Goal: Task Accomplishment & Management: Manage account settings

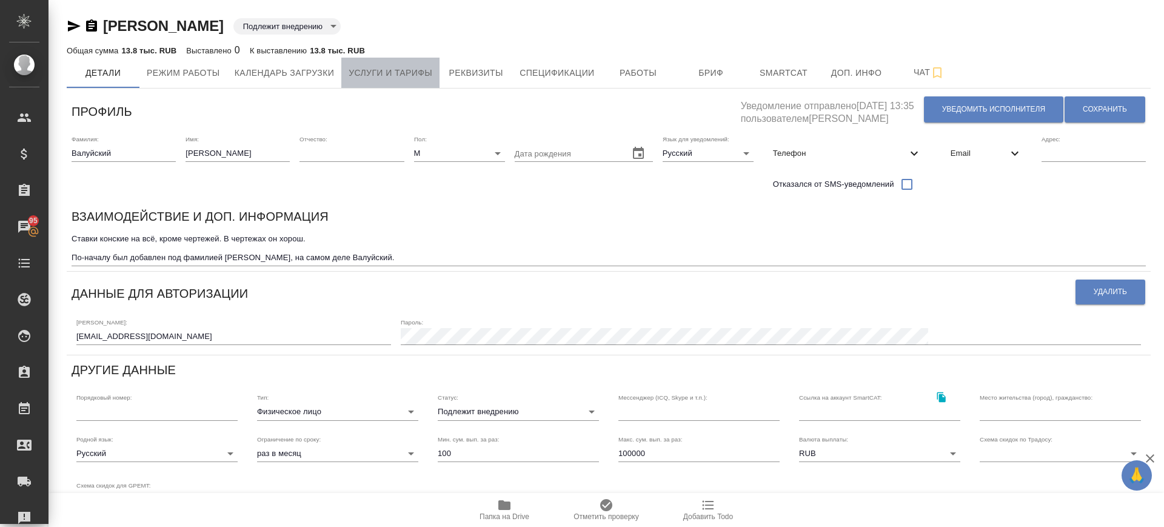
click at [408, 79] on span "Услуги и тарифы" at bounding box center [390, 72] width 84 height 15
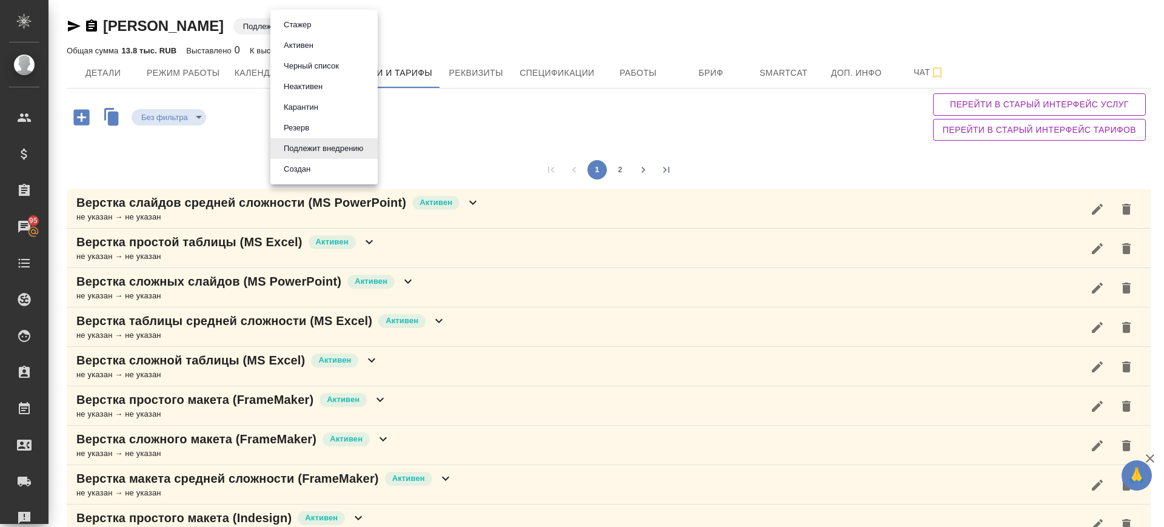
click at [341, 25] on body "🙏 .cls-1 fill:#fff; AWATERA Саглам Виктория v.saglam Клиенты Спецификации Заказ…" at bounding box center [582, 263] width 1164 height 527
click at [333, 47] on li "Активен" at bounding box center [323, 45] width 107 height 21
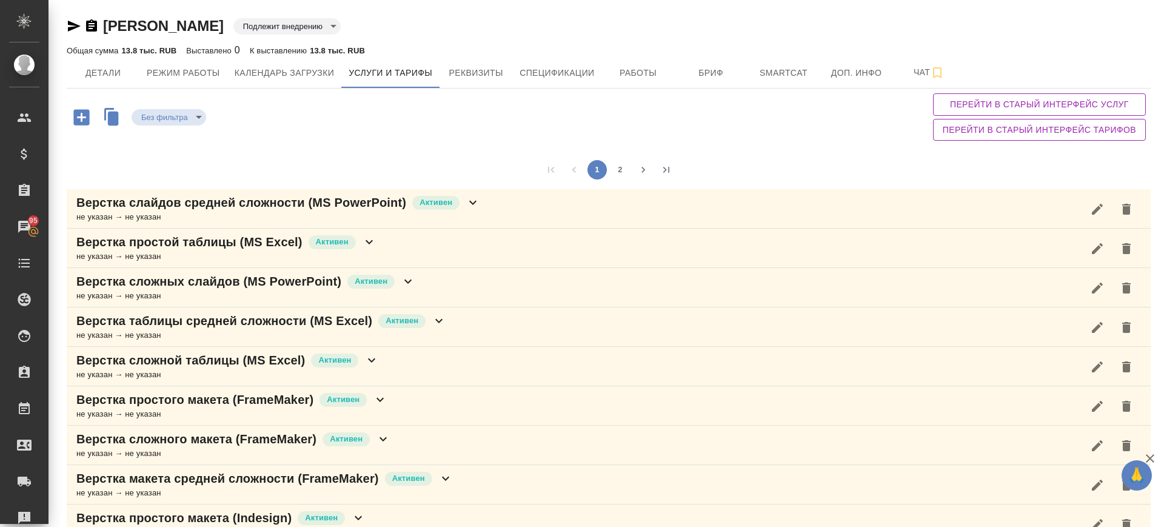
type input "active"
drag, startPoint x: 624, startPoint y: 170, endPoint x: 386, endPoint y: 216, distance: 241.9
click at [624, 170] on button "2" at bounding box center [619, 169] width 19 height 19
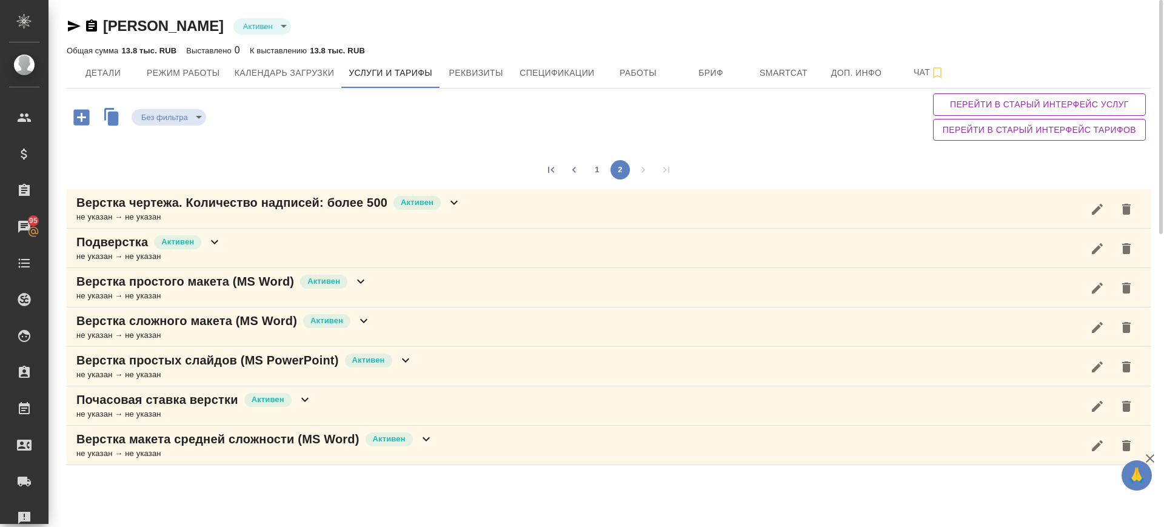
click at [322, 391] on div "Почасовая ставка верстки Активен не указан → не указан" at bounding box center [609, 405] width 1084 height 39
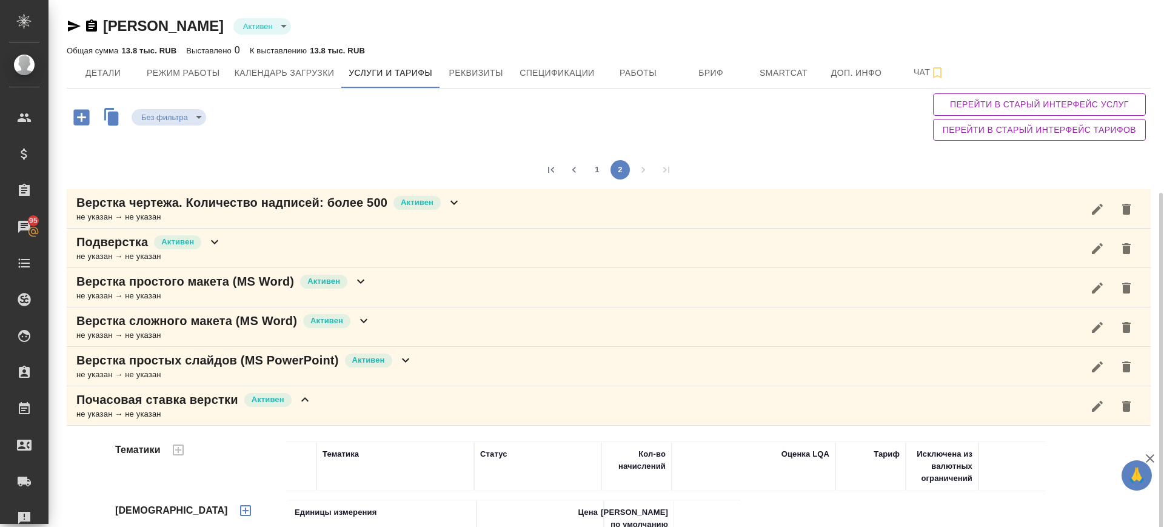
scroll to position [105, 0]
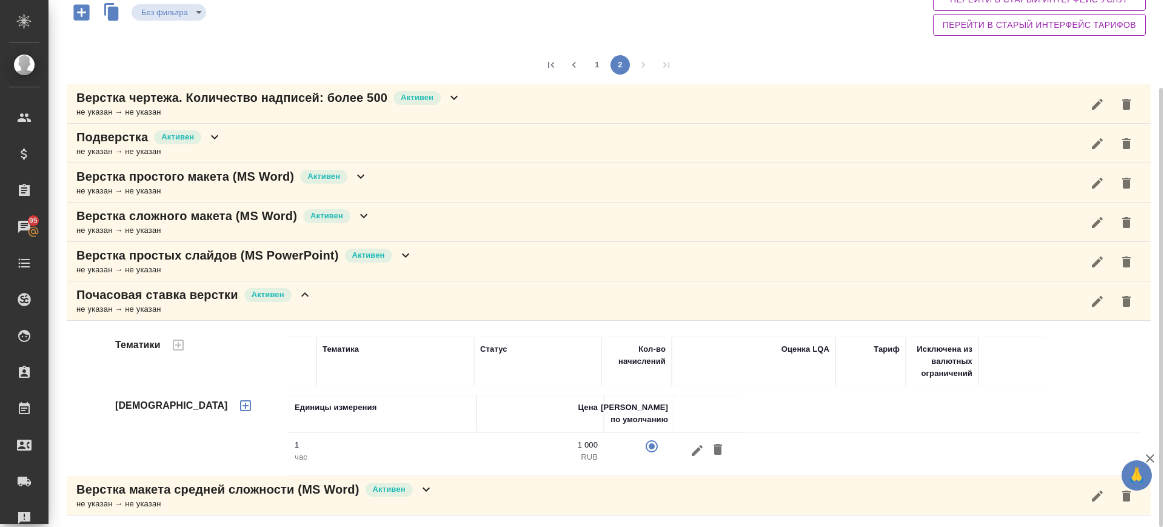
click at [699, 450] on icon "button" at bounding box center [697, 450] width 15 height 15
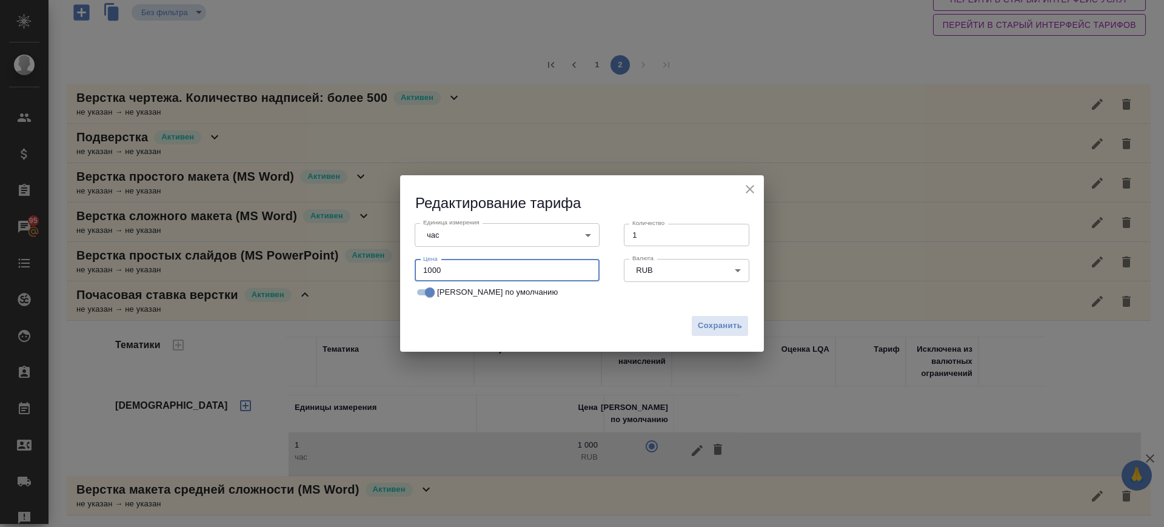
drag, startPoint x: 461, startPoint y: 269, endPoint x: 424, endPoint y: 272, distance: 37.0
click at [424, 272] on input "1000" at bounding box center [507, 270] width 185 height 22
type input "250"
click at [711, 329] on span "Сохранить" at bounding box center [720, 326] width 44 height 14
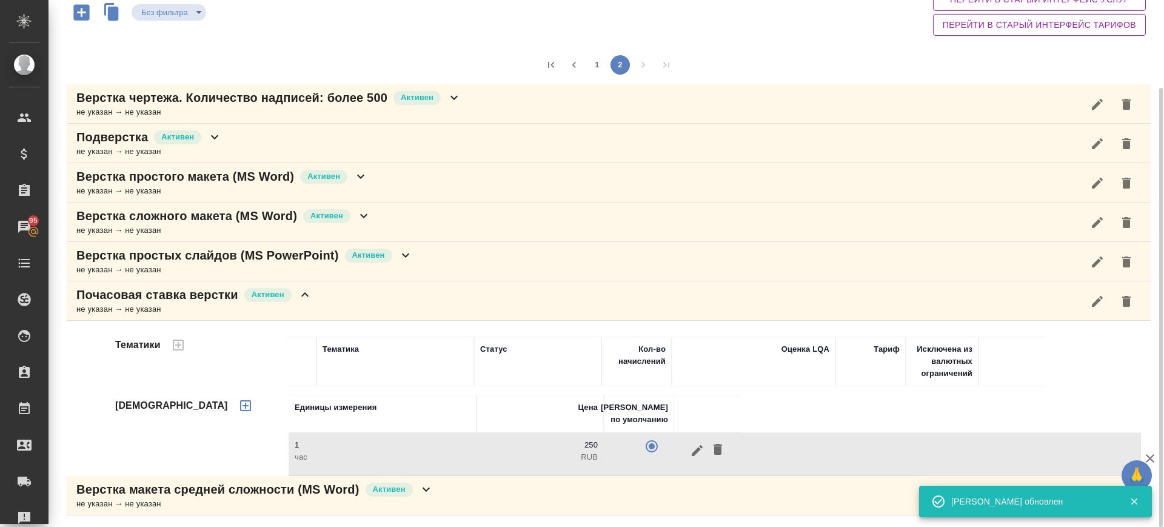
click at [515, 301] on div "Почасовая ставка верстки Активен не указан → не указан" at bounding box center [609, 300] width 1084 height 39
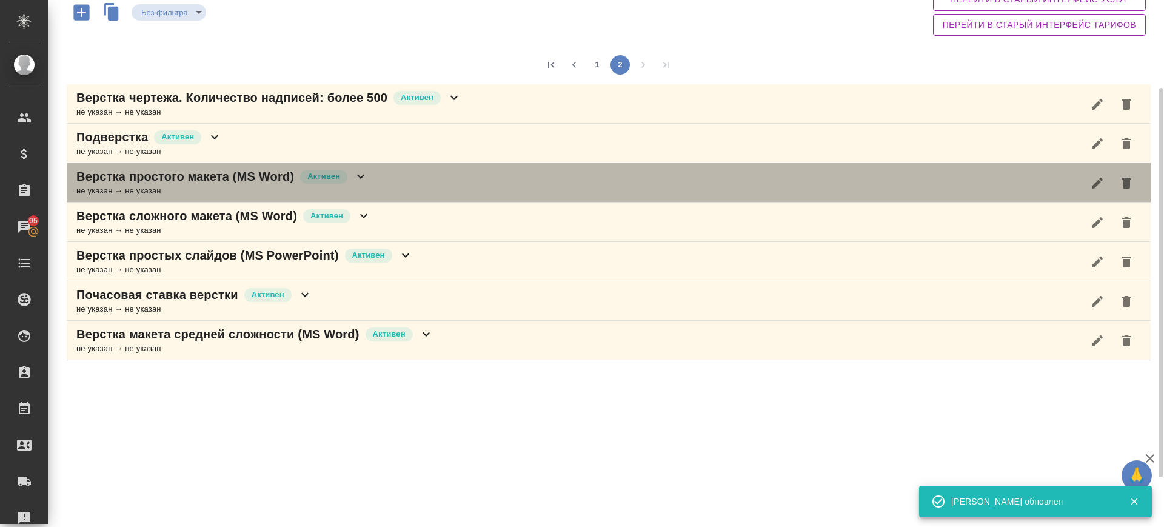
click at [393, 187] on div "Верстка простого макета (MS Word) Активен не указан → не указан" at bounding box center [609, 182] width 1084 height 39
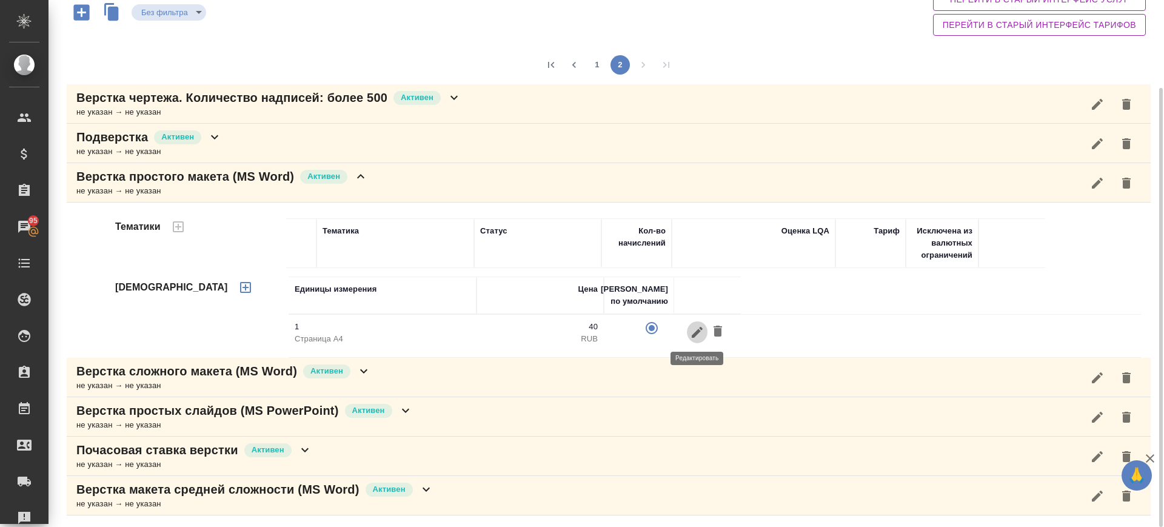
click at [703, 322] on button "button" at bounding box center [697, 332] width 21 height 22
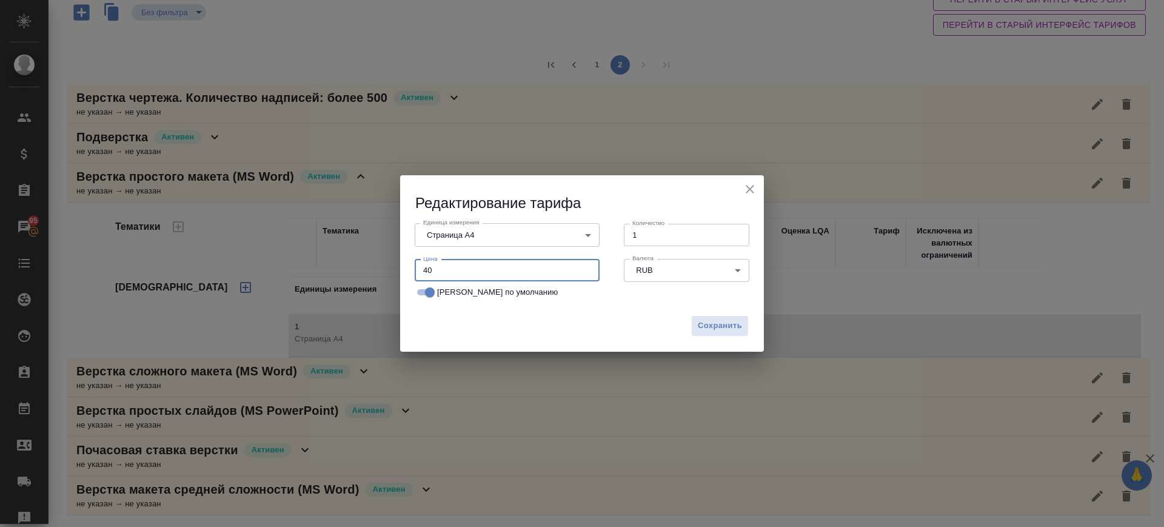
drag, startPoint x: 459, startPoint y: 264, endPoint x: 402, endPoint y: 273, distance: 58.3
click at [402, 273] on div "Единица измерения Страница А4 5f036ec4e16dec2d6b59c8ff Единица измерения Количе…" at bounding box center [582, 261] width 364 height 96
type input "10"
click at [719, 319] on span "Сохранить" at bounding box center [720, 326] width 44 height 14
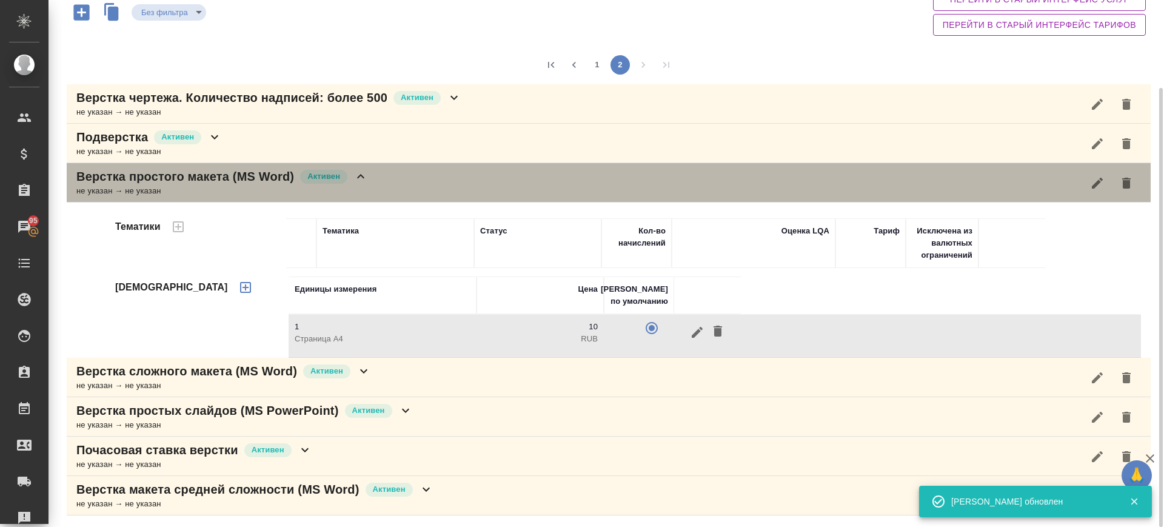
click at [415, 174] on div "Верстка простого макета (MS Word) Активен не указан → не указан" at bounding box center [609, 182] width 1084 height 39
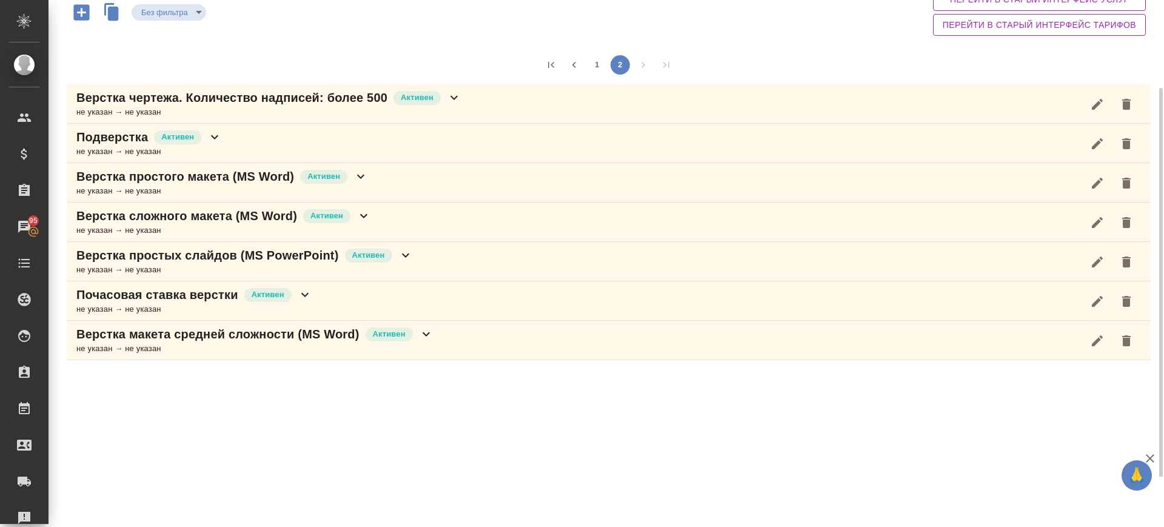
click at [456, 342] on div "Верстка макета средней сложности (MS Word) Активен не указан → не указан" at bounding box center [609, 340] width 1084 height 39
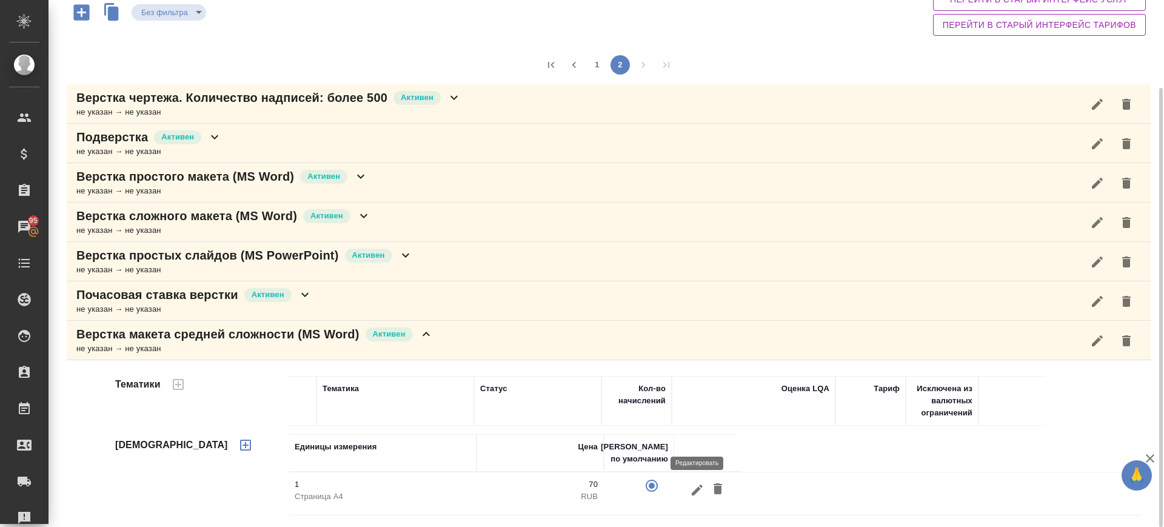
click at [698, 489] on icon "button" at bounding box center [697, 489] width 11 height 11
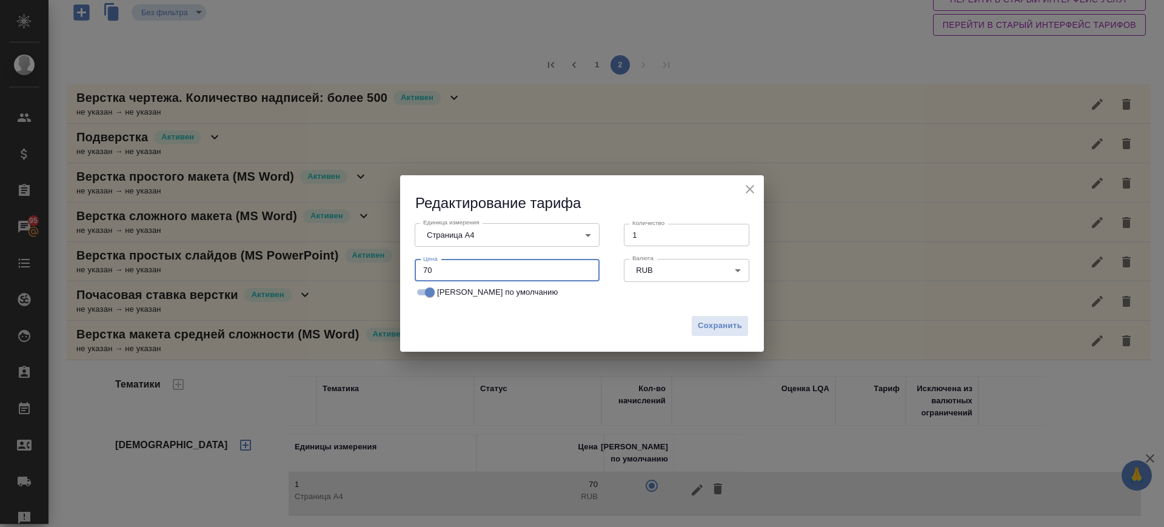
drag, startPoint x: 460, startPoint y: 275, endPoint x: 387, endPoint y: 287, distance: 74.3
click at [387, 287] on div "Редактирование тарифа Единица измерения Страница А4 5f036ec4e16dec2d6b59c8ff Ед…" at bounding box center [582, 263] width 1164 height 527
type input "20"
click at [733, 324] on span "Сохранить" at bounding box center [720, 326] width 44 height 14
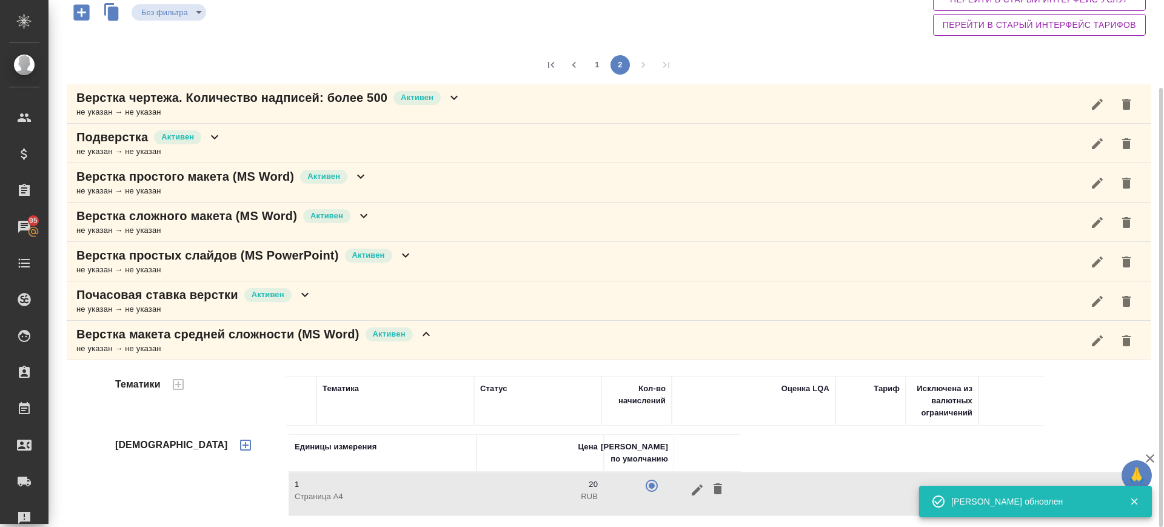
click at [498, 335] on div "Верстка макета средней сложности (MS Word) Активен не указан → не указан" at bounding box center [609, 340] width 1084 height 39
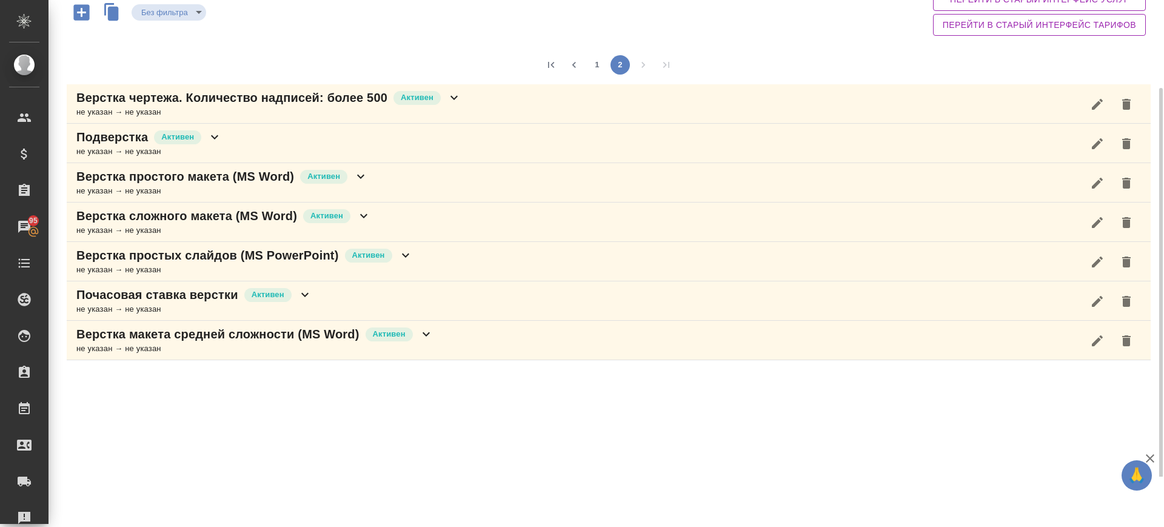
click at [375, 218] on div "Верстка сложного макета (MS Word) Активен не указан → не указан" at bounding box center [609, 221] width 1084 height 39
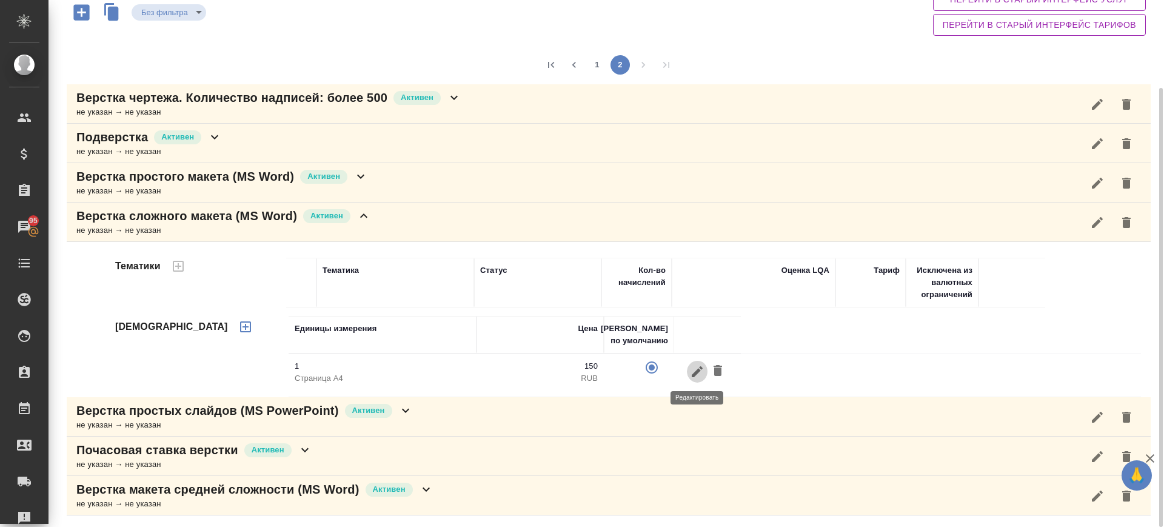
click at [695, 375] on icon "button" at bounding box center [697, 370] width 11 height 11
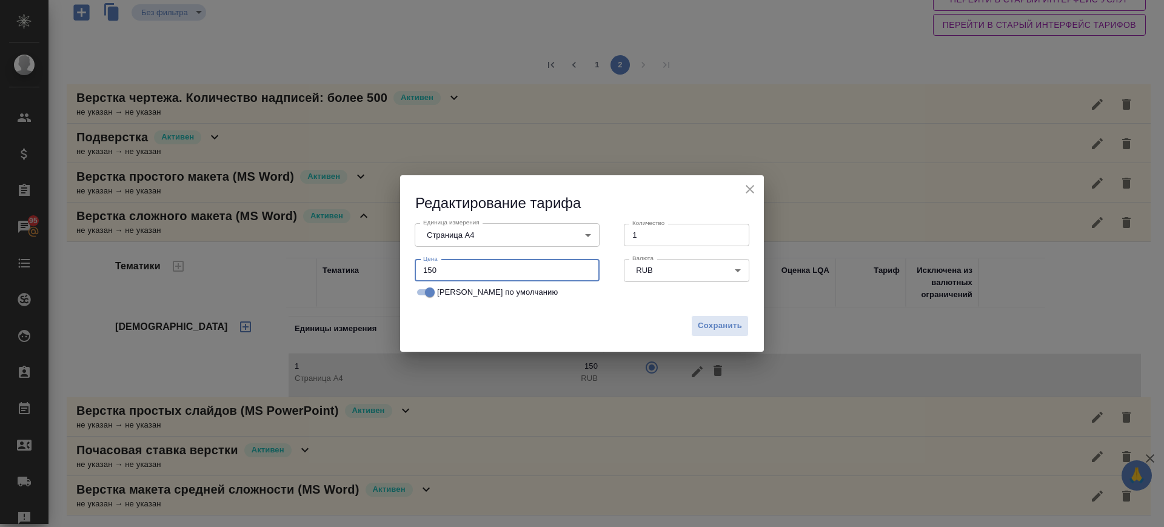
drag, startPoint x: 434, startPoint y: 272, endPoint x: 364, endPoint y: 279, distance: 70.1
click at [365, 279] on div "Редактирование тарифа Единица измерения Страница А4 5f036ec4e16dec2d6b59c8ff Ед…" at bounding box center [582, 263] width 1164 height 527
type input "30"
click at [716, 333] on button "Сохранить" at bounding box center [720, 325] width 58 height 21
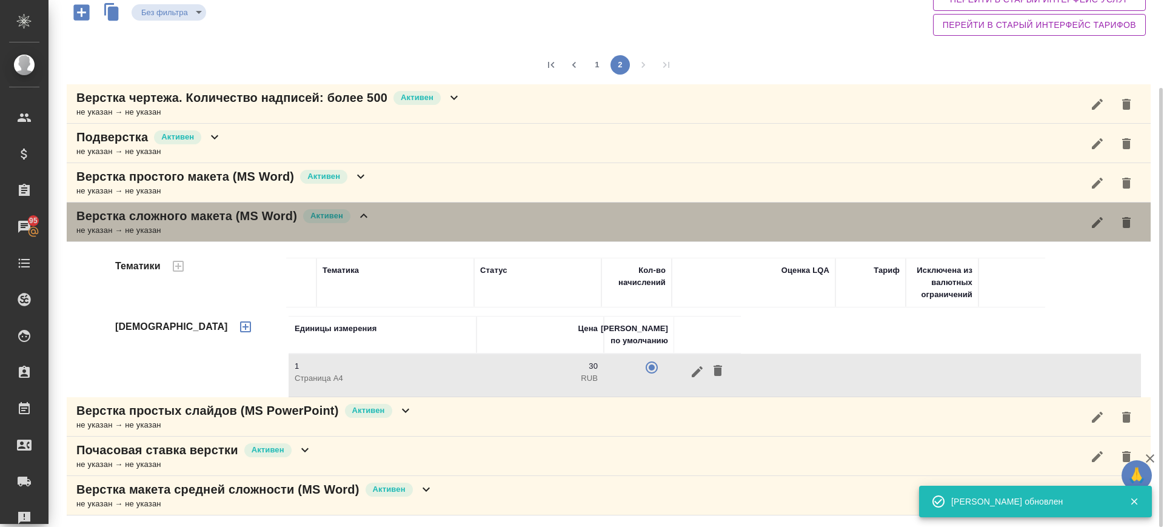
click at [361, 219] on icon at bounding box center [363, 215] width 15 height 15
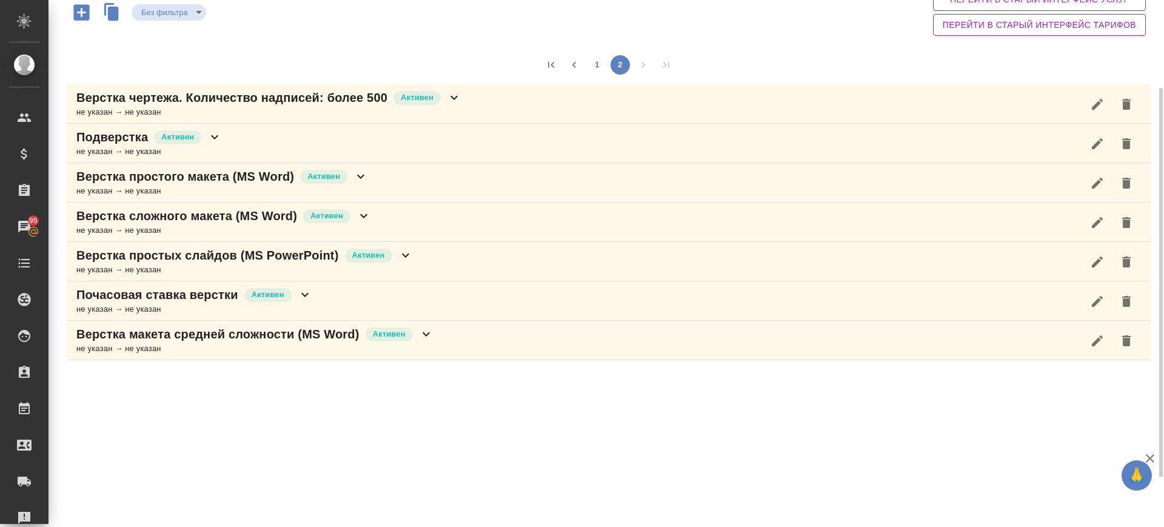
click at [448, 250] on div "Верстка простых слайдов (MS PowerPoint) Активен не указан → не указан" at bounding box center [609, 261] width 1084 height 39
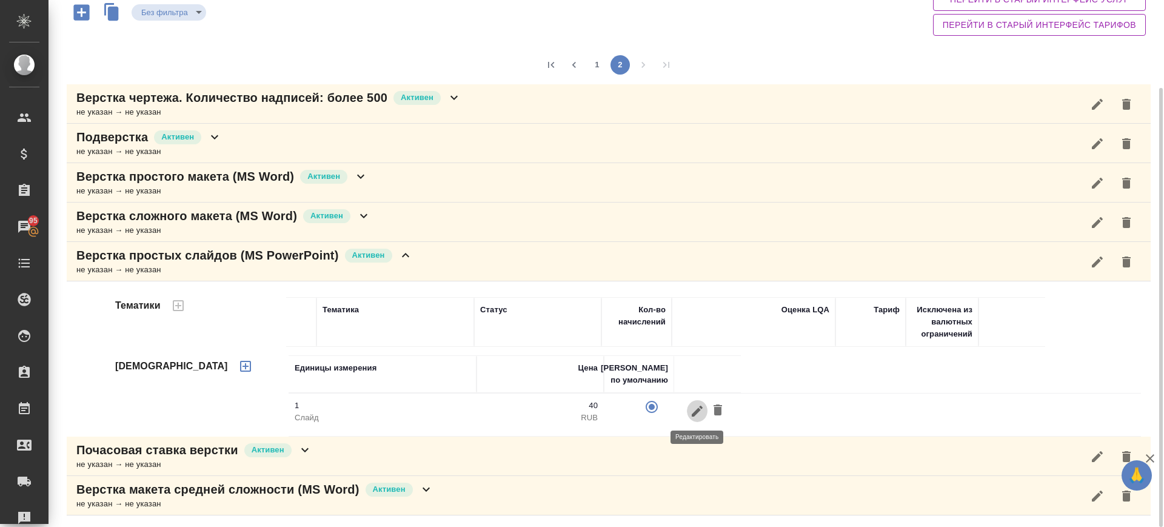
click at [692, 404] on icon "button" at bounding box center [697, 411] width 15 height 15
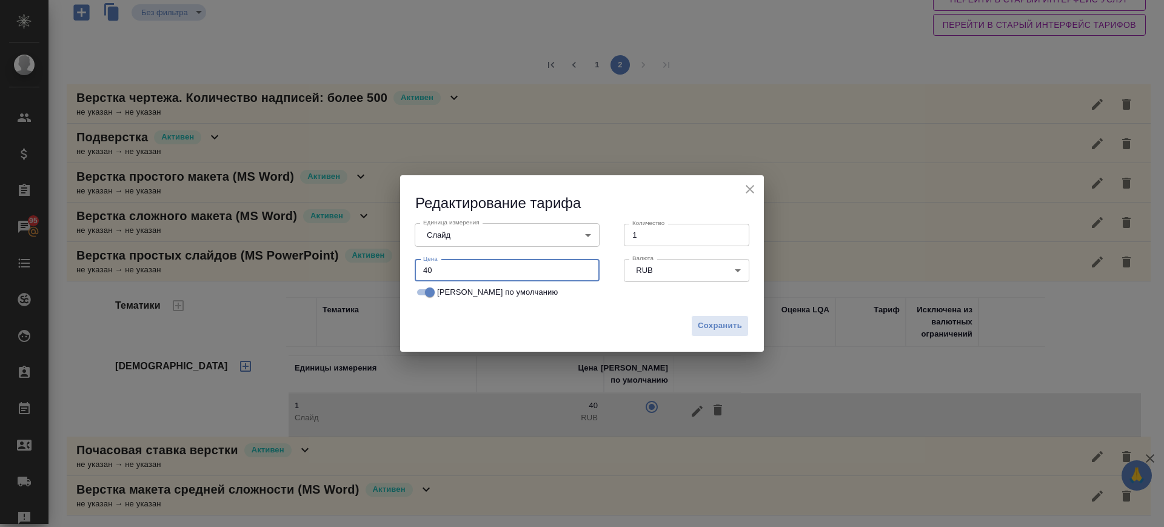
drag, startPoint x: 439, startPoint y: 262, endPoint x: 370, endPoint y: 275, distance: 69.7
click at [370, 275] on div "Редактирование тарифа Единица измерения Слайд 5ca1acf853b22f58dad1d151 Единица …" at bounding box center [582, 263] width 1164 height 527
type input "10"
click at [728, 332] on span "Сохранить" at bounding box center [720, 326] width 44 height 14
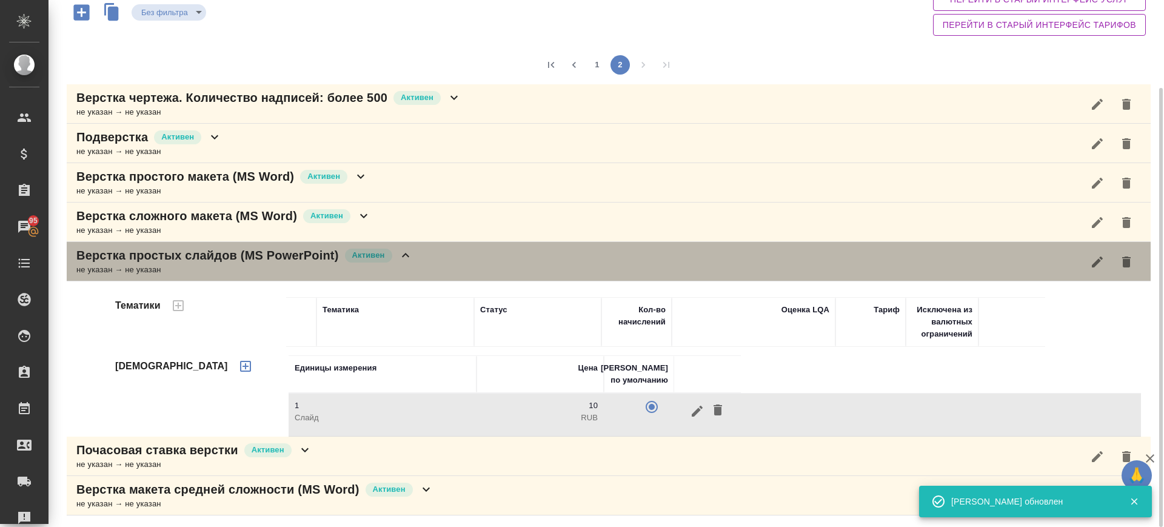
drag, startPoint x: 473, startPoint y: 267, endPoint x: 684, endPoint y: 519, distance: 329.1
click at [479, 273] on div "Верстка простых слайдов (MS PowerPoint) Активен не указан → не указан" at bounding box center [609, 261] width 1084 height 39
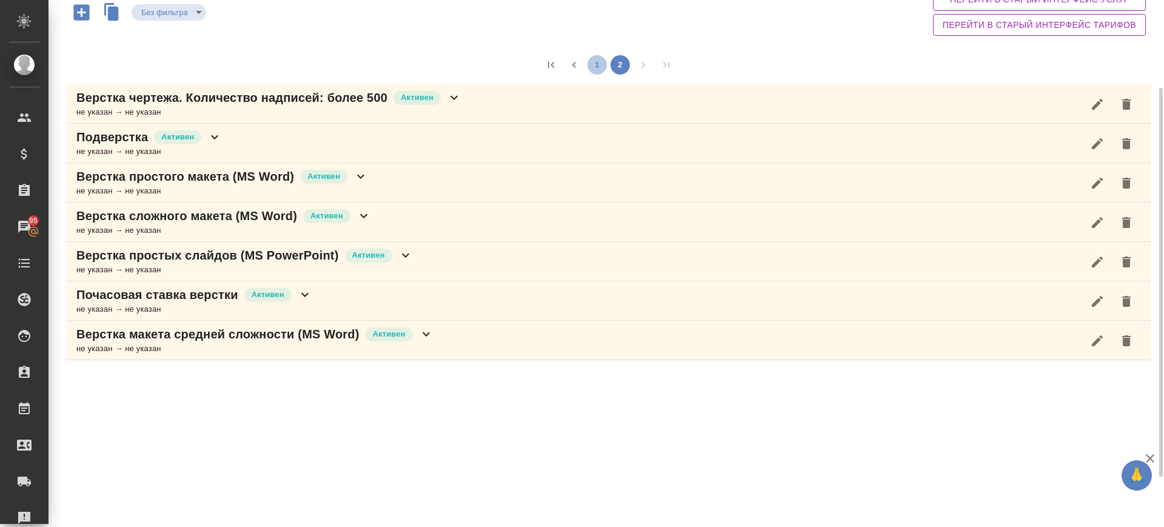
click at [603, 64] on button "1" at bounding box center [596, 64] width 19 height 19
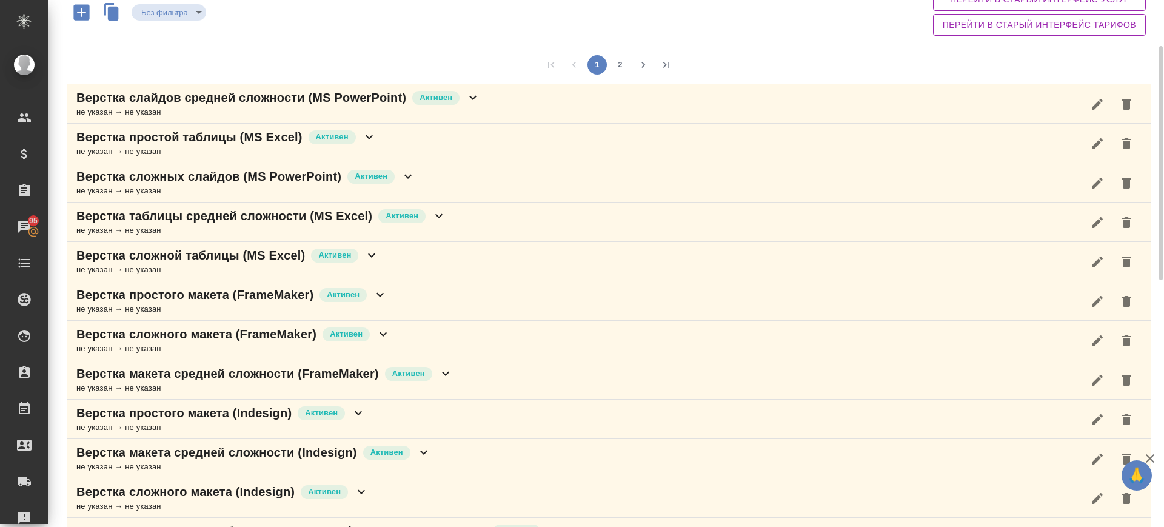
click at [496, 101] on div "Верстка слайдов средней сложности (MS PowerPoint) Активен не указан → не указан" at bounding box center [609, 103] width 1084 height 39
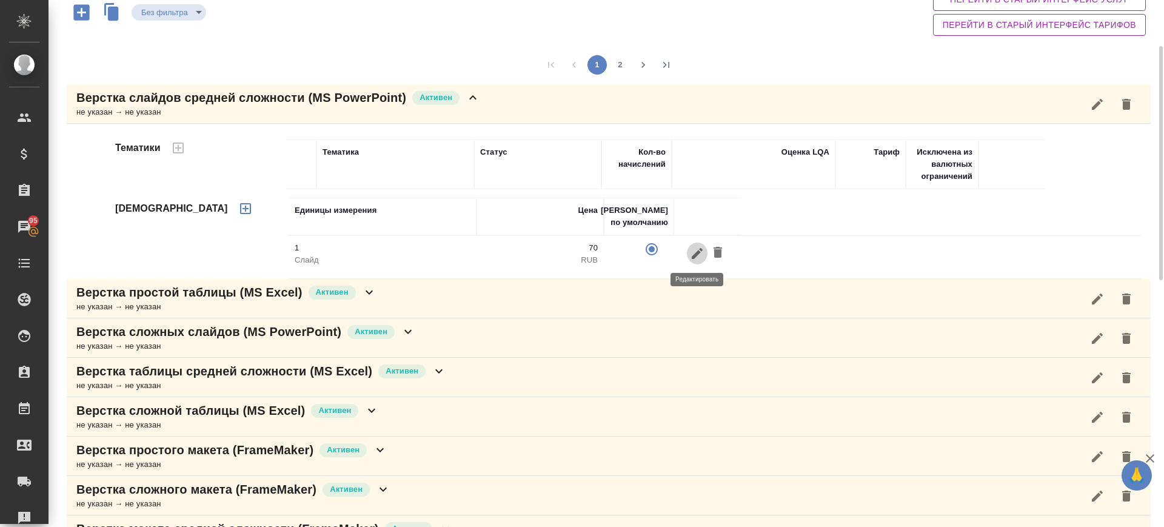
click at [701, 253] on icon "button" at bounding box center [697, 253] width 15 height 15
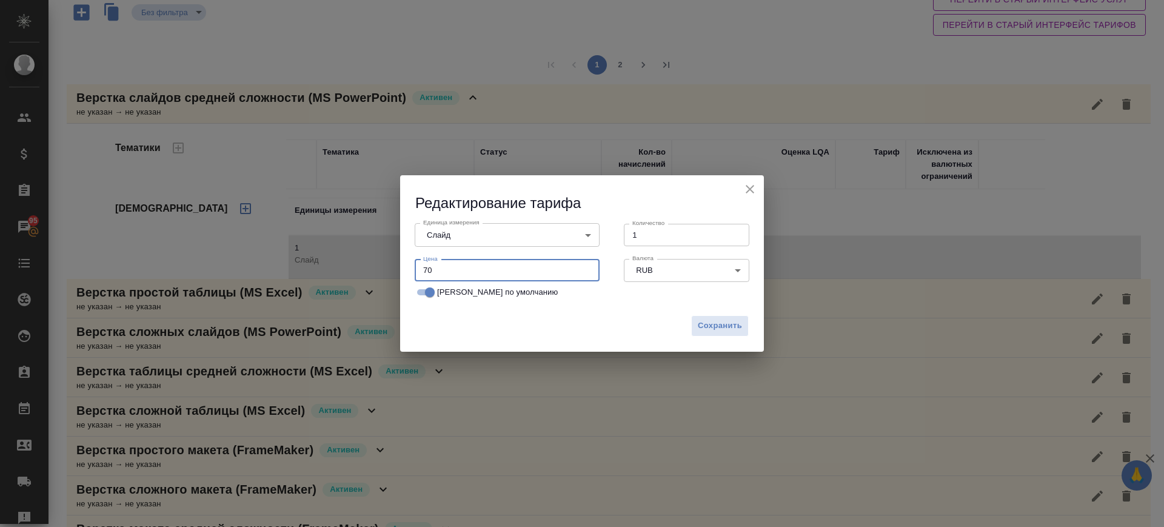
drag, startPoint x: 440, startPoint y: 267, endPoint x: 338, endPoint y: 290, distance: 104.3
click at [338, 290] on div "Редактирование тарифа Единица измерения Слайд 5ca1acf853b22f58dad1d151 Единица …" at bounding box center [582, 263] width 1164 height 527
type input "20"
drag, startPoint x: 716, startPoint y: 312, endPoint x: 719, endPoint y: 321, distance: 9.6
click at [718, 316] on div "Сохранить" at bounding box center [582, 330] width 364 height 42
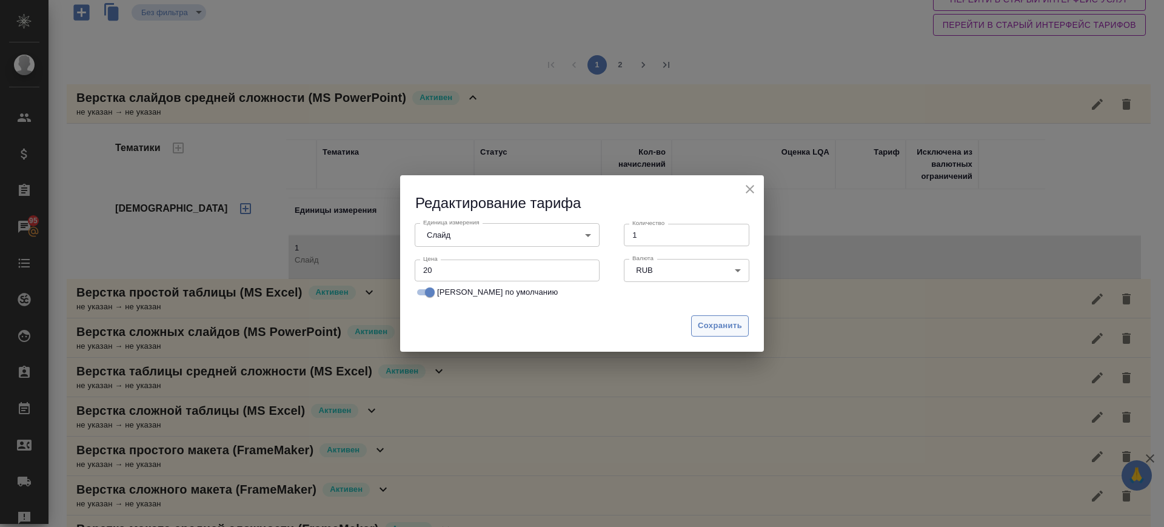
click at [722, 328] on span "Сохранить" at bounding box center [720, 326] width 44 height 14
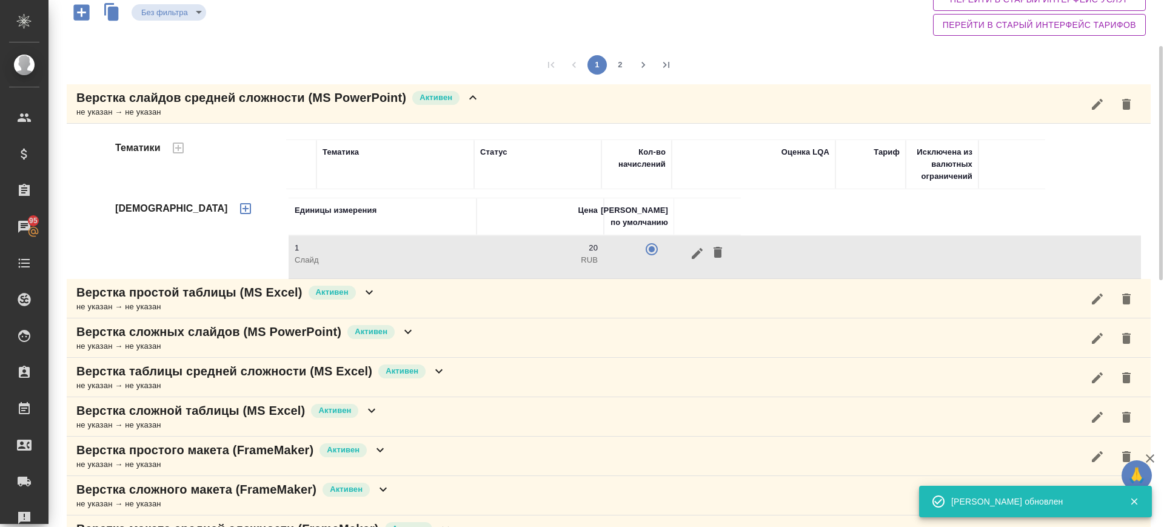
click at [554, 79] on div "1 2" at bounding box center [609, 64] width 1084 height 39
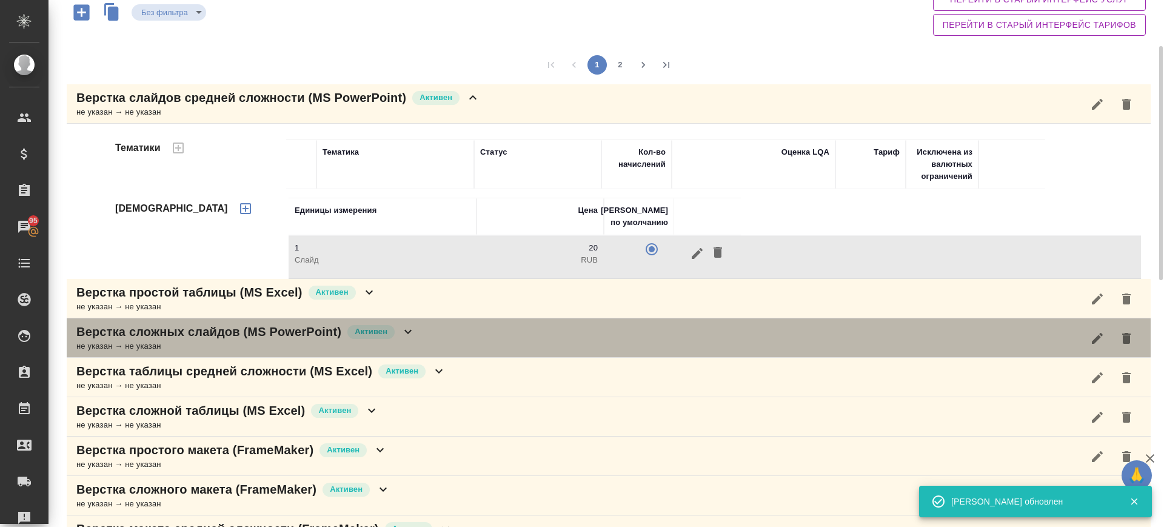
click at [436, 336] on div "Верстка сложных слайдов (MS PowerPoint) Активен не указан → не указан" at bounding box center [609, 337] width 1084 height 39
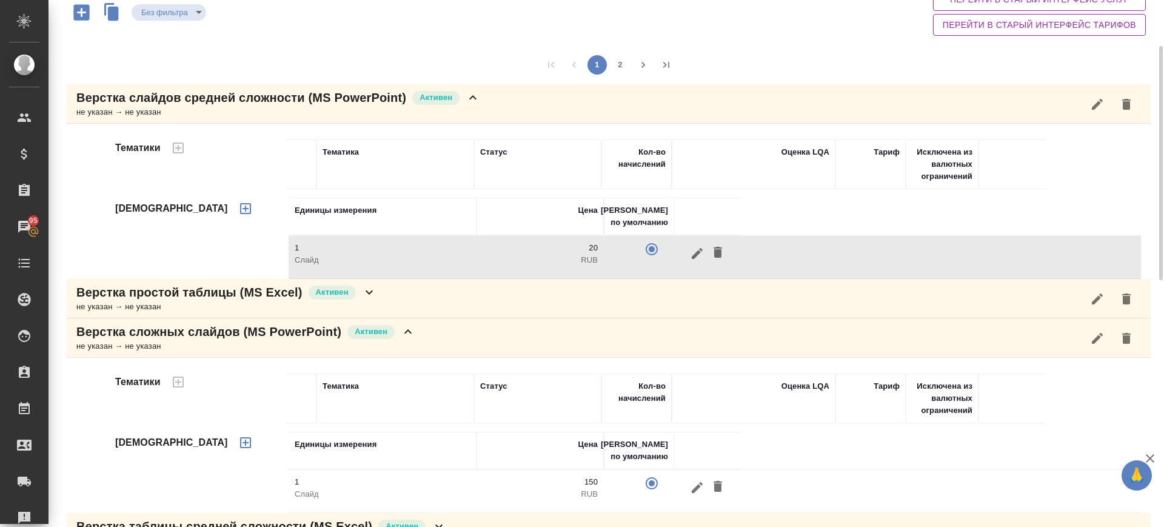
click at [604, 119] on div "Верстка слайдов средней сложности (MS PowerPoint) Активен не указан → не указан" at bounding box center [609, 103] width 1084 height 39
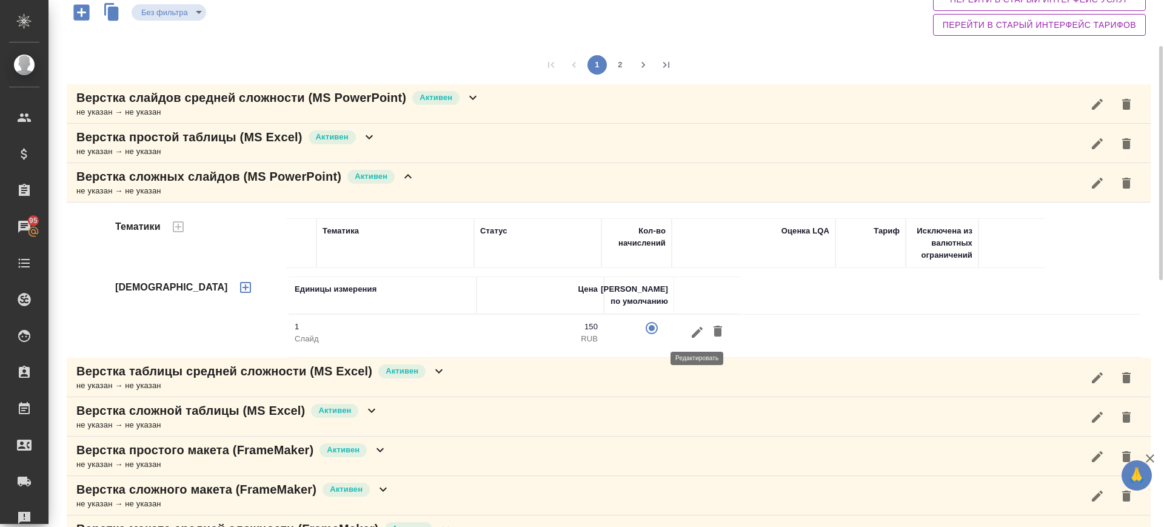
click at [698, 339] on button "button" at bounding box center [697, 332] width 21 height 22
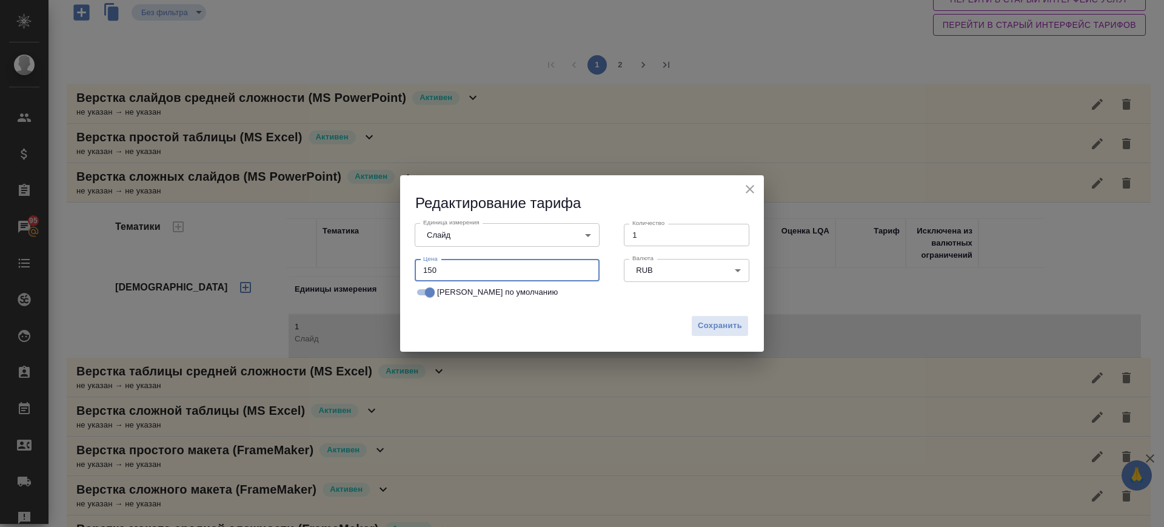
drag, startPoint x: 467, startPoint y: 272, endPoint x: 333, endPoint y: 294, distance: 136.3
click at [336, 293] on div "Редактирование тарифа Единица измерения Слайд 5ca1acf853b22f58dad1d151 Единица …" at bounding box center [582, 263] width 1164 height 527
type input "30"
click at [719, 326] on span "Сохранить" at bounding box center [720, 326] width 44 height 14
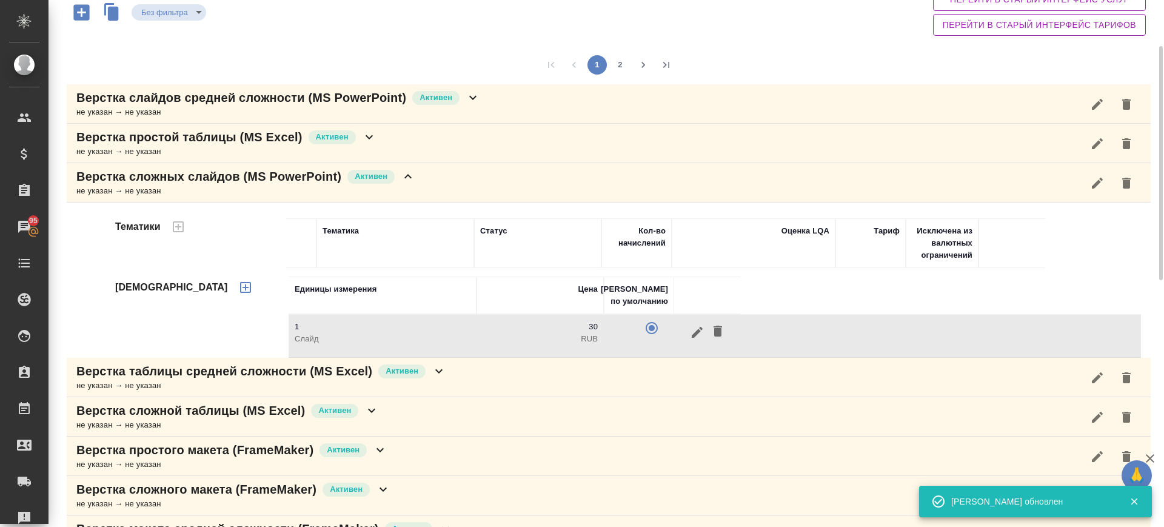
click at [445, 181] on div "Верстка сложных слайдов (MS PowerPoint) Активен не указан → не указан" at bounding box center [609, 182] width 1084 height 39
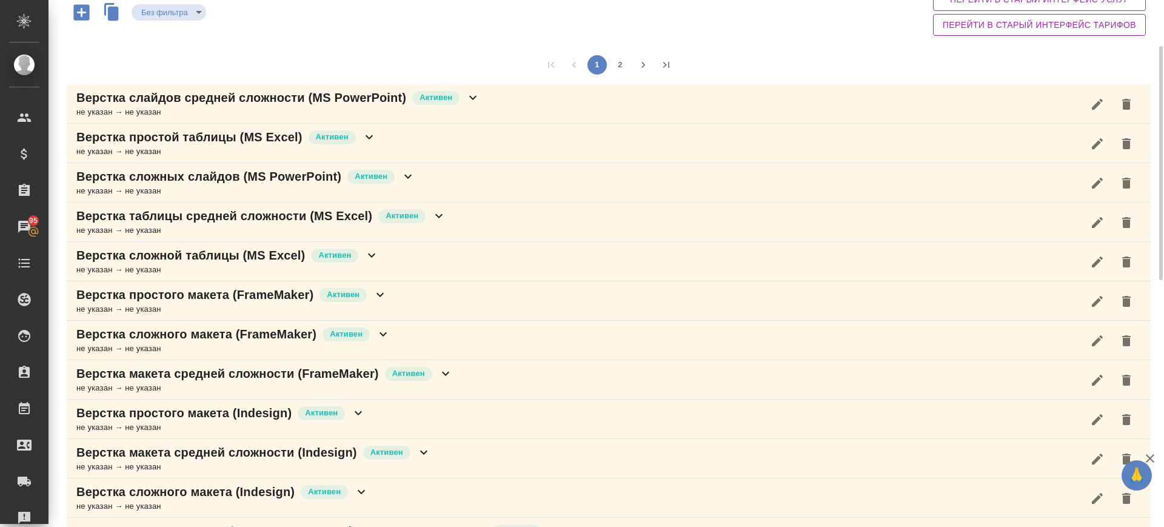
click at [398, 124] on div "Верстка простой таблицы (MS Excel) Активен не указан → не указан" at bounding box center [609, 143] width 1084 height 39
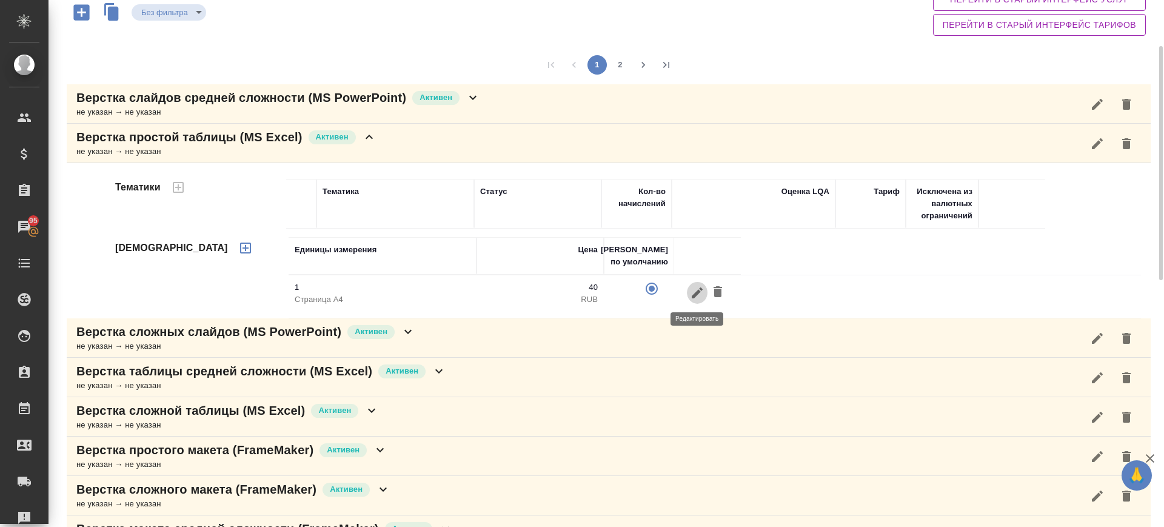
click at [692, 285] on icon "button" at bounding box center [697, 292] width 15 height 15
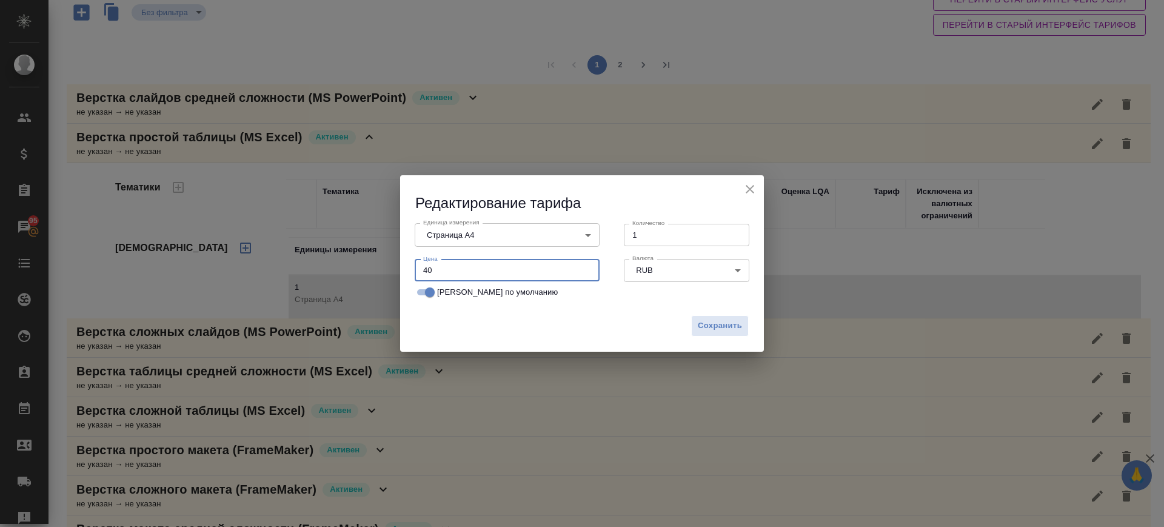
drag, startPoint x: 455, startPoint y: 263, endPoint x: 385, endPoint y: 276, distance: 70.3
click at [385, 276] on div "Редактирование тарифа Единица измерения Страница А4 5f036ec4e16dec2d6b59c8ff Ед…" at bounding box center [582, 263] width 1164 height 527
type input "15"
click at [702, 326] on span "Сохранить" at bounding box center [720, 326] width 44 height 14
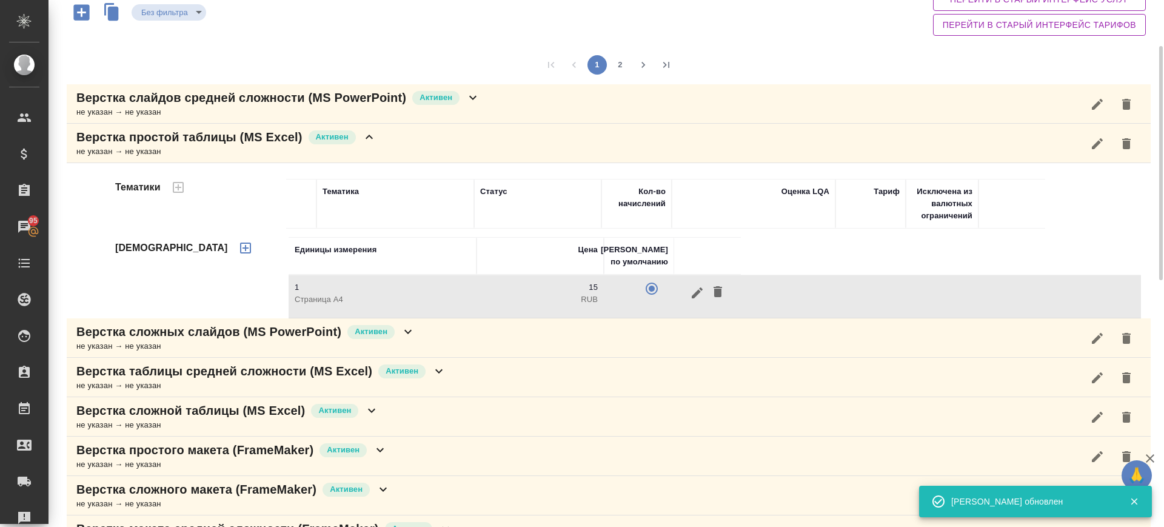
click at [452, 147] on div "Верстка простой таблицы (MS Excel) Активен не указан → не указан" at bounding box center [609, 143] width 1084 height 39
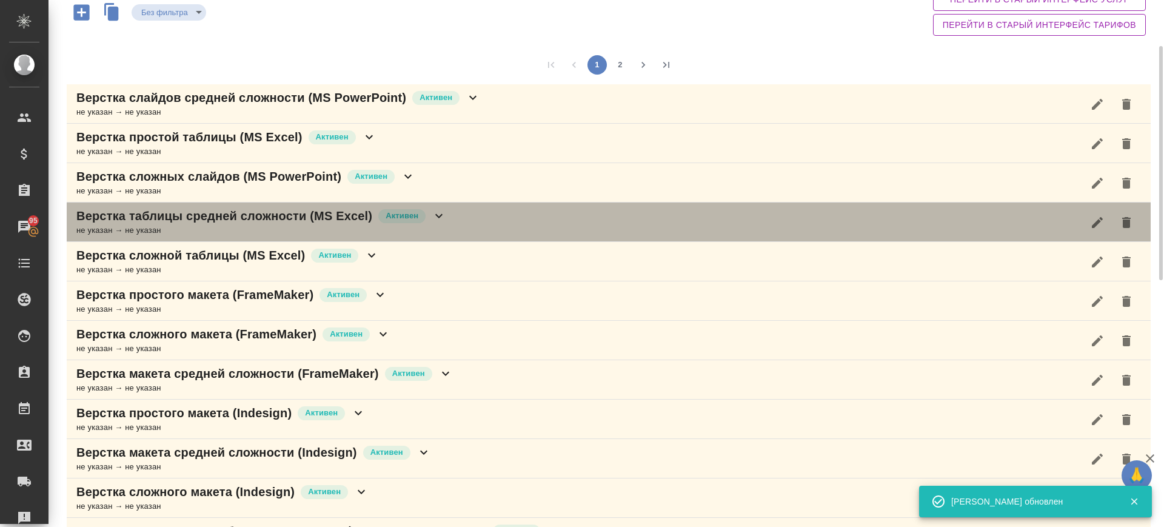
click at [456, 215] on div "Верстка таблицы средней сложности (MS Excel) Активен не указан → не указан" at bounding box center [609, 221] width 1084 height 39
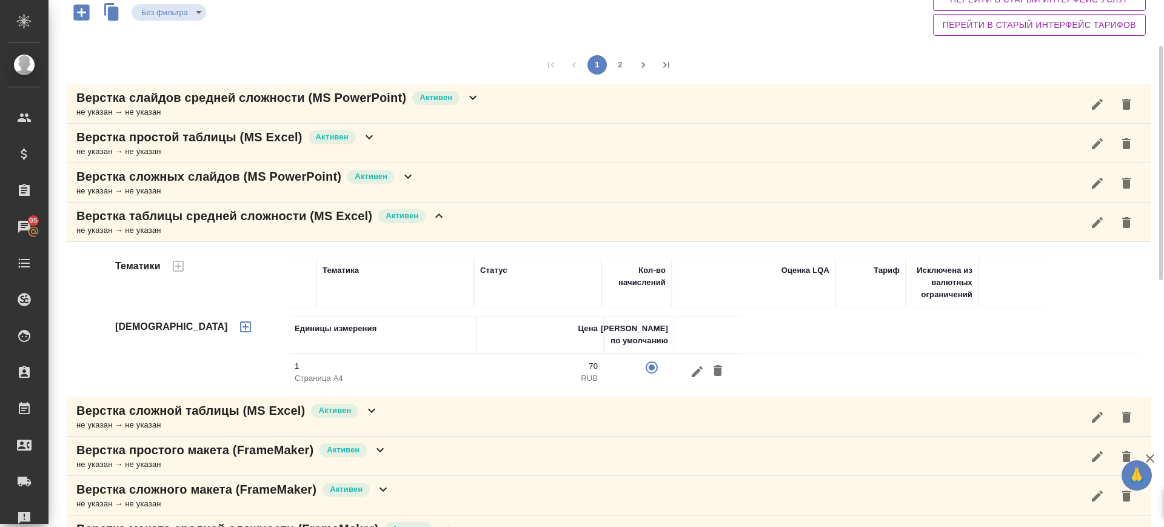
click at [702, 365] on icon "button" at bounding box center [697, 371] width 15 height 15
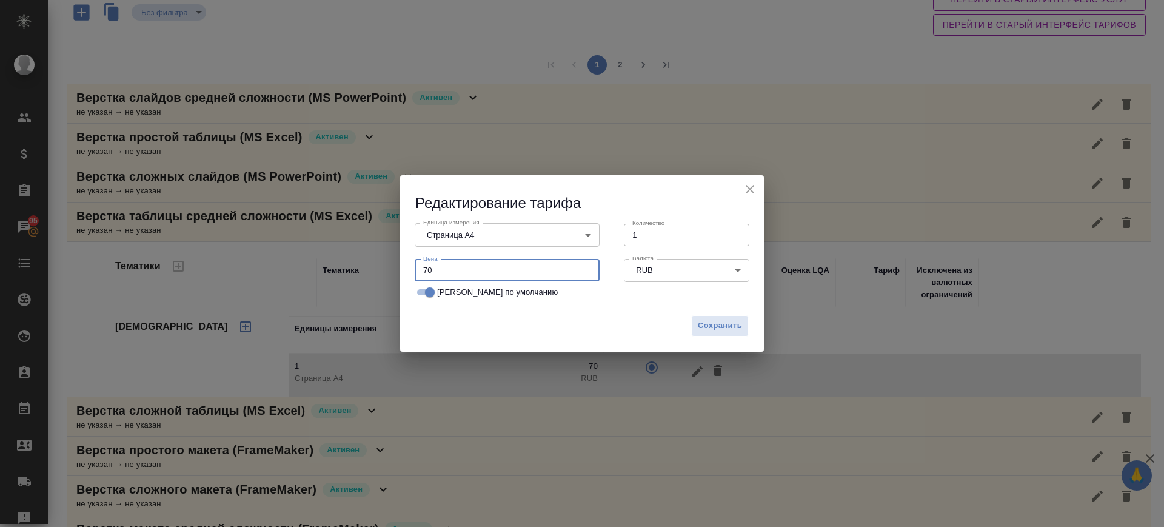
drag, startPoint x: 455, startPoint y: 270, endPoint x: 358, endPoint y: 294, distance: 100.5
click at [358, 294] on div "Редактирование тарифа Единица измерения Страница А4 5f036ec4e16dec2d6b59c8ff Ед…" at bounding box center [582, 263] width 1164 height 527
type input "25"
click at [709, 324] on span "Сохранить" at bounding box center [720, 326] width 44 height 14
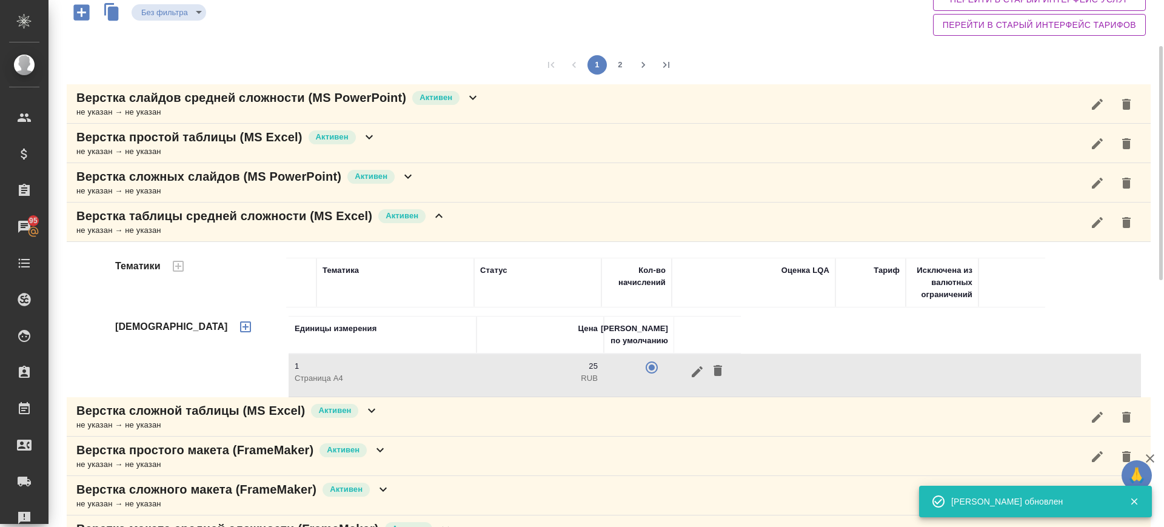
click at [485, 212] on div "Верстка таблицы средней сложности (MS Excel) Активен не указан → не указан" at bounding box center [609, 221] width 1084 height 39
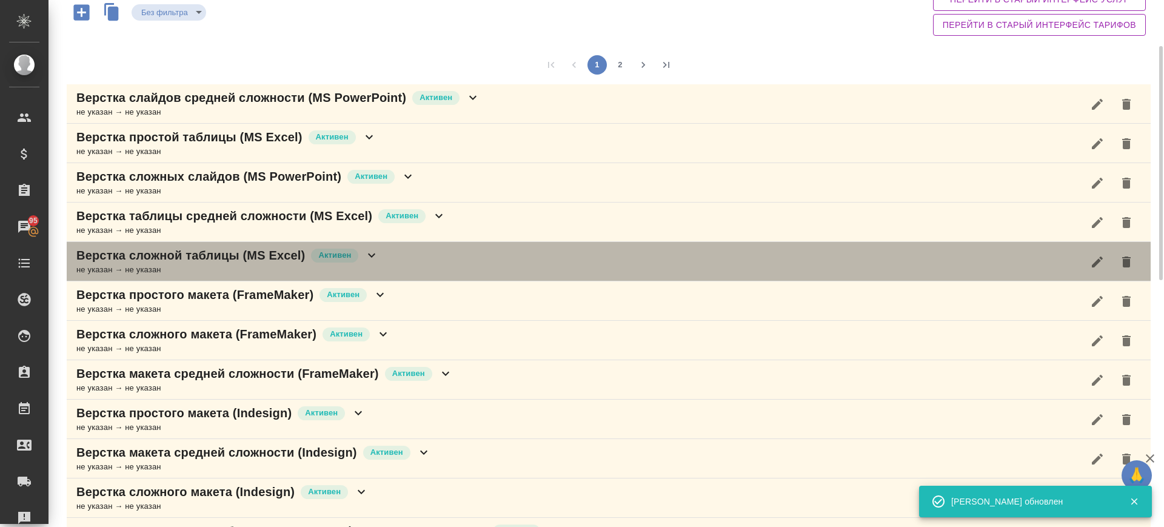
click at [455, 259] on div "Верстка сложной таблицы (MS Excel) Активен не указан → не указан" at bounding box center [609, 261] width 1084 height 39
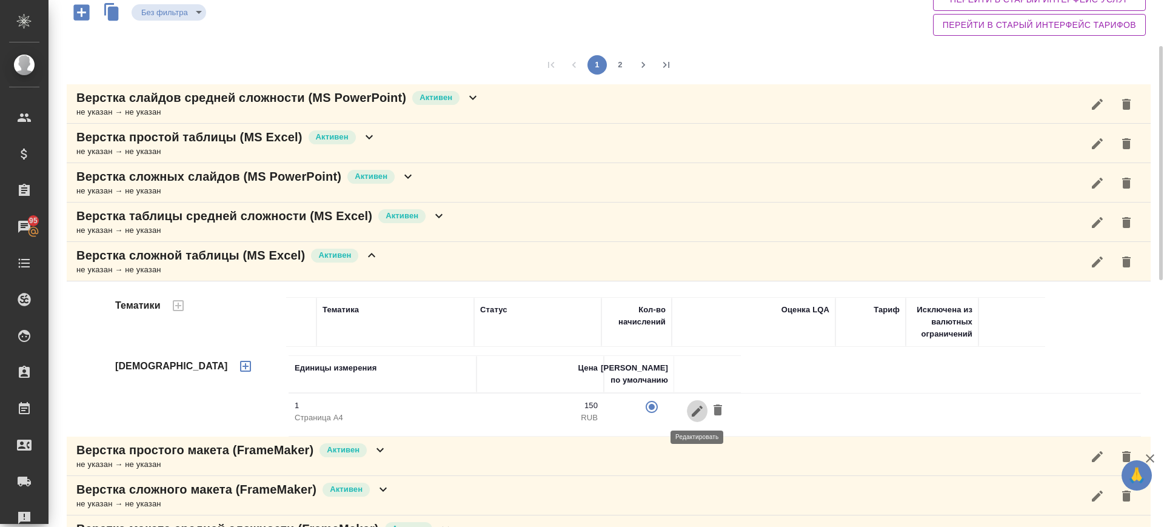
click at [696, 405] on icon "button" at bounding box center [697, 411] width 15 height 15
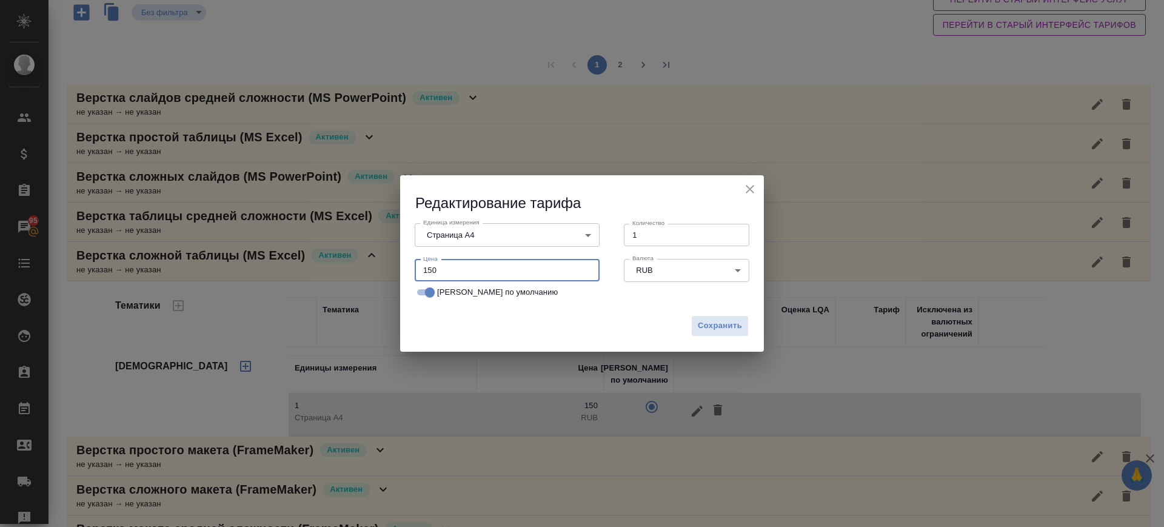
drag, startPoint x: 447, startPoint y: 273, endPoint x: 385, endPoint y: 282, distance: 62.4
click at [388, 278] on div "Редактирование тарифа Единица измерения Страница А4 5f036ec4e16dec2d6b59c8ff Ед…" at bounding box center [582, 263] width 1164 height 527
type input "35"
click at [726, 327] on span "Сохранить" at bounding box center [720, 326] width 44 height 14
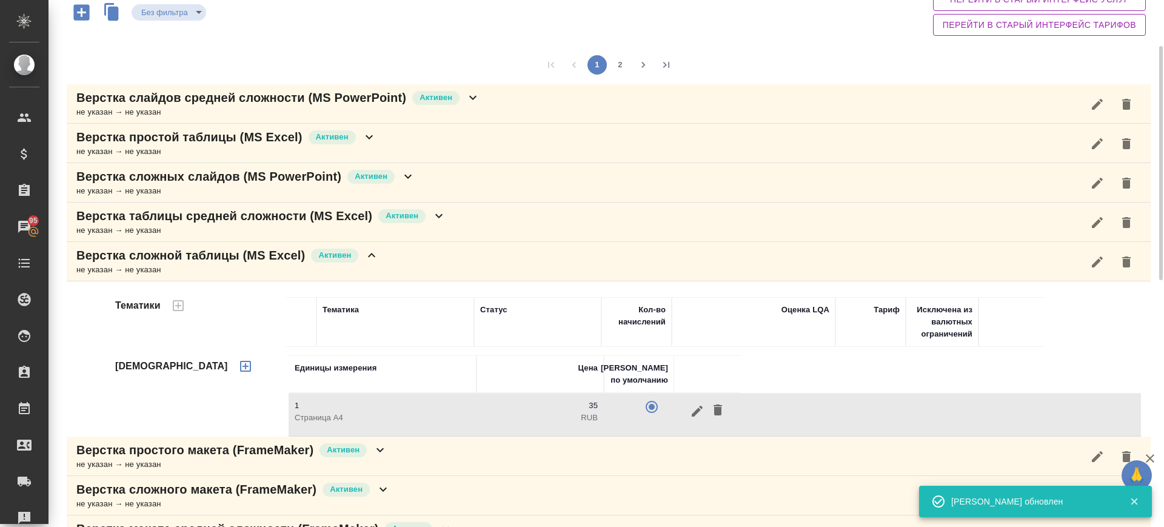
click at [414, 267] on div "Верстка сложной таблицы (MS Excel) Активен не указан → не указан" at bounding box center [609, 261] width 1084 height 39
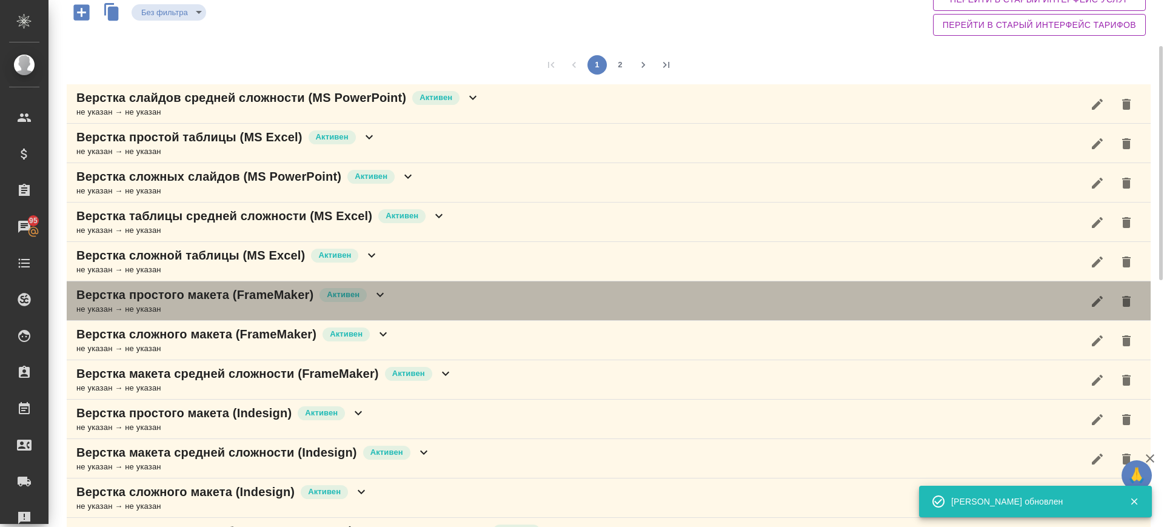
click at [407, 306] on div "Верстка простого макета (FrameMaker) Активен не указан → не указан" at bounding box center [609, 300] width 1084 height 39
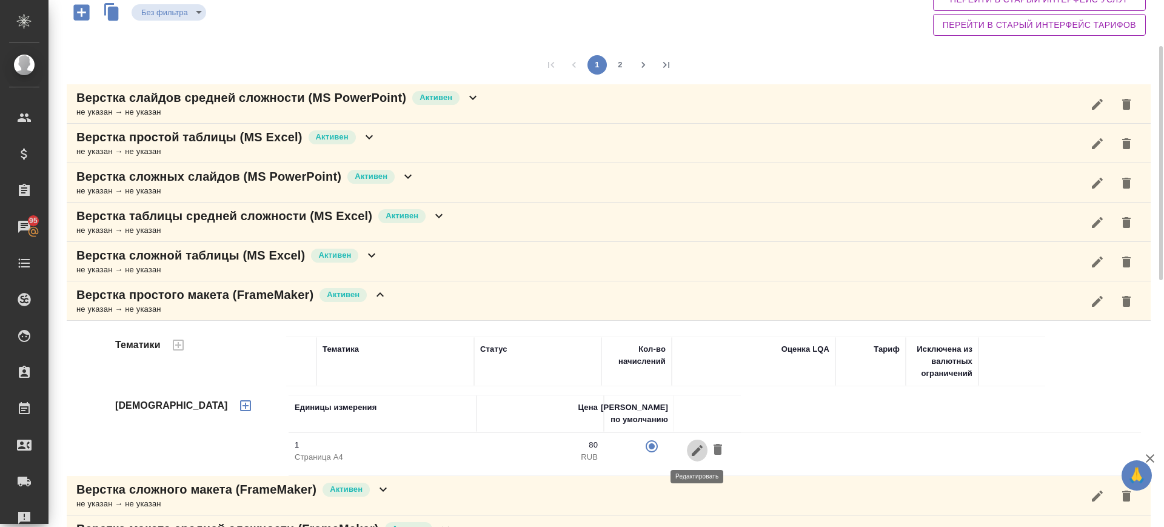
click at [695, 443] on icon "button" at bounding box center [697, 450] width 15 height 15
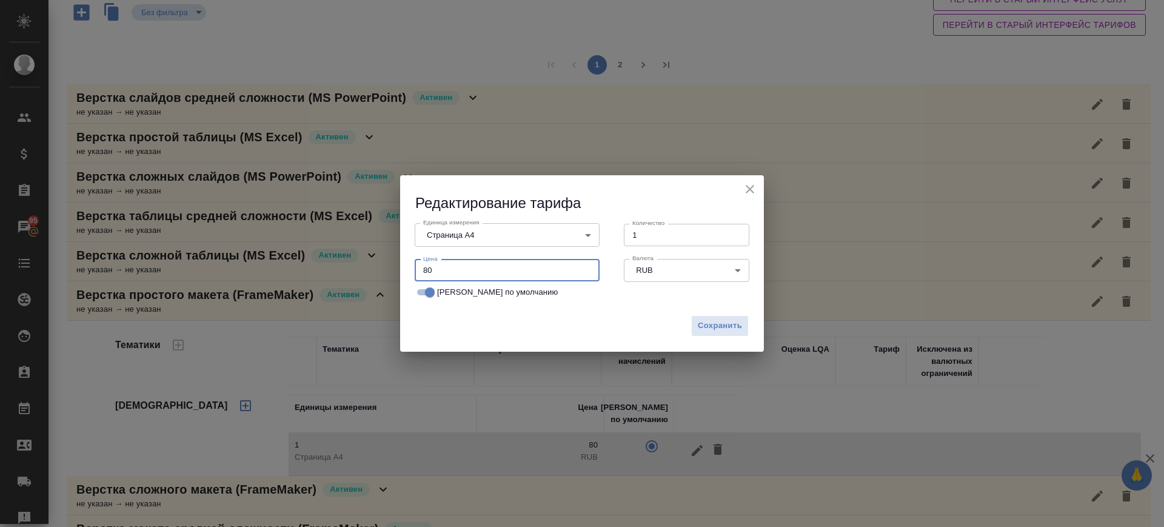
drag, startPoint x: 444, startPoint y: 267, endPoint x: 373, endPoint y: 275, distance: 70.8
click at [373, 275] on div "Редактирование тарифа Единица измерения Страница А4 5f036ec4e16dec2d6b59c8ff Ед…" at bounding box center [582, 263] width 1164 height 527
type input "30"
drag, startPoint x: 730, startPoint y: 317, endPoint x: 471, endPoint y: 292, distance: 260.0
click at [730, 318] on button "Сохранить" at bounding box center [720, 325] width 58 height 21
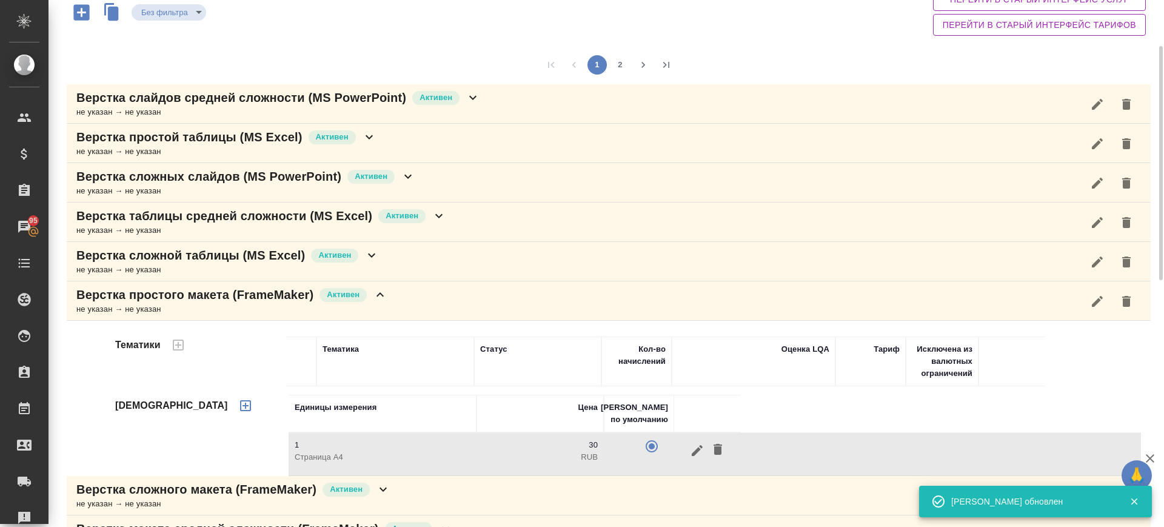
click at [404, 297] on div "Верстка простого макета (FrameMaker) Активен не указан → не указан" at bounding box center [609, 300] width 1084 height 39
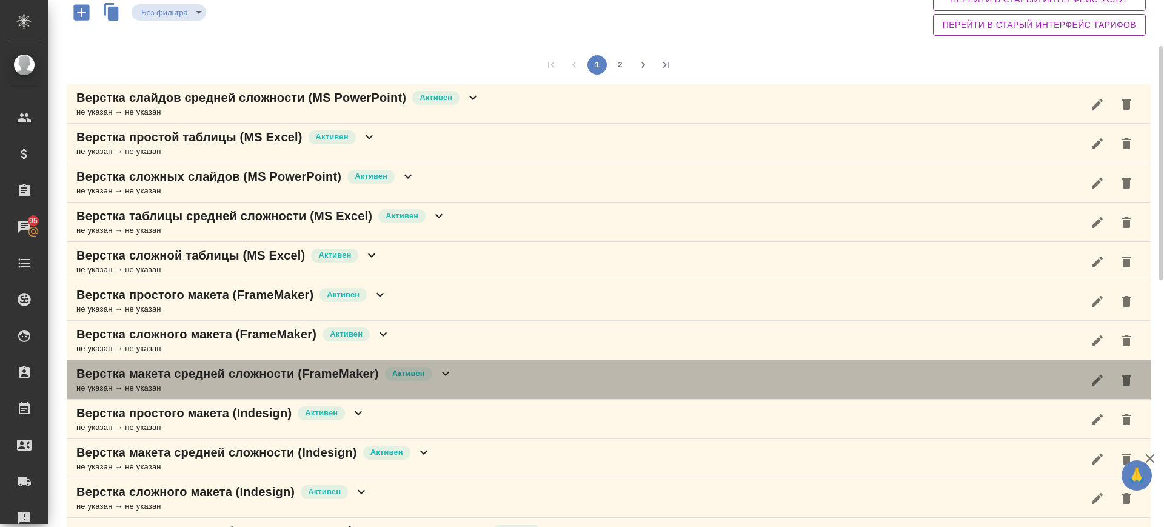
click at [465, 376] on div "Верстка макета средней сложности (FrameMaker) Активен не указан → не указан" at bounding box center [609, 379] width 1084 height 39
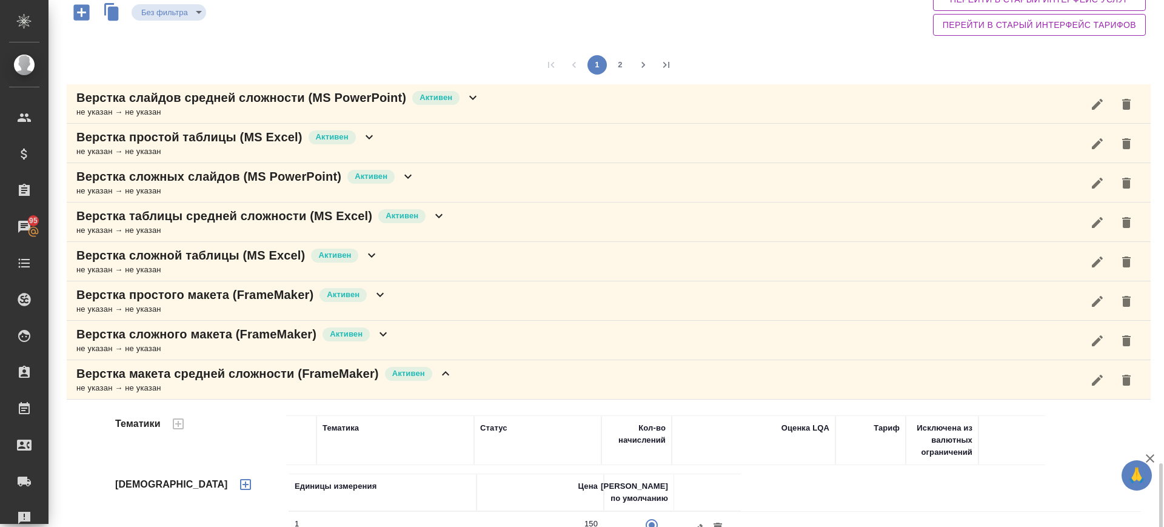
scroll to position [408, 0]
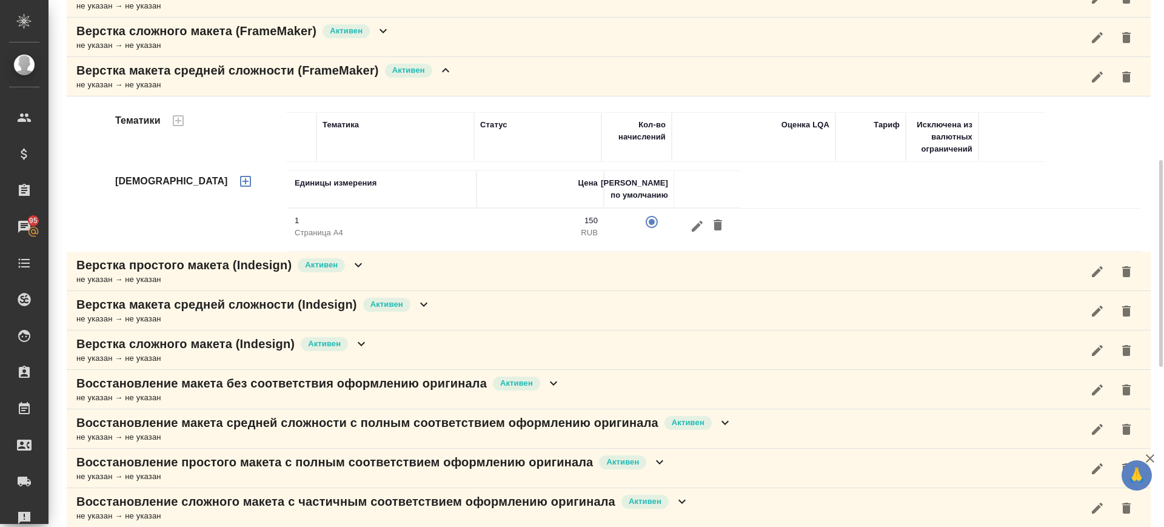
click at [696, 221] on icon "button" at bounding box center [697, 226] width 15 height 15
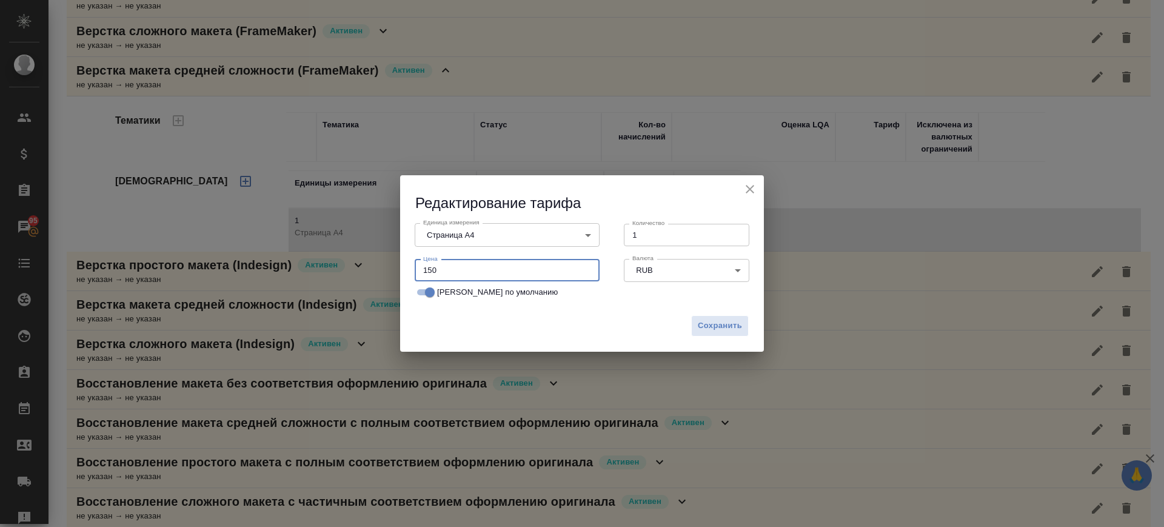
drag, startPoint x: 419, startPoint y: 275, endPoint x: 381, endPoint y: 281, distance: 39.3
click at [381, 281] on div "Редактирование тарифа Единица измерения Страница А4 5f036ec4e16dec2d6b59c8ff Ед…" at bounding box center [582, 263] width 1164 height 527
type input "40"
click at [735, 309] on div "Сохранить" at bounding box center [582, 330] width 364 height 42
click at [732, 322] on span "Сохранить" at bounding box center [720, 326] width 44 height 14
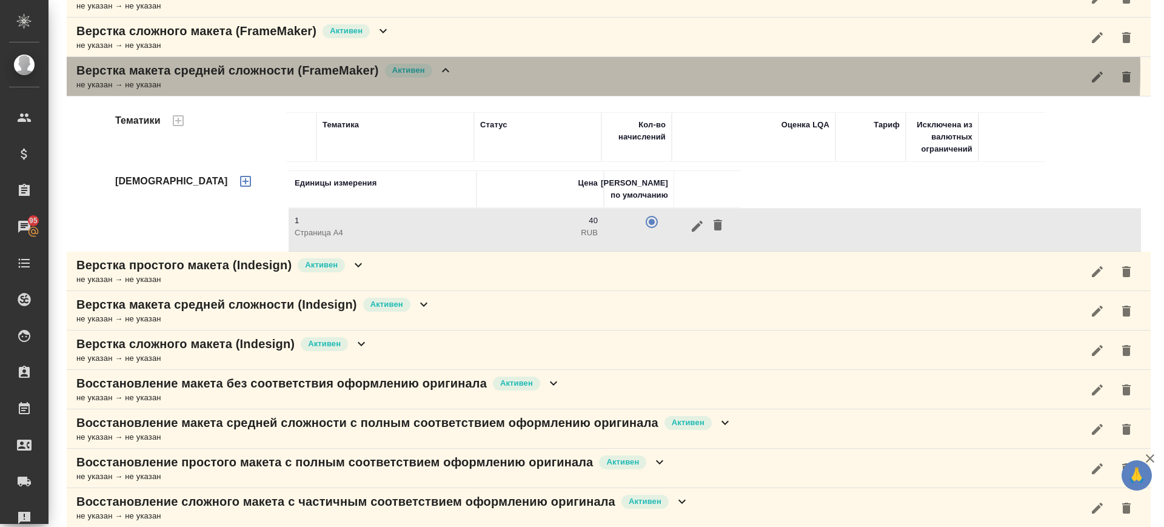
click at [459, 70] on div "Верстка макета средней сложности (FrameMaker) Активен не указан → не указан" at bounding box center [609, 76] width 1084 height 39
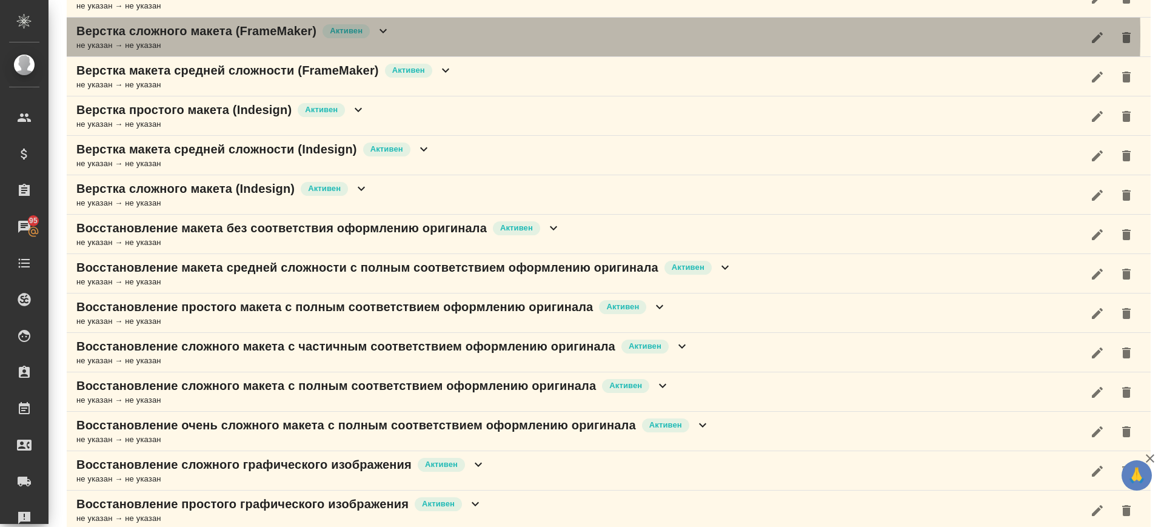
click at [434, 35] on div "Верстка сложного макета (FrameMaker) Активен не указан → не указан" at bounding box center [609, 37] width 1084 height 39
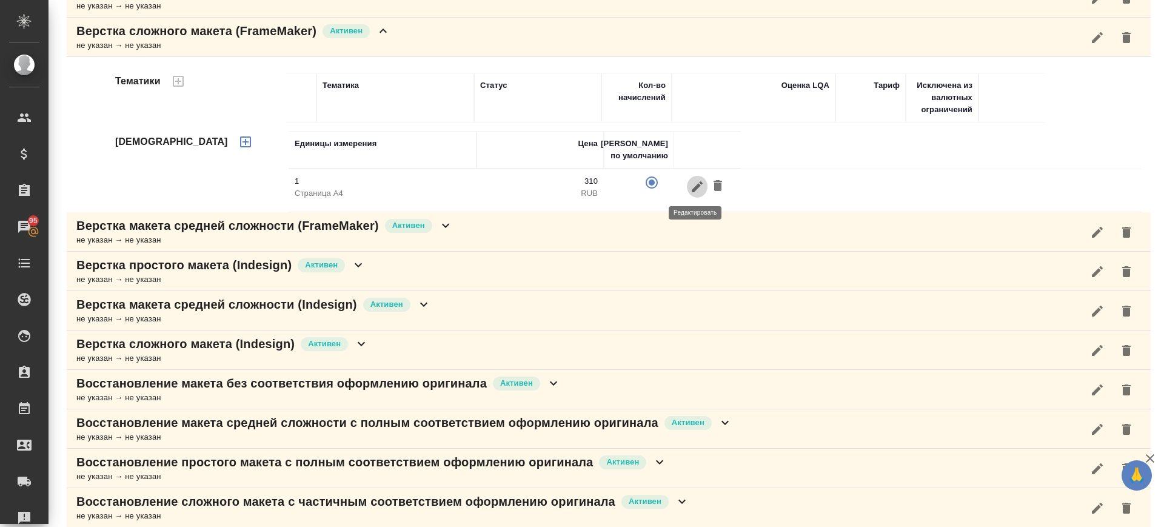
click at [693, 182] on icon "button" at bounding box center [697, 186] width 15 height 15
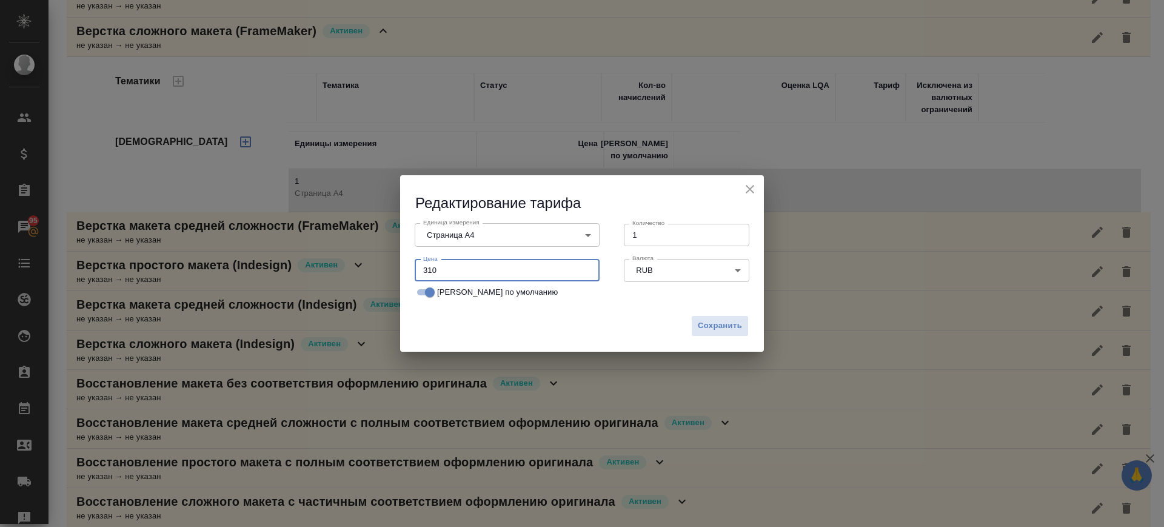
drag, startPoint x: 452, startPoint y: 264, endPoint x: 344, endPoint y: 252, distance: 108.6
click at [361, 259] on div "Редактирование тарифа Единица измерения Страница А4 5f036ec4e16dec2d6b59c8ff Ед…" at bounding box center [582, 263] width 1164 height 527
type input "70"
click at [724, 321] on span "Сохранить" at bounding box center [720, 326] width 44 height 14
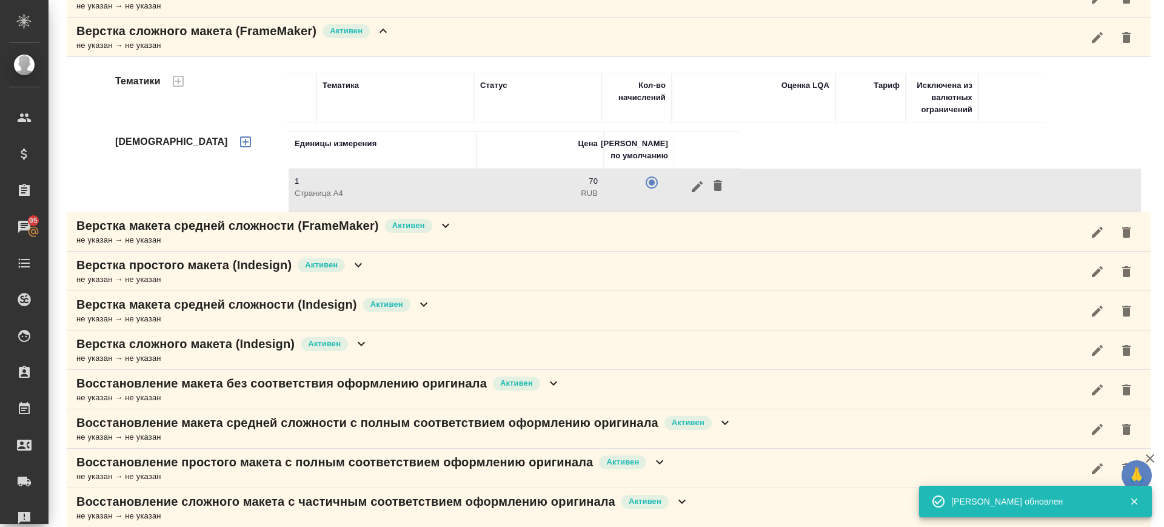
click at [404, 27] on div "Верстка сложного макета (FrameMaker) Активен не указан → не указан" at bounding box center [609, 37] width 1084 height 39
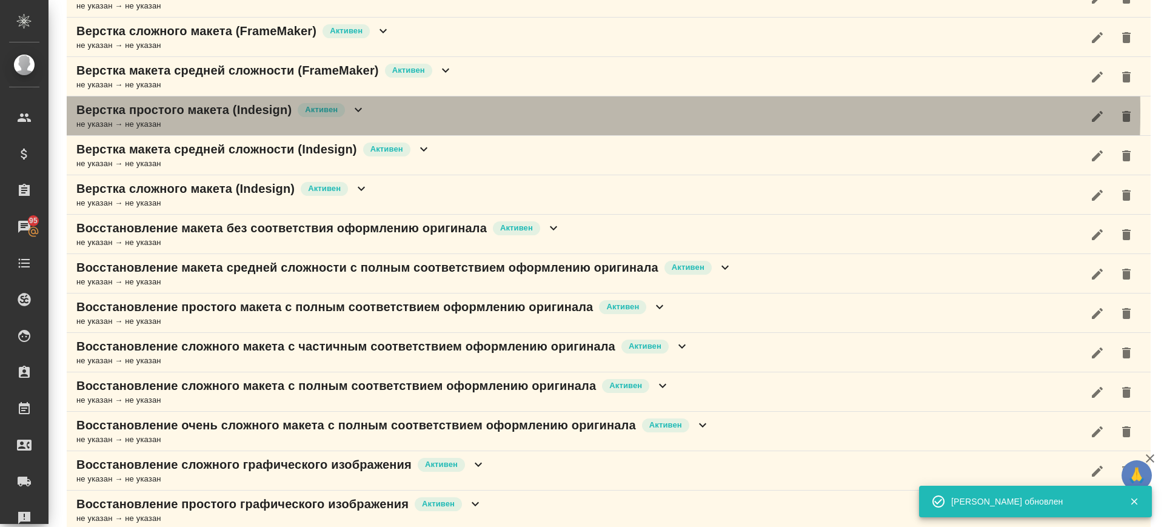
click at [391, 111] on div "Верстка простого макета (Indesign) Активен не указан → не указан" at bounding box center [609, 115] width 1084 height 39
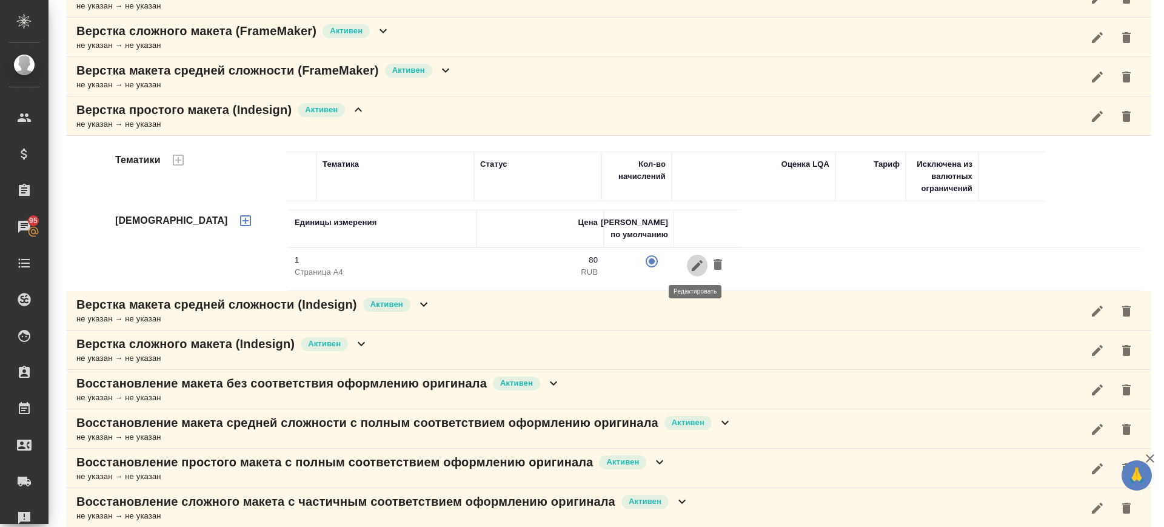
click at [690, 265] on icon "button" at bounding box center [697, 265] width 15 height 15
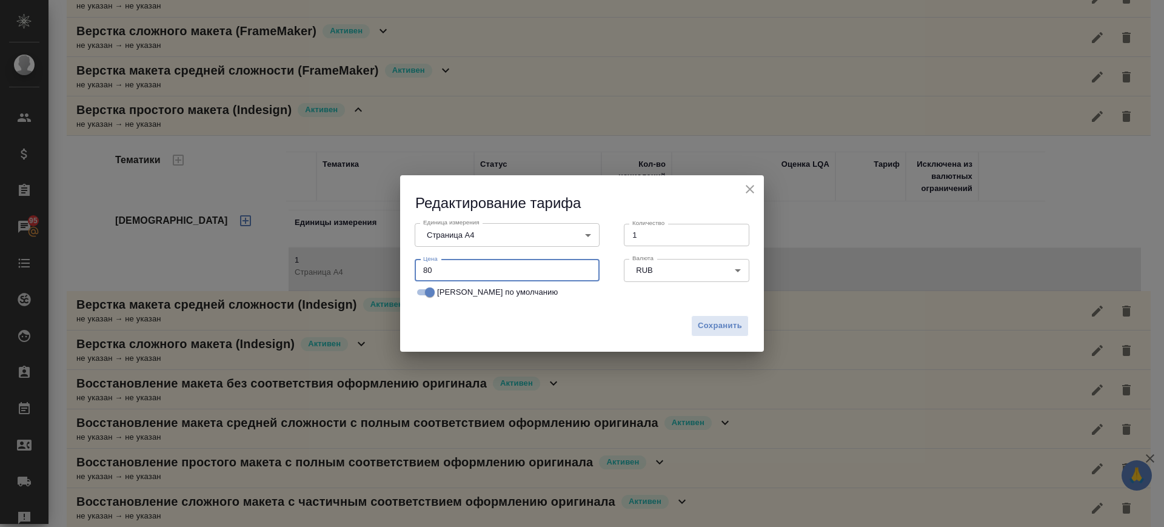
drag, startPoint x: 434, startPoint y: 278, endPoint x: 379, endPoint y: 272, distance: 55.4
click at [379, 272] on div "Редактирование тарифа Единица измерения Страница А4 5f036ec4e16dec2d6b59c8ff Ед…" at bounding box center [582, 263] width 1164 height 527
type input "30"
drag, startPoint x: 724, startPoint y: 318, endPoint x: 588, endPoint y: 244, distance: 154.9
click at [722, 319] on span "Сохранить" at bounding box center [720, 326] width 44 height 14
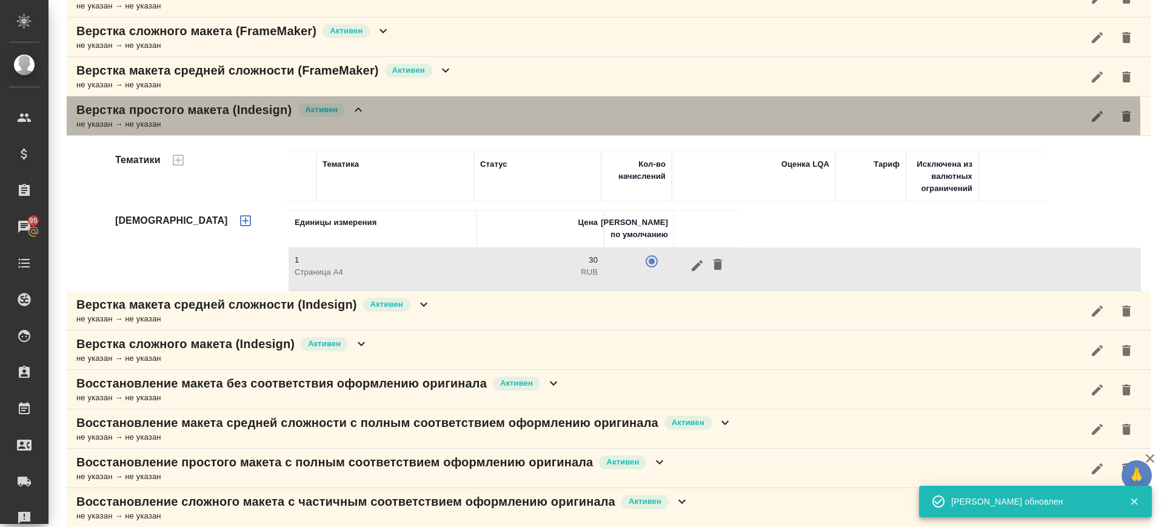
click at [451, 119] on div "Верстка простого макета (Indesign) Активен не указан → не указан" at bounding box center [609, 115] width 1084 height 39
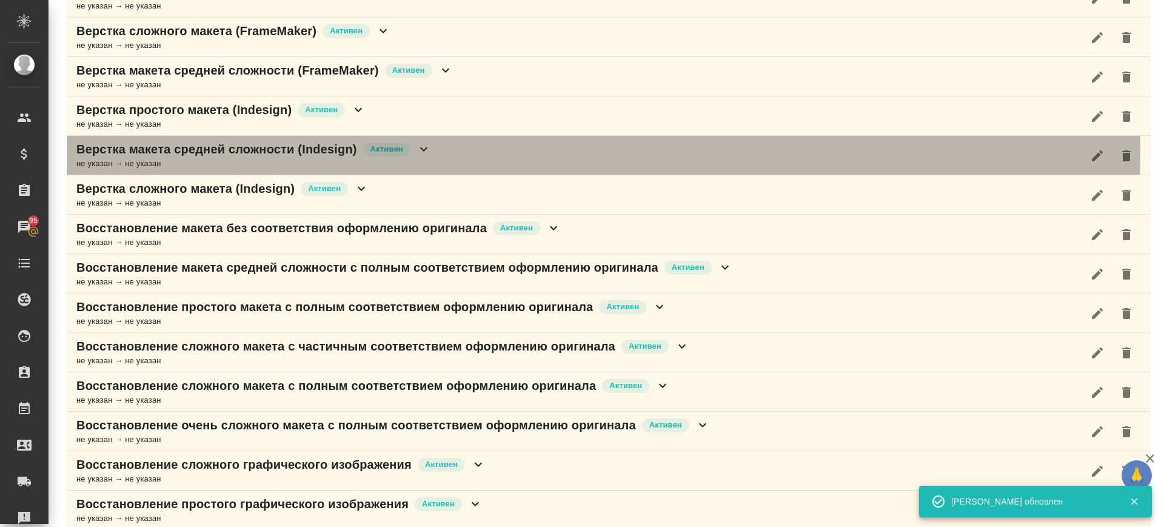
click at [433, 148] on div "Верстка макета средней сложности (Indesign) Активен не указан → не указан" at bounding box center [609, 155] width 1084 height 39
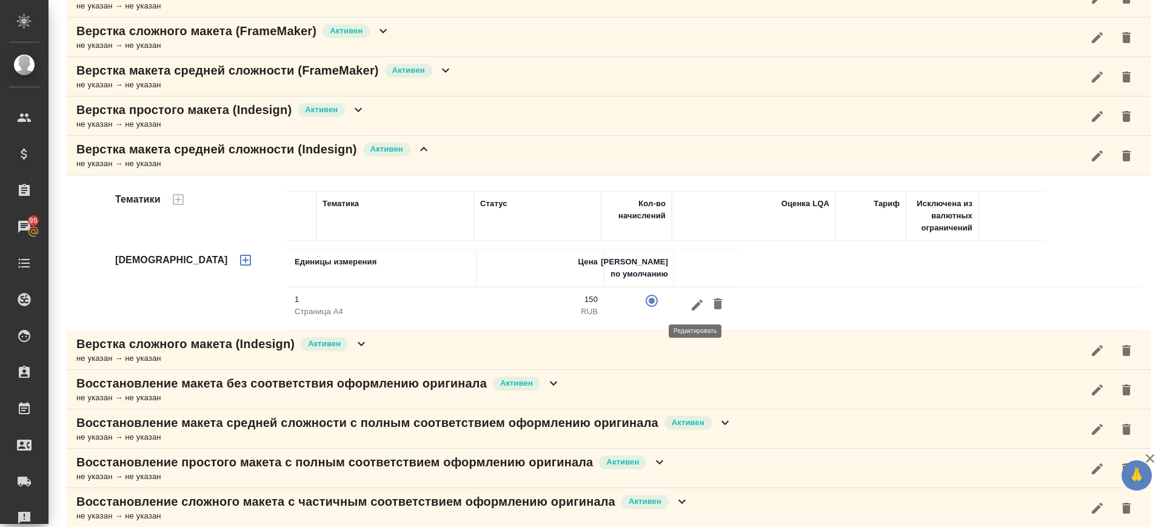
click at [692, 308] on icon "button" at bounding box center [697, 304] width 11 height 11
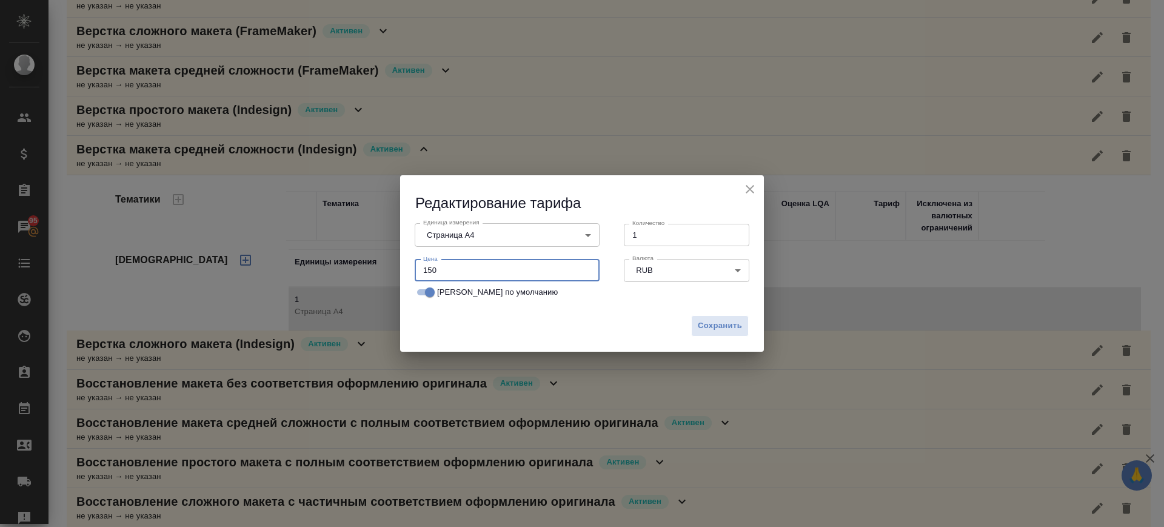
drag, startPoint x: 443, startPoint y: 279, endPoint x: 315, endPoint y: 309, distance: 132.0
click at [315, 309] on div "Редактирование тарифа Единица измерения Страница А4 5f036ec4e16dec2d6b59c8ff Ед…" at bounding box center [582, 263] width 1164 height 527
type input "40"
drag, startPoint x: 742, startPoint y: 324, endPoint x: 715, endPoint y: 321, distance: 27.4
click at [742, 322] on button "Сохранить" at bounding box center [720, 325] width 58 height 21
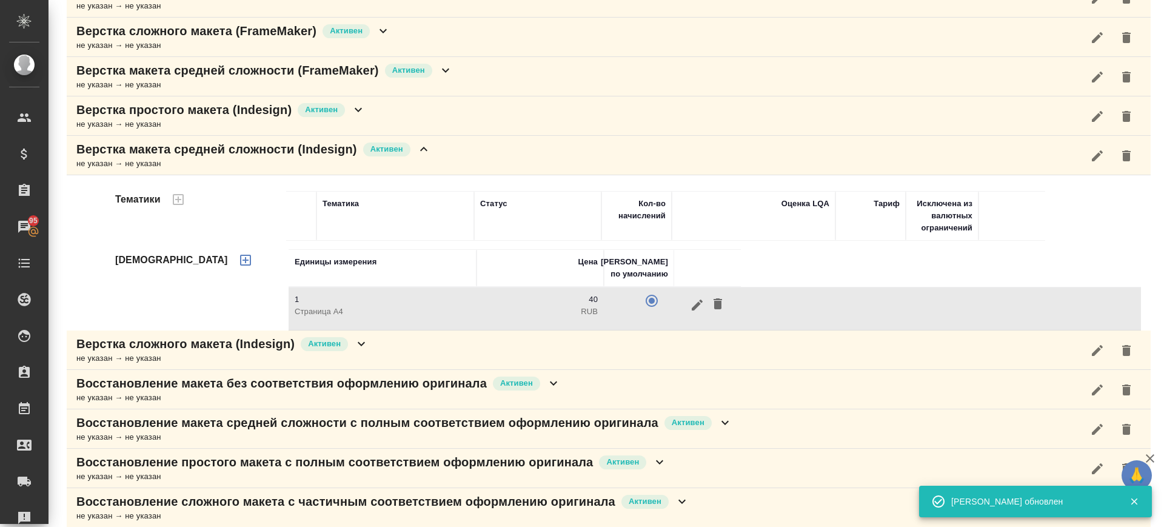
click at [502, 153] on div "Верстка макета средней сложности (Indesign) Активен не указан → не указан" at bounding box center [609, 155] width 1084 height 39
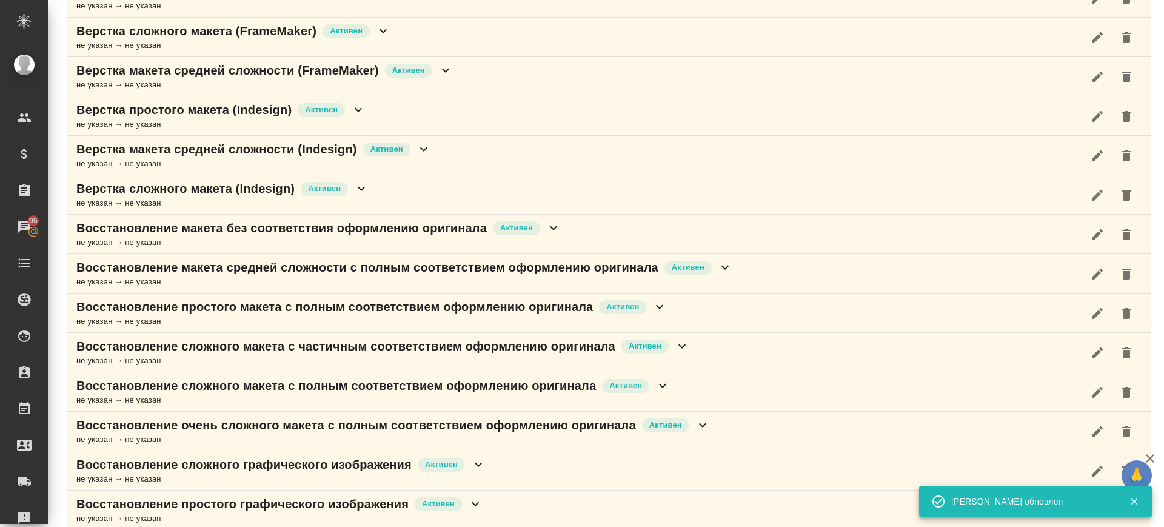
click at [427, 194] on div "Верстка сложного макета (Indesign) Активен не указан → не указан" at bounding box center [609, 194] width 1084 height 39
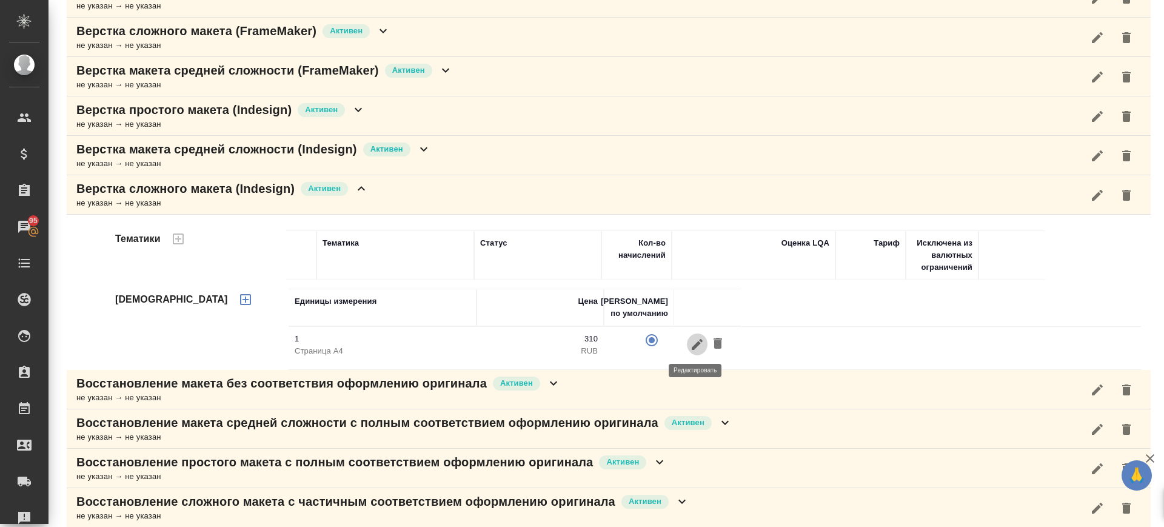
click at [698, 344] on icon "button" at bounding box center [697, 344] width 15 height 15
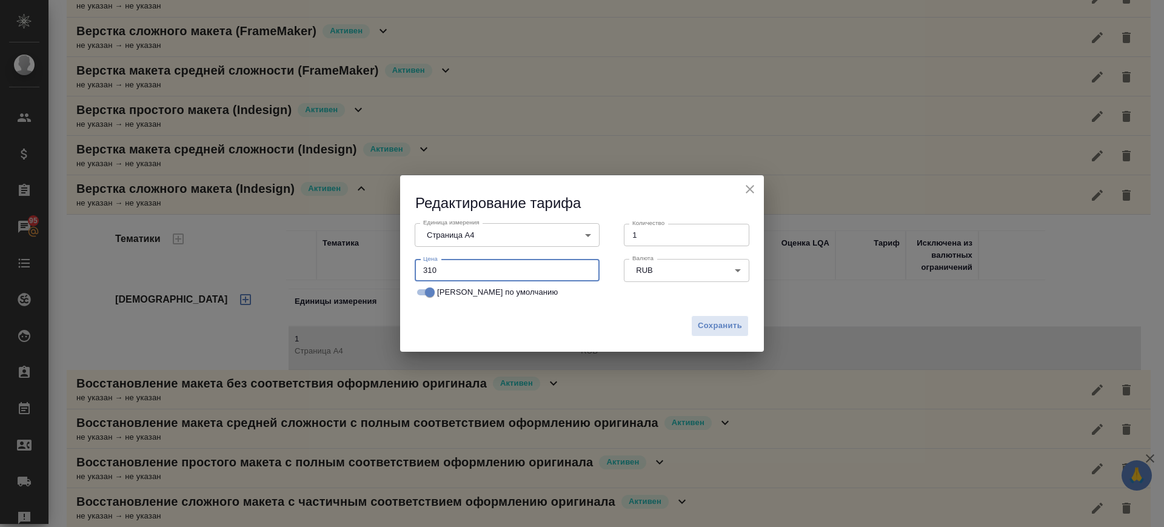
drag, startPoint x: 460, startPoint y: 275, endPoint x: 277, endPoint y: 301, distance: 185.0
click at [283, 302] on div "Редактирование тарифа Единица измерения Страница А4 5f036ec4e16dec2d6b59c8ff Ед…" at bounding box center [582, 263] width 1164 height 527
type input "70"
click at [712, 322] on span "Сохранить" at bounding box center [720, 326] width 44 height 14
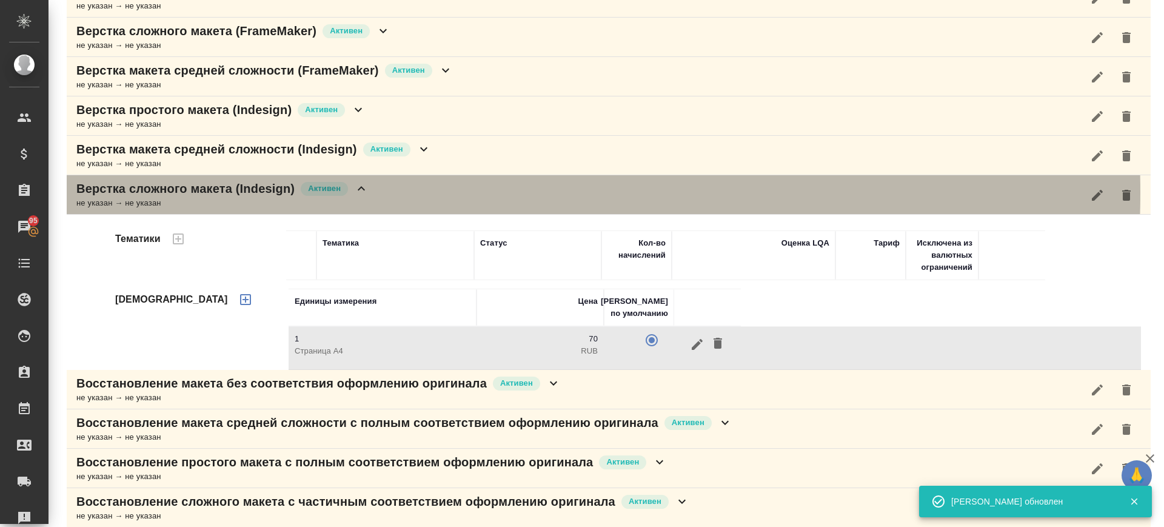
click at [400, 193] on div "Верстка сложного макета (Indesign) Активен не указан → не указан" at bounding box center [609, 194] width 1084 height 39
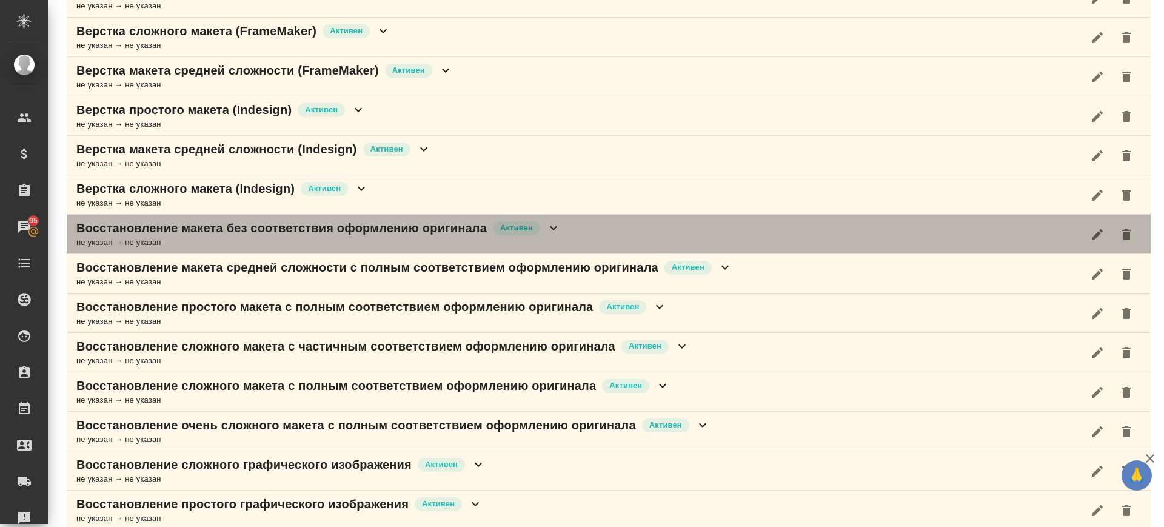
click at [618, 234] on div "Восстановление макета без соответствия оформлению оригинала Активен не указан →…" at bounding box center [609, 234] width 1084 height 39
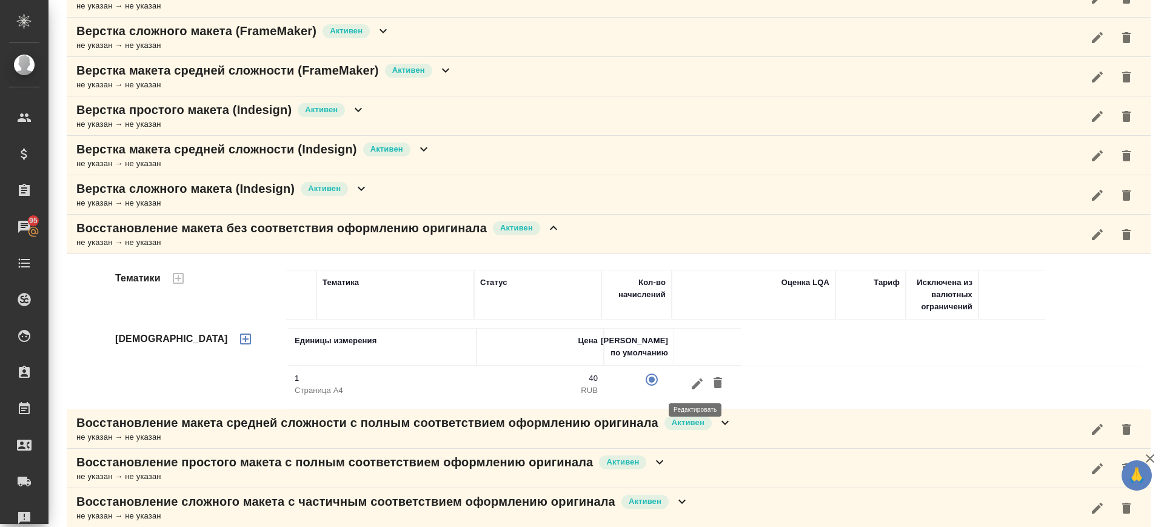
click at [693, 385] on icon "button" at bounding box center [697, 383] width 11 height 11
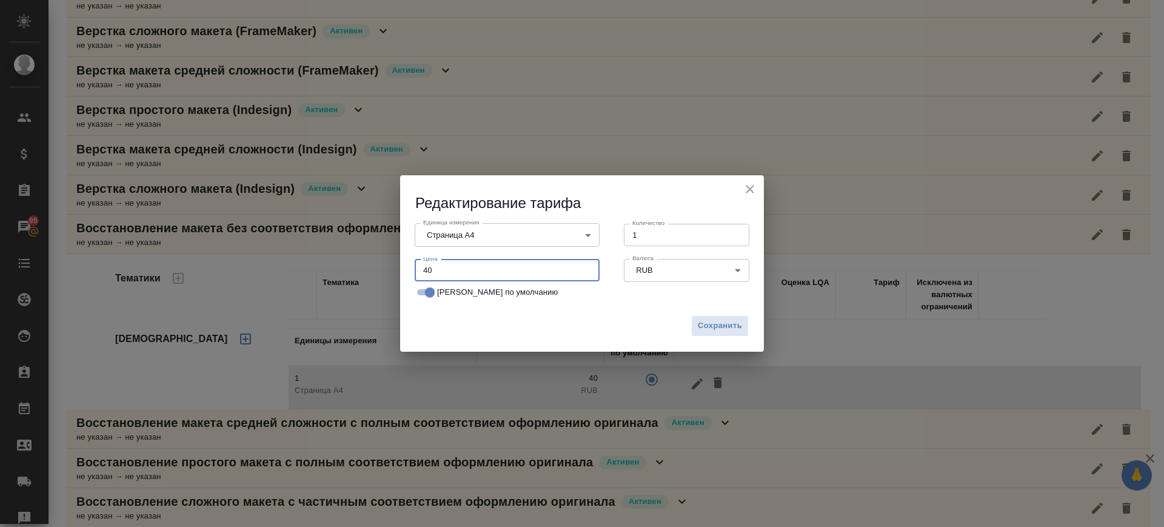
drag, startPoint x: 421, startPoint y: 275, endPoint x: 361, endPoint y: 285, distance: 60.3
click at [361, 285] on div "Редактирование тарифа Единица измерения Страница А4 5f036ec4e16dec2d6b59c8ff Ед…" at bounding box center [582, 263] width 1164 height 527
type input "15"
click at [710, 330] on span "Сохранить" at bounding box center [720, 326] width 44 height 14
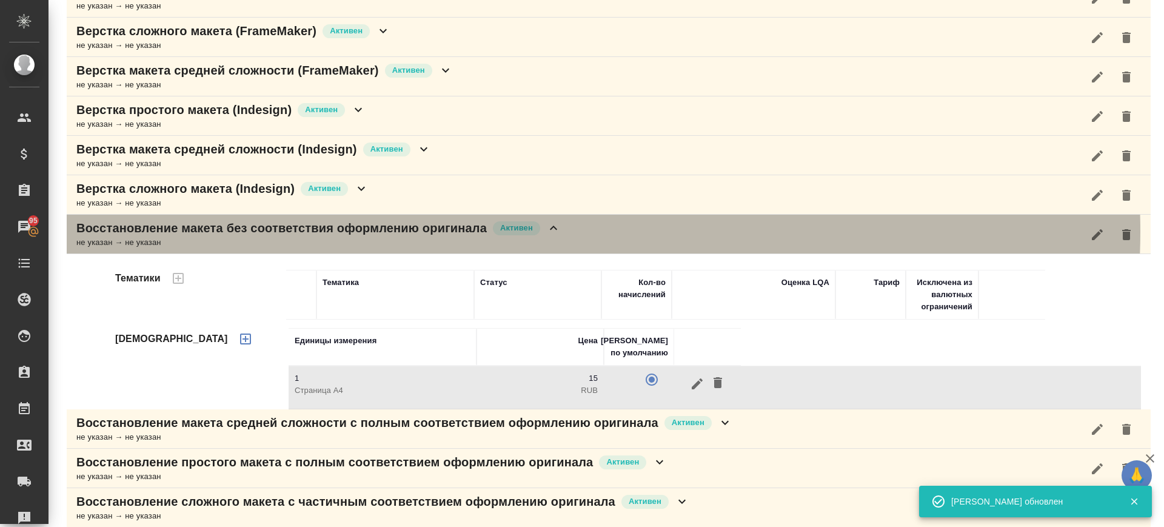
click at [586, 232] on div "Восстановление макета без соответствия оформлению оригинала Активен не указан →…" at bounding box center [609, 234] width 1084 height 39
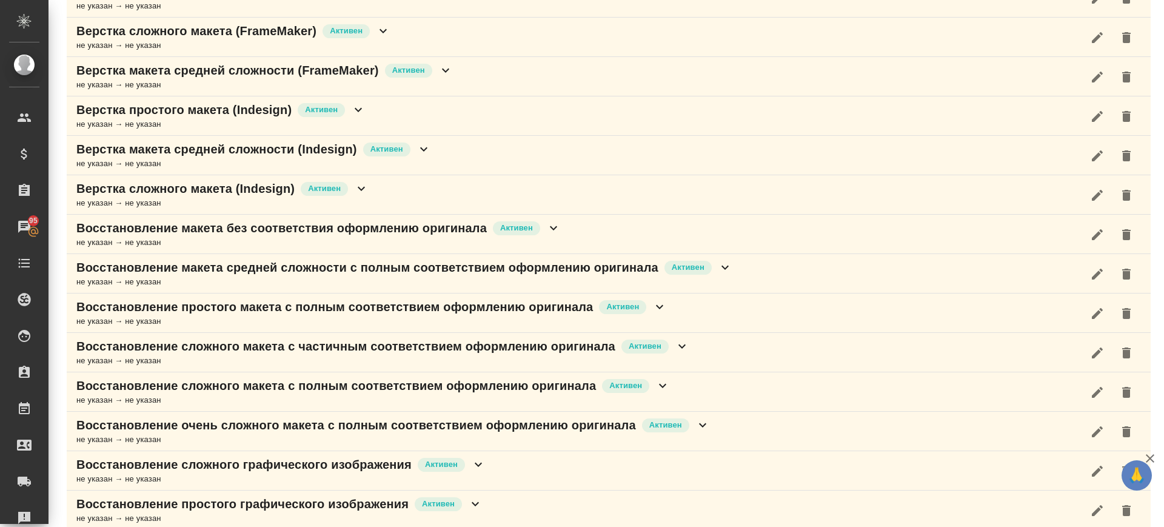
click at [677, 311] on div "Восстановление простого макета с полным соответствием оформлению оригинала Акти…" at bounding box center [609, 312] width 1084 height 39
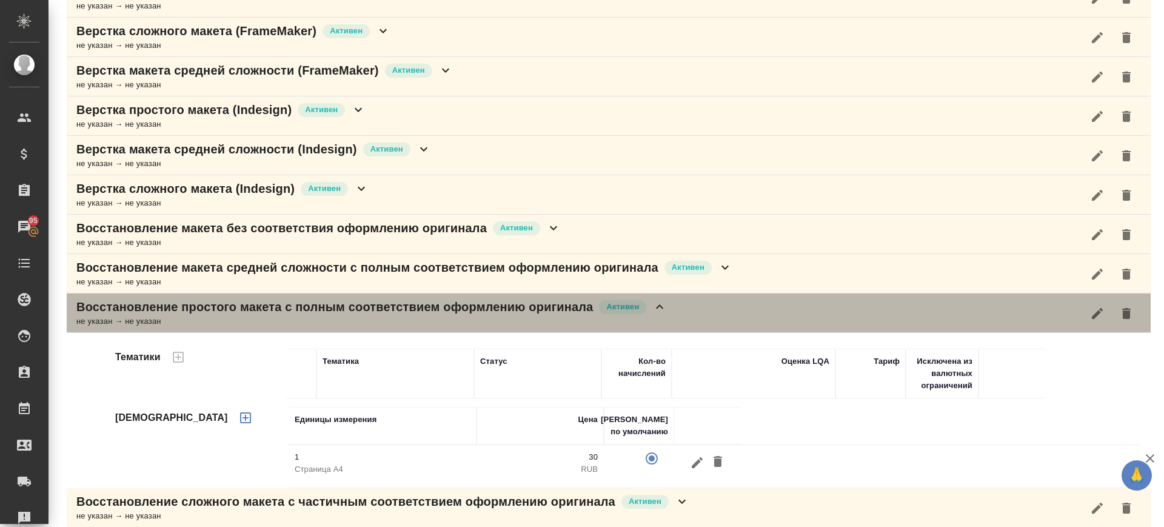
click at [703, 318] on div "Восстановление простого макета с полным соответствием оформлению оригинала Акти…" at bounding box center [609, 312] width 1084 height 39
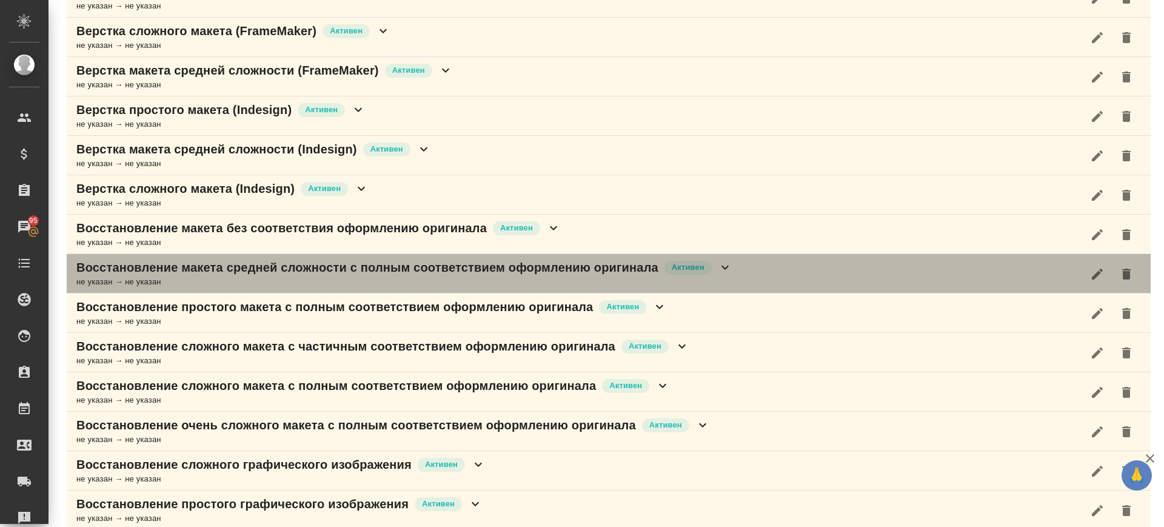
click at [760, 278] on div "Восстановление макета средней сложности с полным соответствием оформлению ориги…" at bounding box center [609, 273] width 1084 height 39
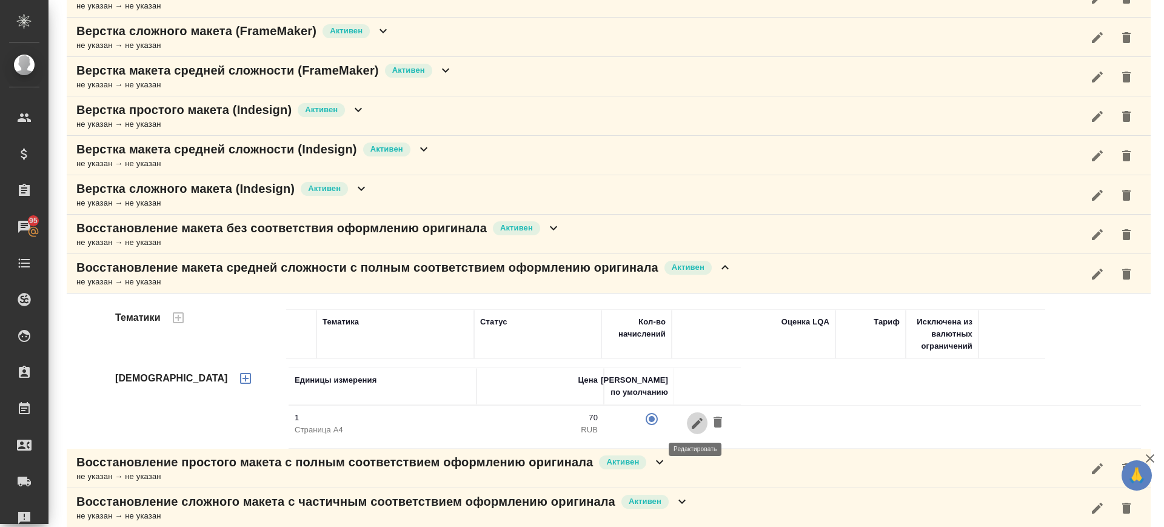
click at [692, 425] on icon "button" at bounding box center [697, 422] width 11 height 11
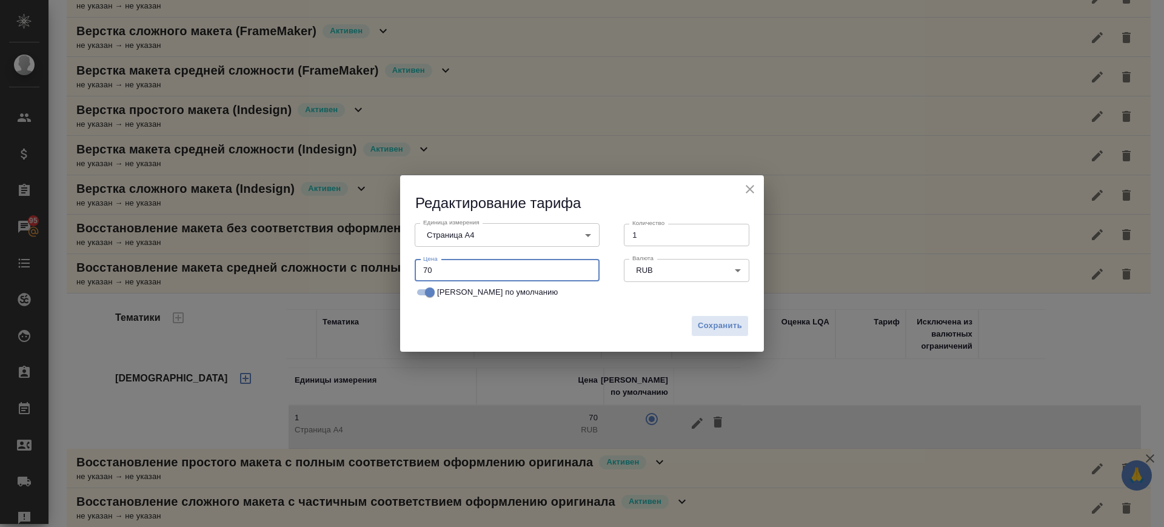
drag, startPoint x: 436, startPoint y: 271, endPoint x: 324, endPoint y: 283, distance: 112.8
click at [324, 283] on div "Редактирование тарифа Единица измерения Страница А4 5f036ec4e16dec2d6b59c8ff Ед…" at bounding box center [582, 263] width 1164 height 527
type input "40"
click at [718, 328] on span "Сохранить" at bounding box center [720, 326] width 44 height 14
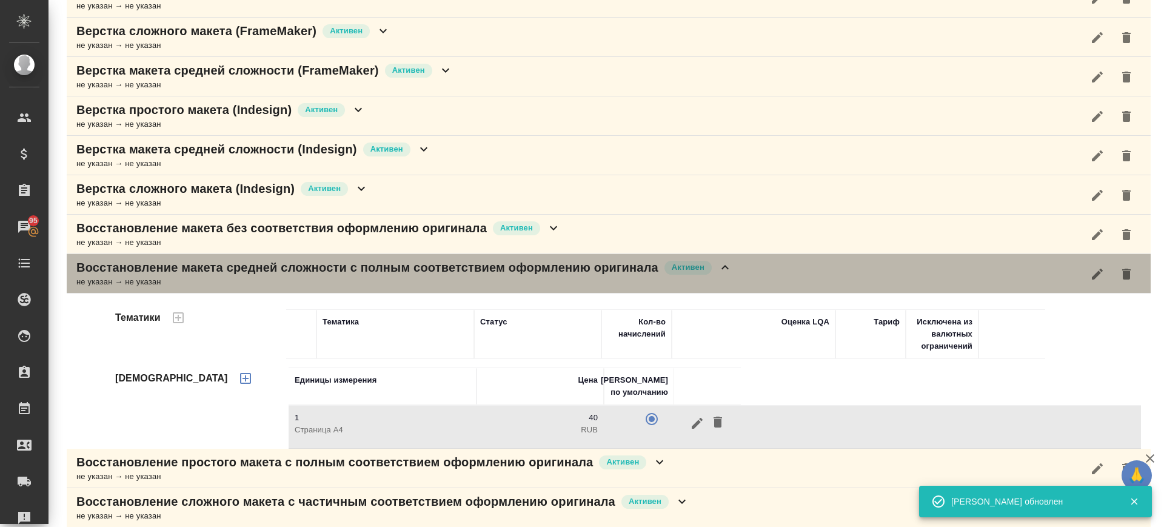
click at [749, 274] on div "Восстановление макета средней сложности с полным соответствием оформлению ориги…" at bounding box center [609, 273] width 1084 height 39
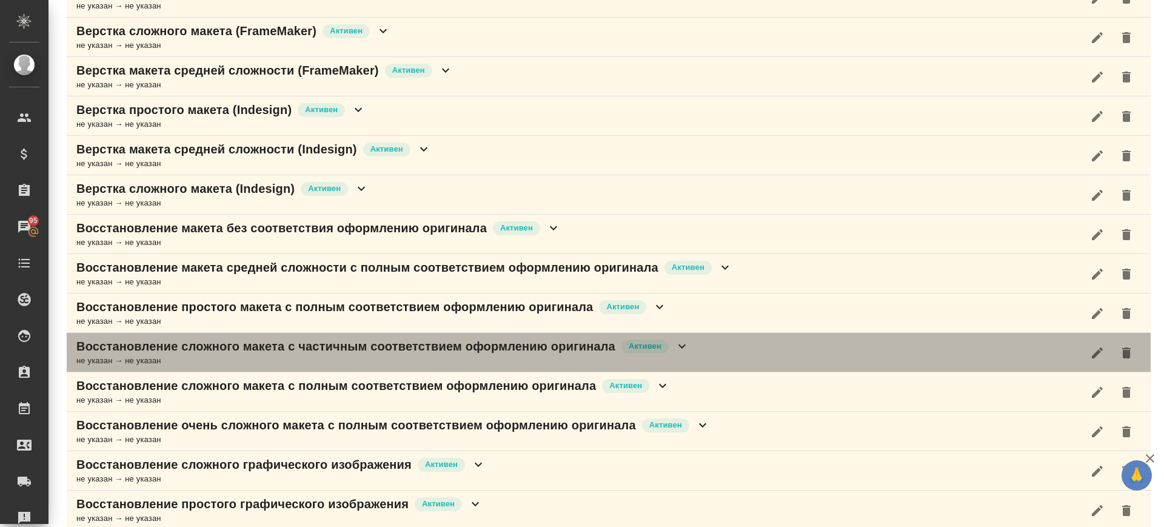
click at [681, 348] on icon at bounding box center [682, 346] width 15 height 15
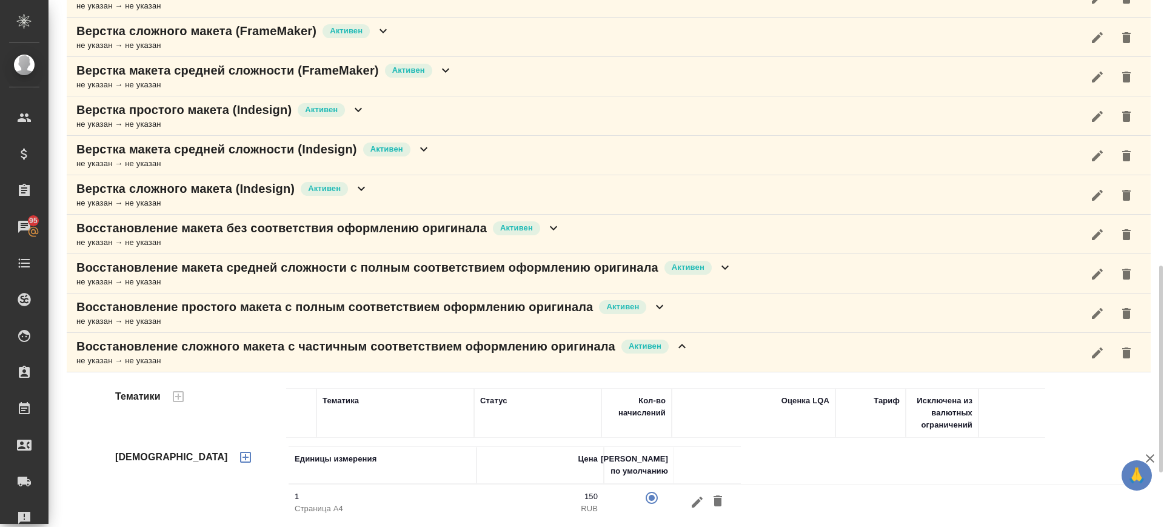
scroll to position [484, 0]
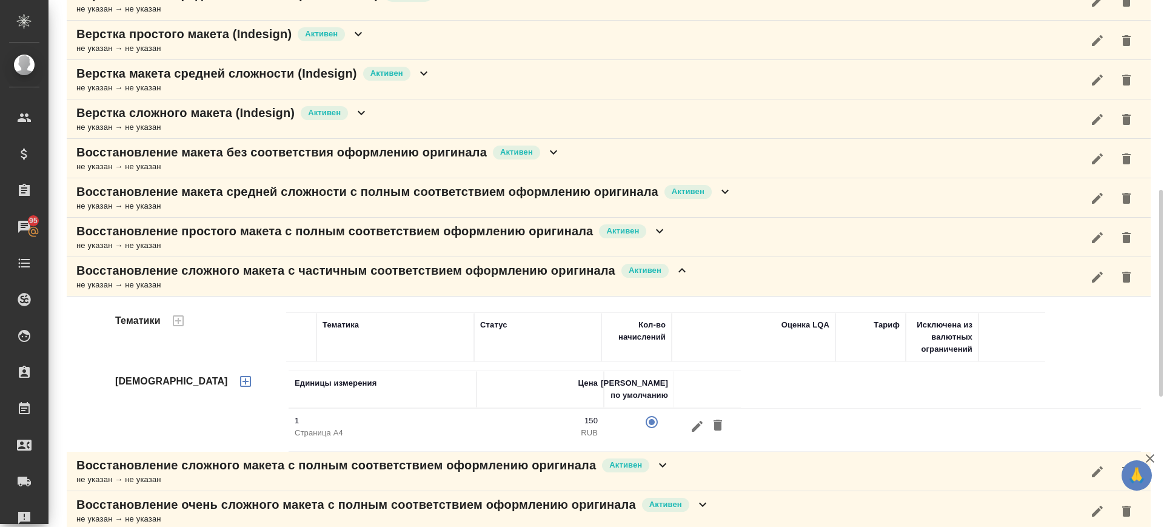
drag, startPoint x: 688, startPoint y: 428, endPoint x: 568, endPoint y: 358, distance: 138.2
click at [680, 418] on div at bounding box center [707, 426] width 55 height 22
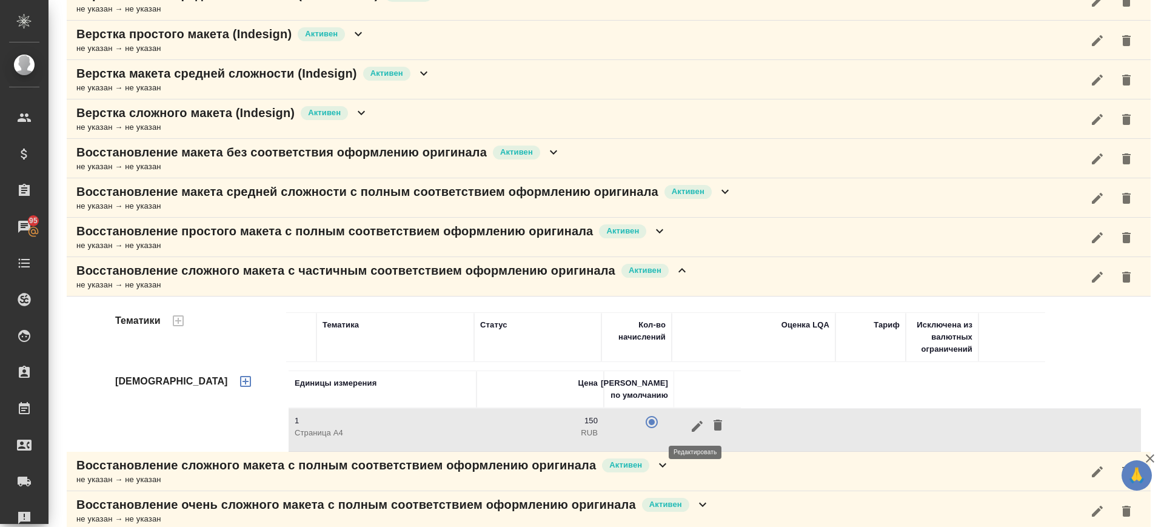
click at [697, 426] on icon "button" at bounding box center [697, 426] width 15 height 15
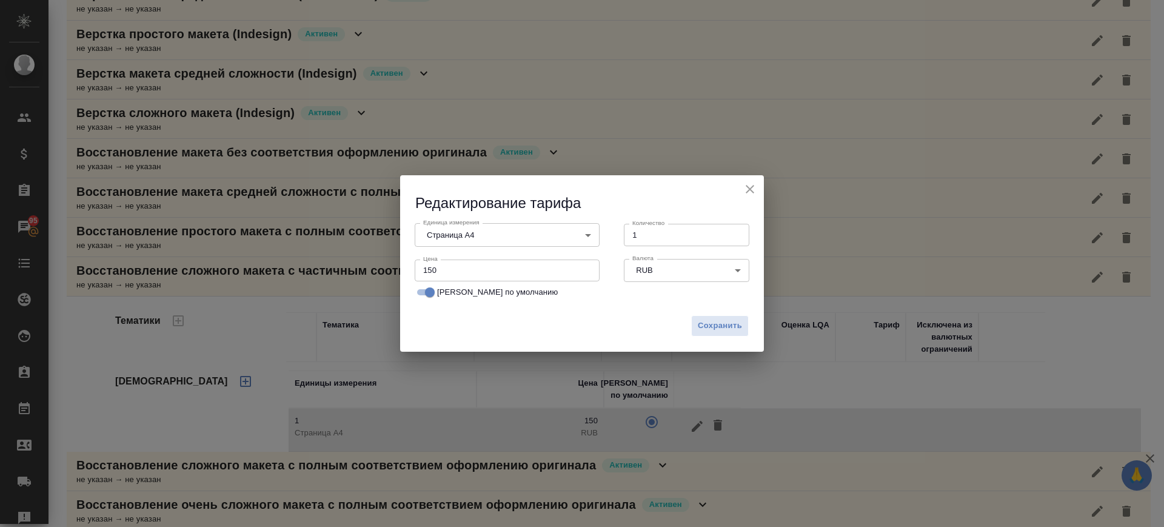
drag, startPoint x: 445, startPoint y: 267, endPoint x: 364, endPoint y: 268, distance: 81.2
click at [364, 268] on div "Редактирование тарифа Единица измерения Страница А4 5f036ec4e16dec2d6b59c8ff Ед…" at bounding box center [582, 263] width 1164 height 527
type input "60"
click at [727, 326] on span "Сохранить" at bounding box center [720, 326] width 44 height 14
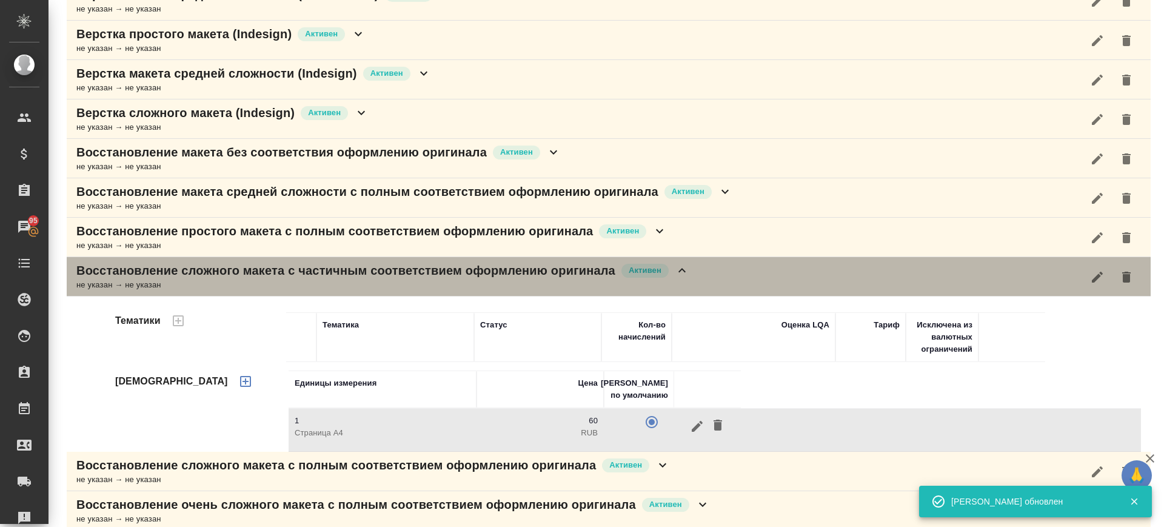
click at [713, 270] on div "Восстановление сложного макета с частичным соответствием оформлению оригинала А…" at bounding box center [609, 276] width 1084 height 39
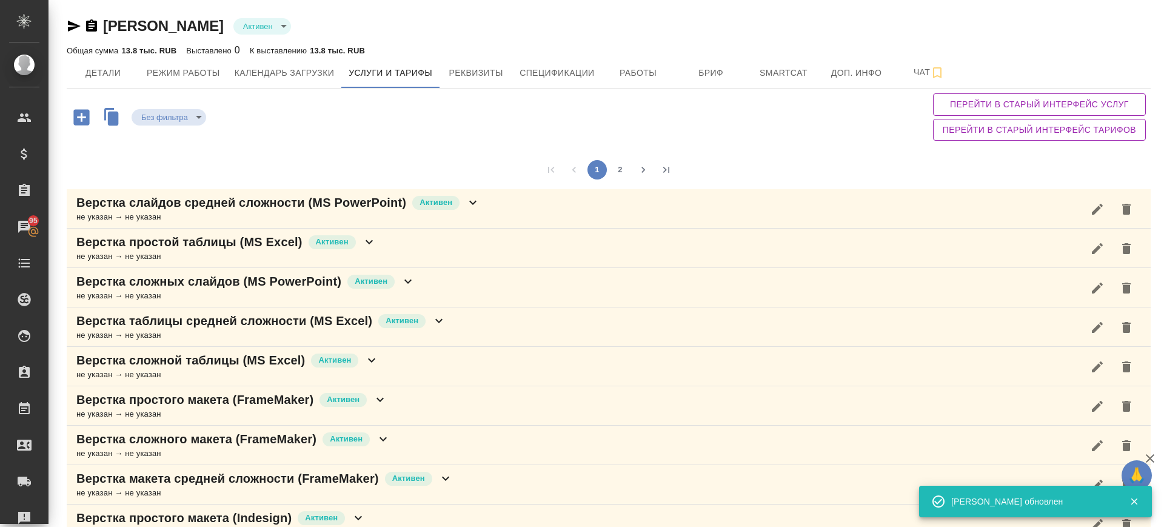
scroll to position [484, 0]
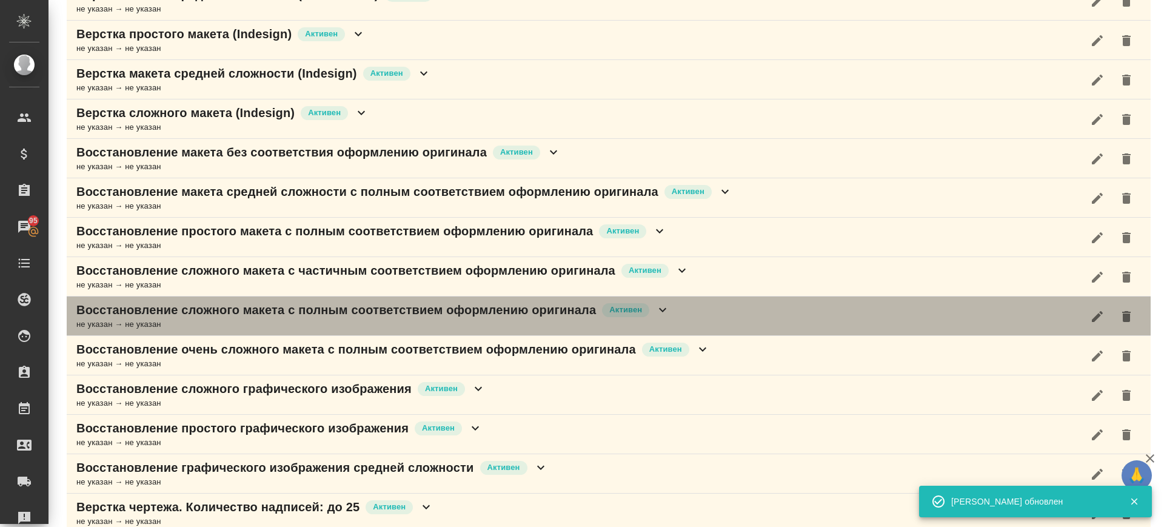
click at [713, 312] on div "Восстановление сложного макета с полным соответствием оформлению оригинала [PER…" at bounding box center [609, 315] width 1084 height 39
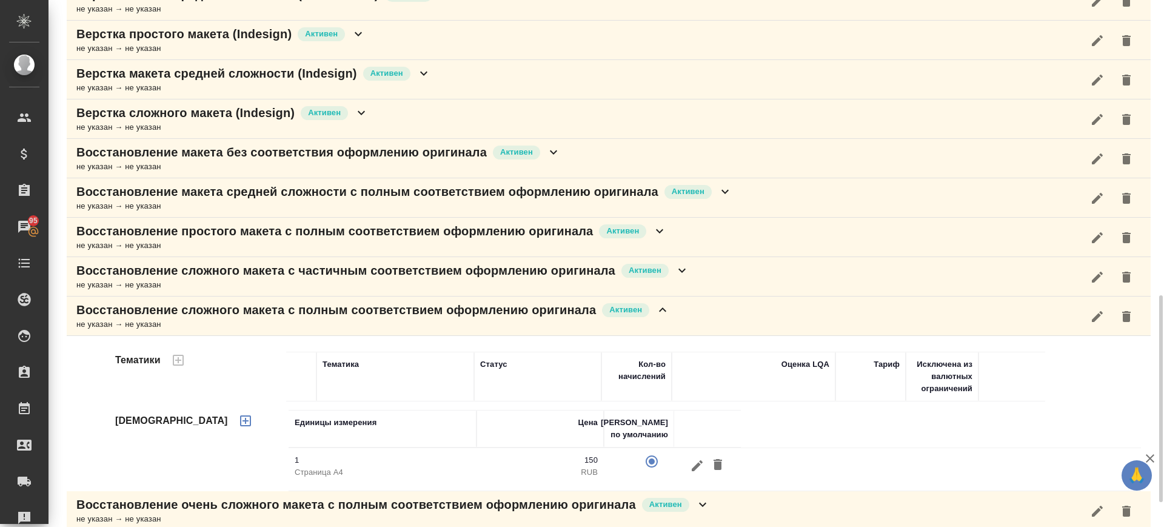
scroll to position [559, 0]
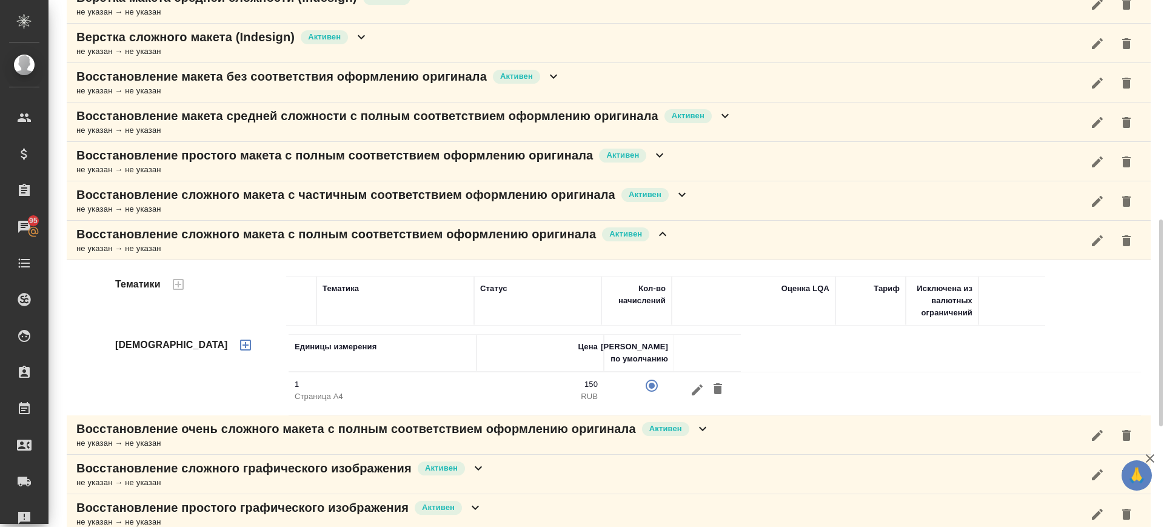
click at [700, 383] on icon "button" at bounding box center [697, 389] width 15 height 15
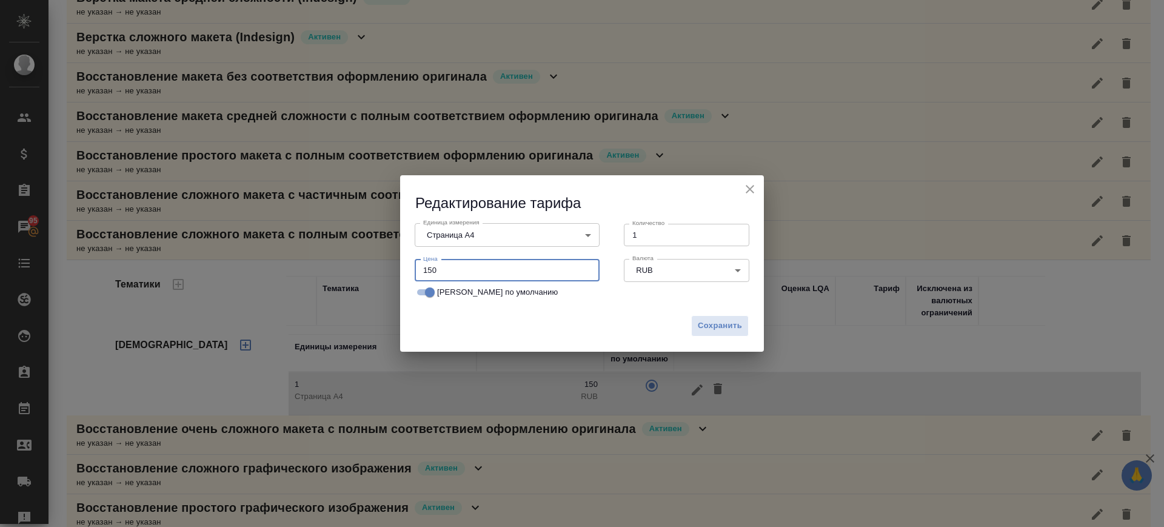
drag, startPoint x: 376, startPoint y: 270, endPoint x: 345, endPoint y: 269, distance: 30.9
click at [347, 270] on div "Редактирование тарифа Единица измерения Страница А4 5f036ec4e16dec2d6b59c8ff Ед…" at bounding box center [582, 263] width 1164 height 527
type input "90"
click at [718, 327] on span "Сохранить" at bounding box center [720, 326] width 44 height 14
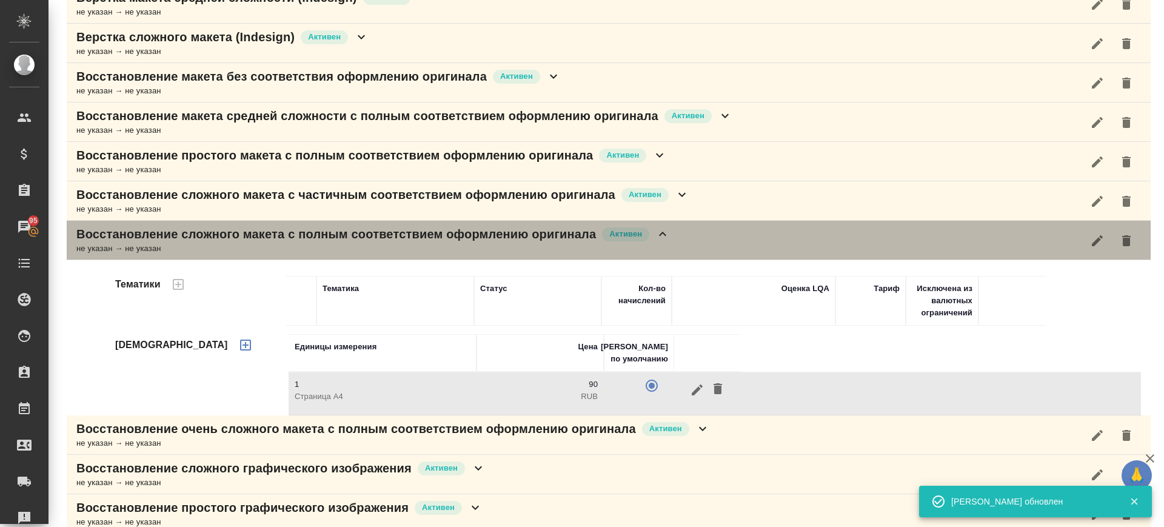
click at [697, 242] on div "Восстановление сложного макета с полным соответствием оформлению оригинала [PER…" at bounding box center [609, 240] width 1084 height 39
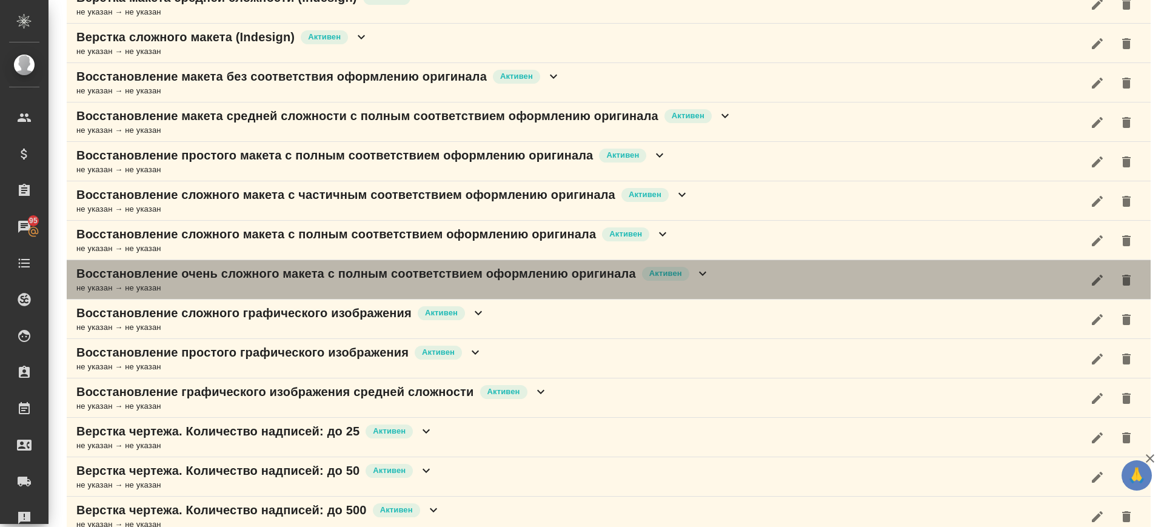
click at [769, 271] on div "Восстановление очень сложного макета с полным соответствием оформлению оригинал…" at bounding box center [609, 279] width 1084 height 39
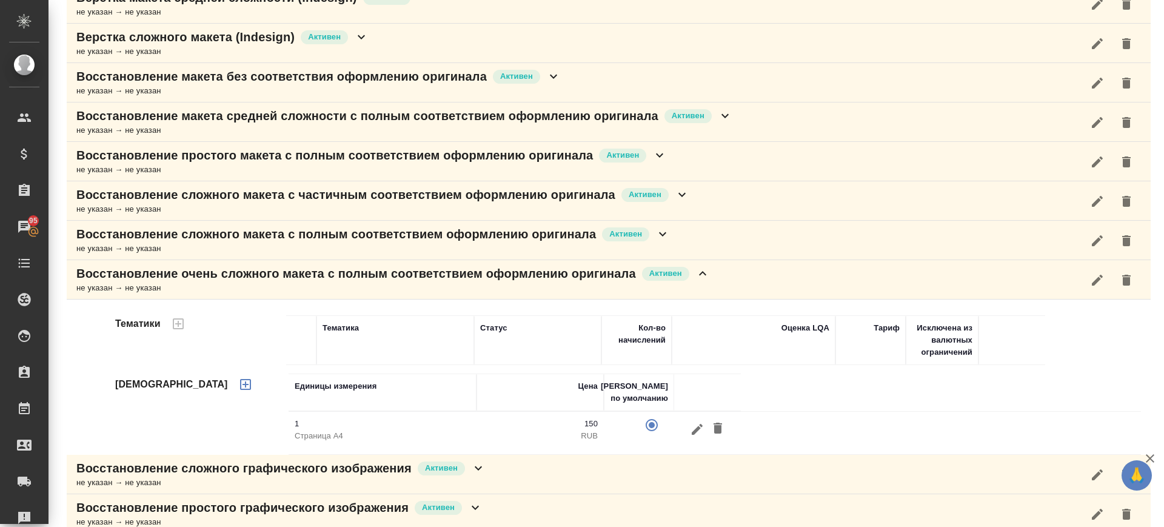
click at [687, 428] on button "button" at bounding box center [697, 429] width 21 height 22
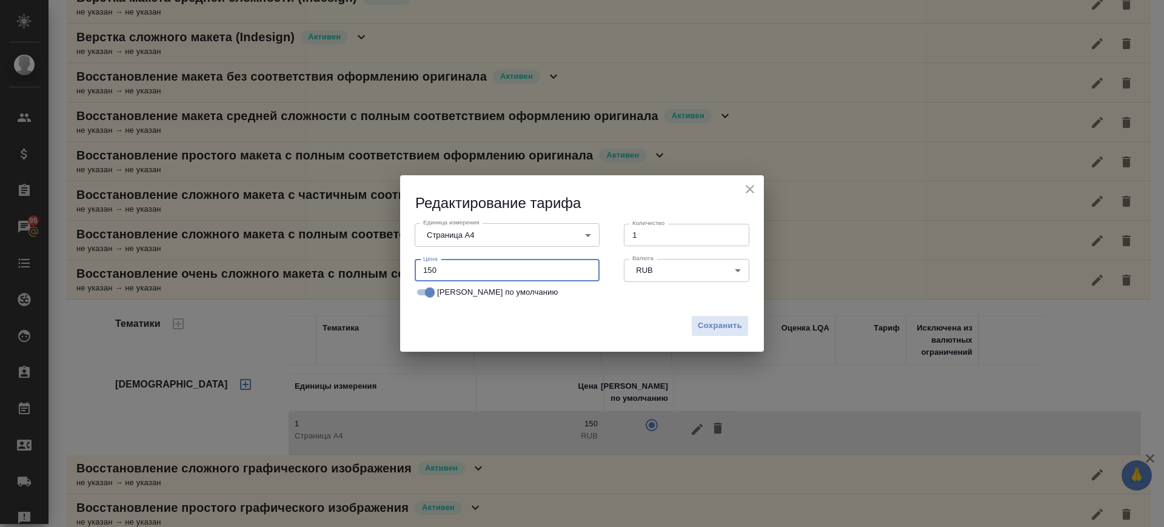
drag, startPoint x: 401, startPoint y: 265, endPoint x: 370, endPoint y: 269, distance: 30.6
click at [371, 269] on div "Редактирование тарифа Единица измерения Страница А4 5f036ec4e16dec2d6b59c8ff Ед…" at bounding box center [582, 263] width 1164 height 527
type input "110"
click at [736, 332] on span "Сохранить" at bounding box center [720, 326] width 44 height 14
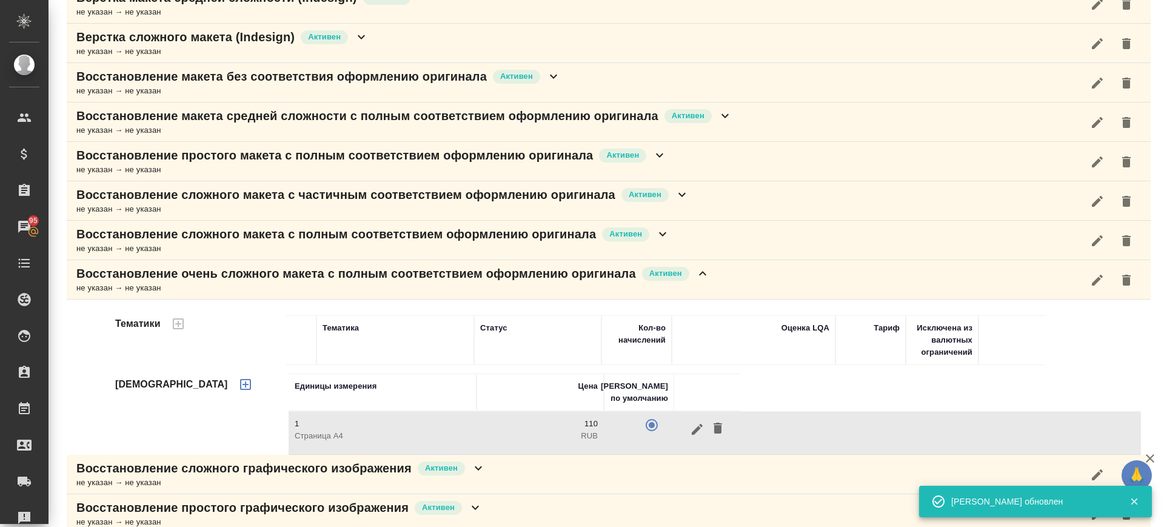
click at [726, 282] on div "Восстановление очень сложного макета с полным соответствием оформлению оригинал…" at bounding box center [609, 279] width 1084 height 39
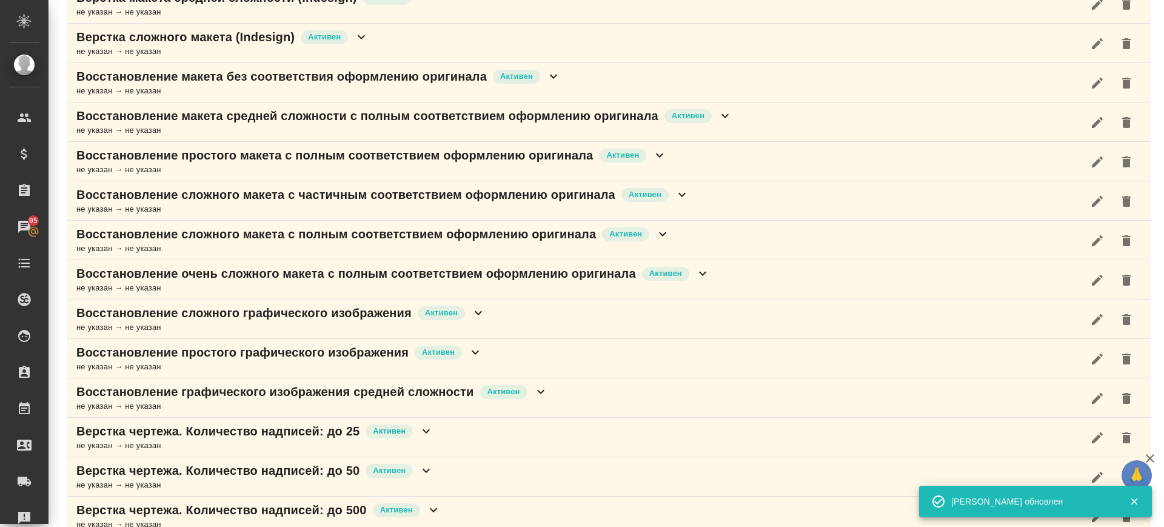
click at [518, 355] on div "Восстановление простого графического изображения Активен не указан → не указан" at bounding box center [609, 358] width 1084 height 39
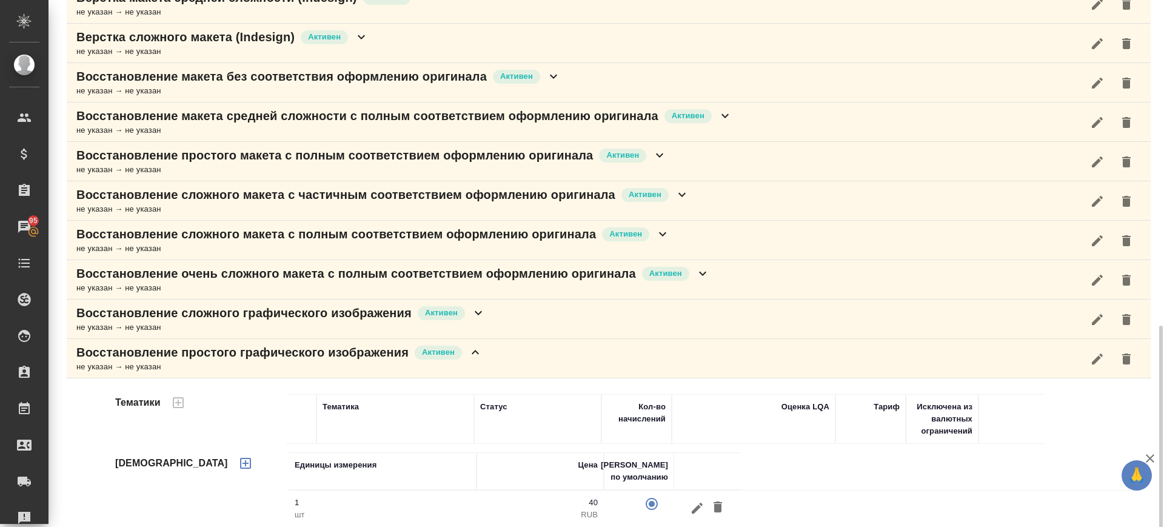
scroll to position [711, 0]
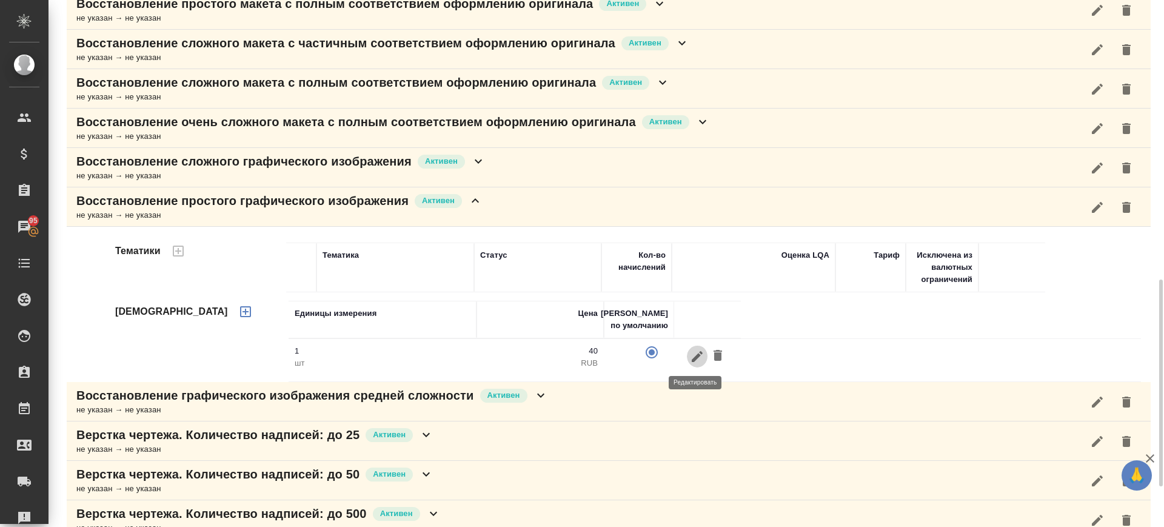
click at [695, 355] on icon "button" at bounding box center [697, 355] width 11 height 11
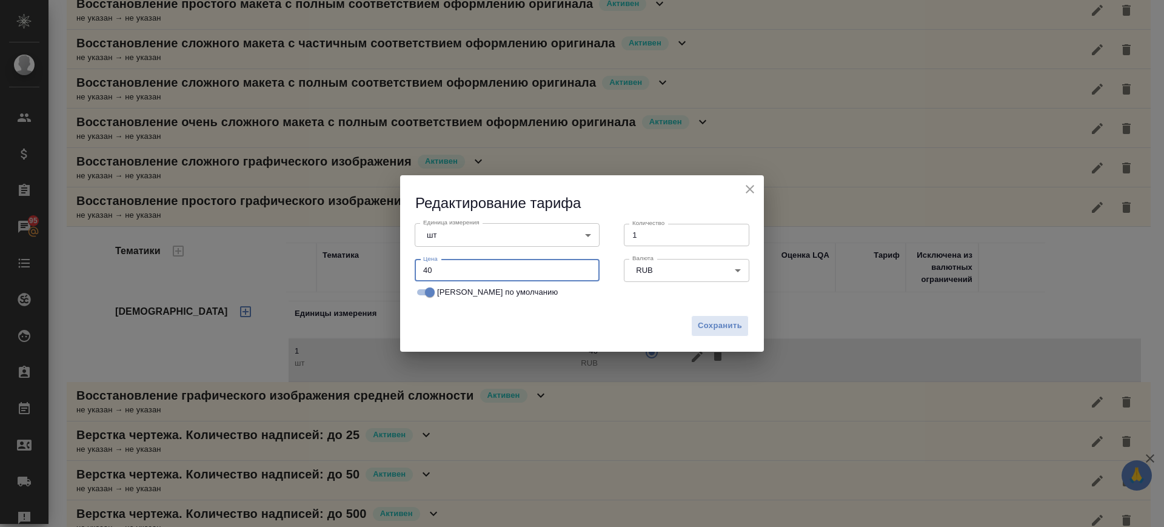
drag, startPoint x: 398, startPoint y: 265, endPoint x: 359, endPoint y: 268, distance: 38.9
click at [361, 267] on div "Редактирование тарифа Единица измерения шт 5a8b1489cc6b4906c91bfdc1 Единица изм…" at bounding box center [582, 263] width 1164 height 527
type input "20"
click at [740, 324] on span "Сохранить" at bounding box center [720, 326] width 44 height 14
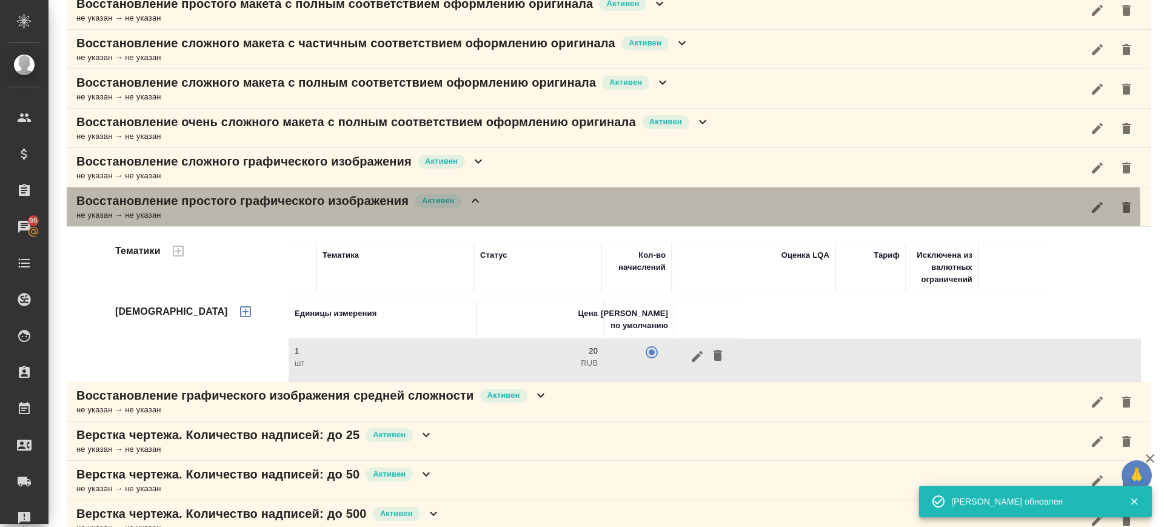
click at [561, 216] on div "Восстановление простого графического изображения Активен не указан → не указан" at bounding box center [609, 206] width 1084 height 39
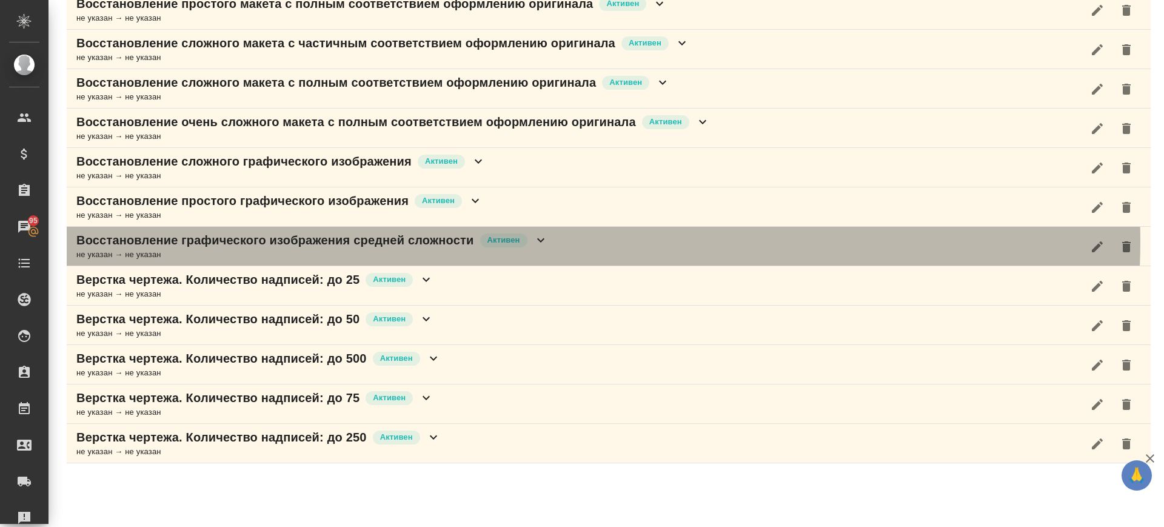
click at [587, 241] on div "Восстановление графического изображения средней сложности [PERSON_NAME] не указ…" at bounding box center [609, 246] width 1084 height 39
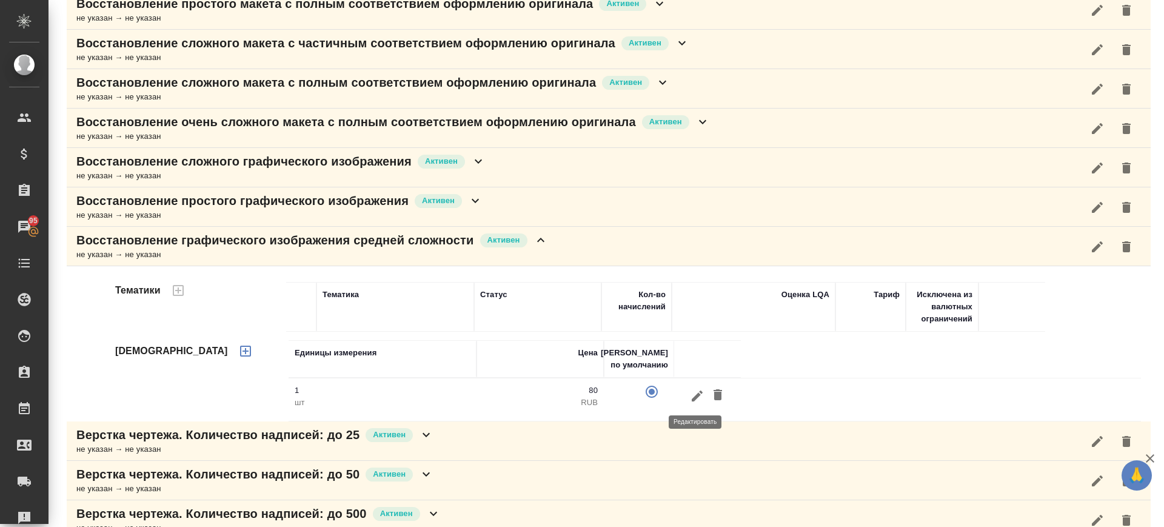
click at [699, 391] on icon "button" at bounding box center [697, 395] width 11 height 11
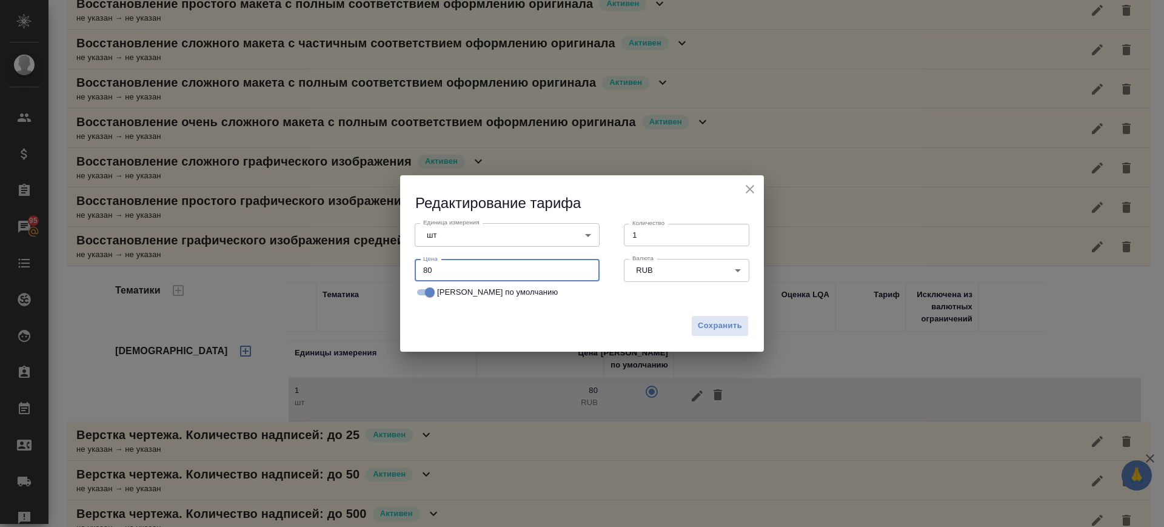
drag, startPoint x: 446, startPoint y: 267, endPoint x: 355, endPoint y: 259, distance: 91.2
click at [355, 259] on div "Редактирование тарифа Единица измерения шт 5a8b1489cc6b4906c91bfdc1 Единица изм…" at bounding box center [582, 263] width 1164 height 527
type input "50"
click at [732, 321] on span "Сохранить" at bounding box center [720, 326] width 44 height 14
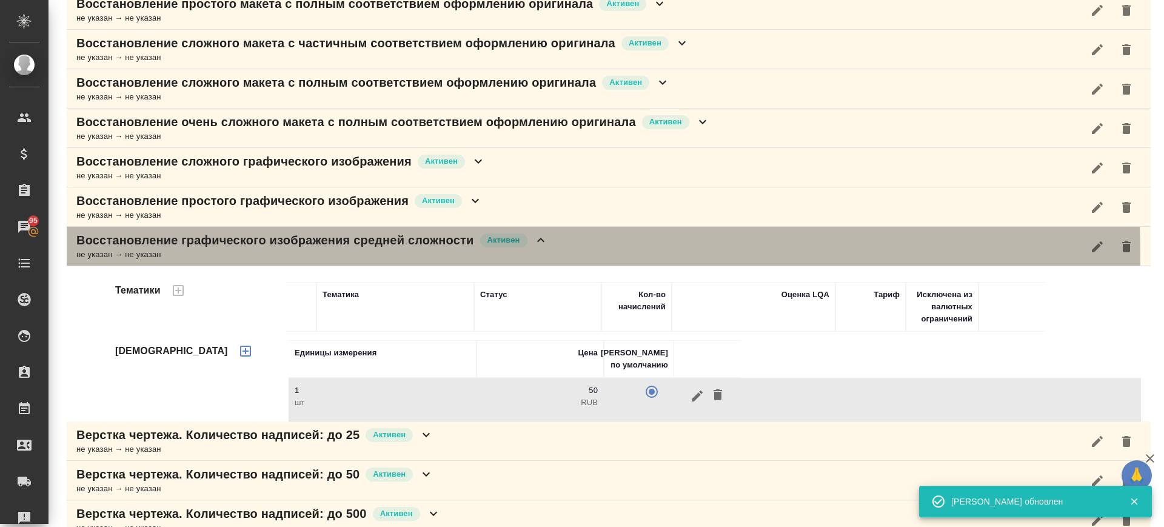
click at [579, 251] on div "Восстановление графического изображения средней сложности [PERSON_NAME] не указ…" at bounding box center [609, 246] width 1084 height 39
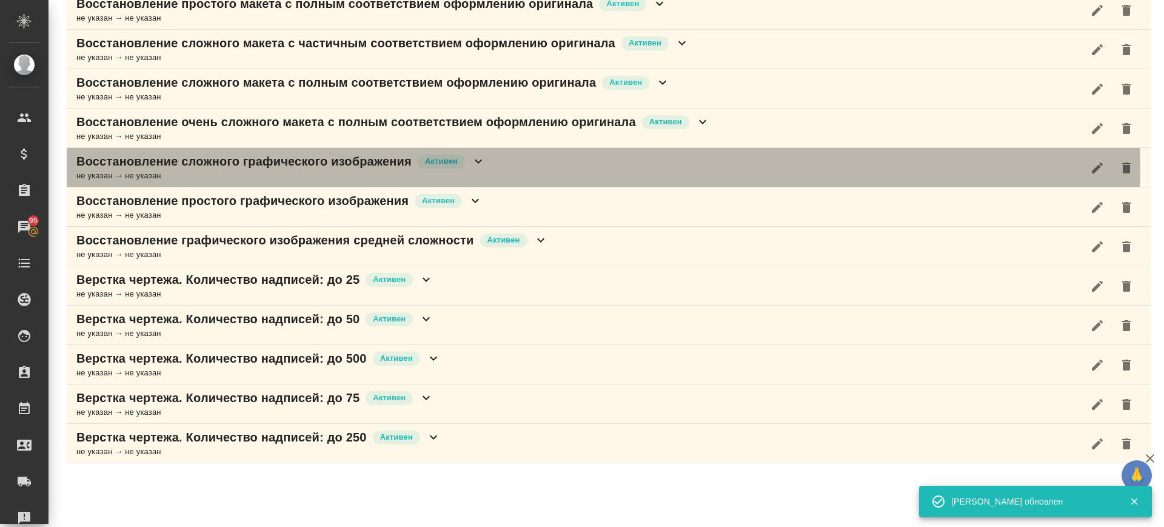
click at [516, 172] on div "Восстановление сложного графического изображения Активен не указан → не указан" at bounding box center [609, 167] width 1084 height 39
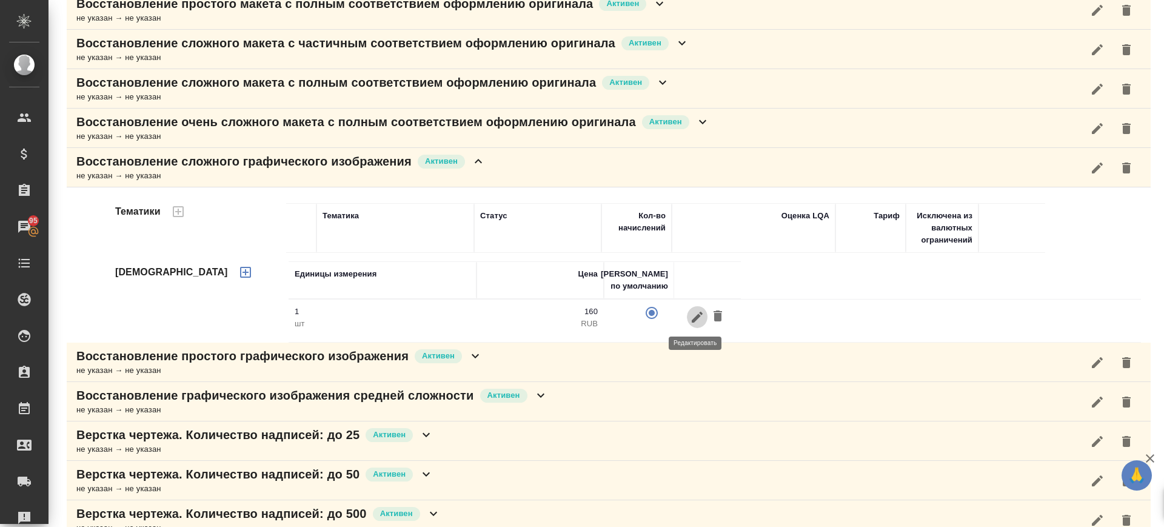
click at [700, 310] on icon "button" at bounding box center [697, 317] width 15 height 15
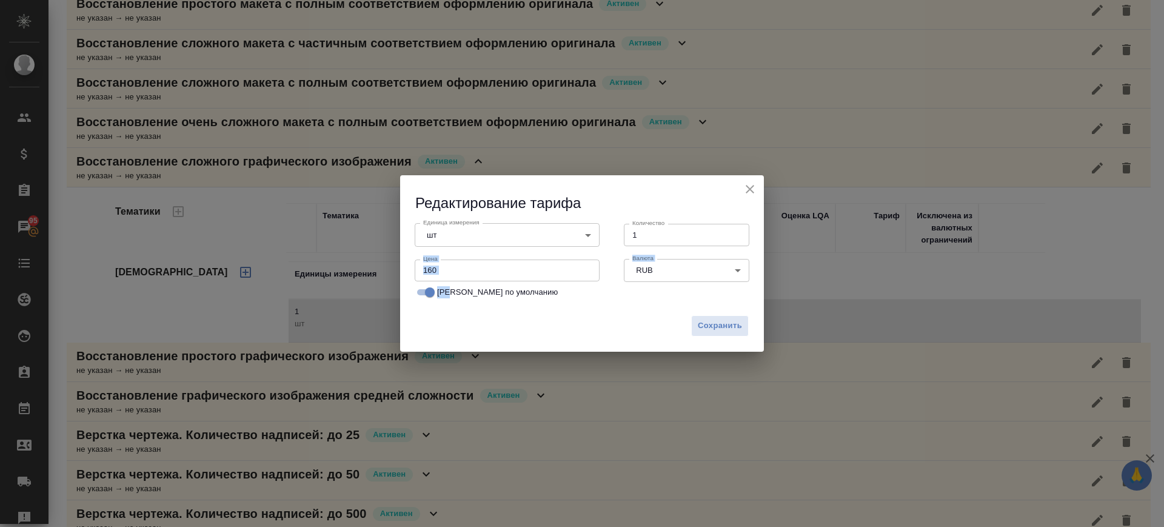
drag, startPoint x: 451, startPoint y: 285, endPoint x: 335, endPoint y: 281, distance: 115.8
click at [304, 280] on div "Редактирование тарифа Единица измерения шт 5a8b1489cc6b4906c91bfdc1 Единица изм…" at bounding box center [582, 263] width 1164 height 527
click at [464, 277] on input "160" at bounding box center [507, 270] width 185 height 22
click at [392, 285] on div "Редактирование тарифа Единица измерения шт 5a8b1489cc6b4906c91bfdc1 Единица изм…" at bounding box center [582, 263] width 1164 height 527
type input "70"
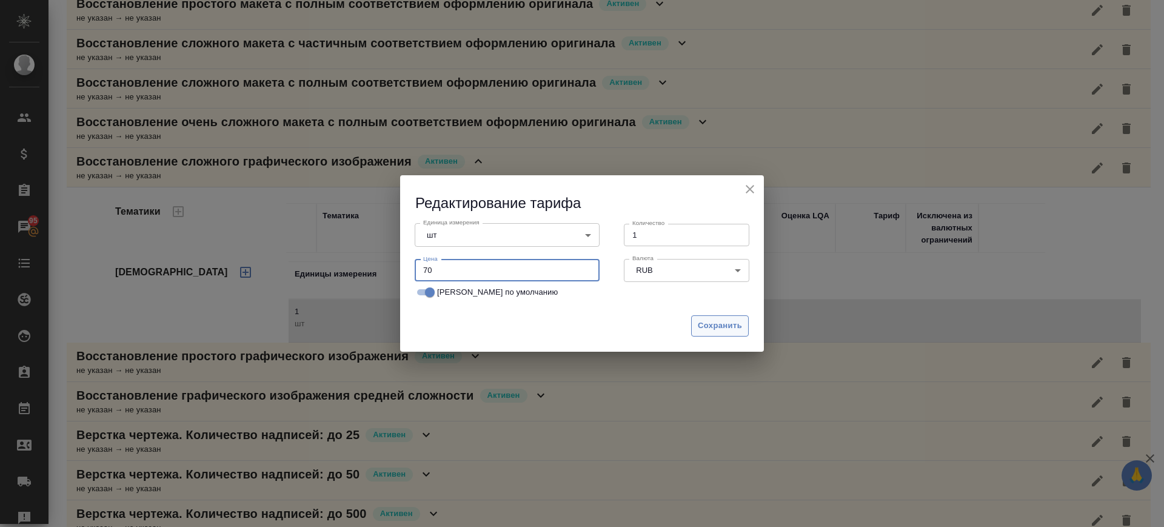
click at [707, 329] on span "Сохранить" at bounding box center [720, 326] width 44 height 14
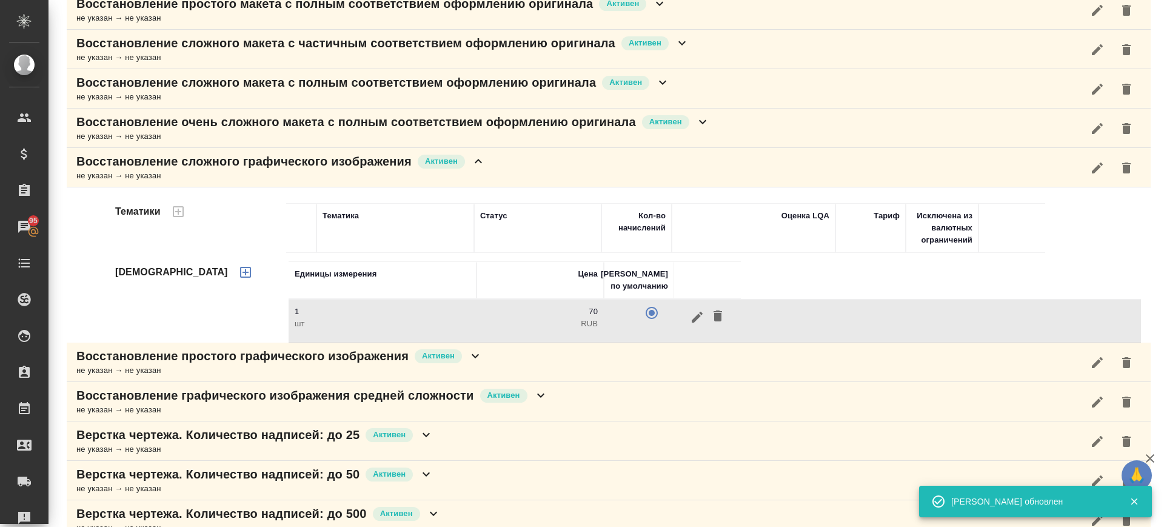
drag, startPoint x: 642, startPoint y: 168, endPoint x: 625, endPoint y: 188, distance: 26.2
click at [645, 167] on div "Восстановление сложного графического изображения Активен не указан → не указан" at bounding box center [609, 167] width 1084 height 39
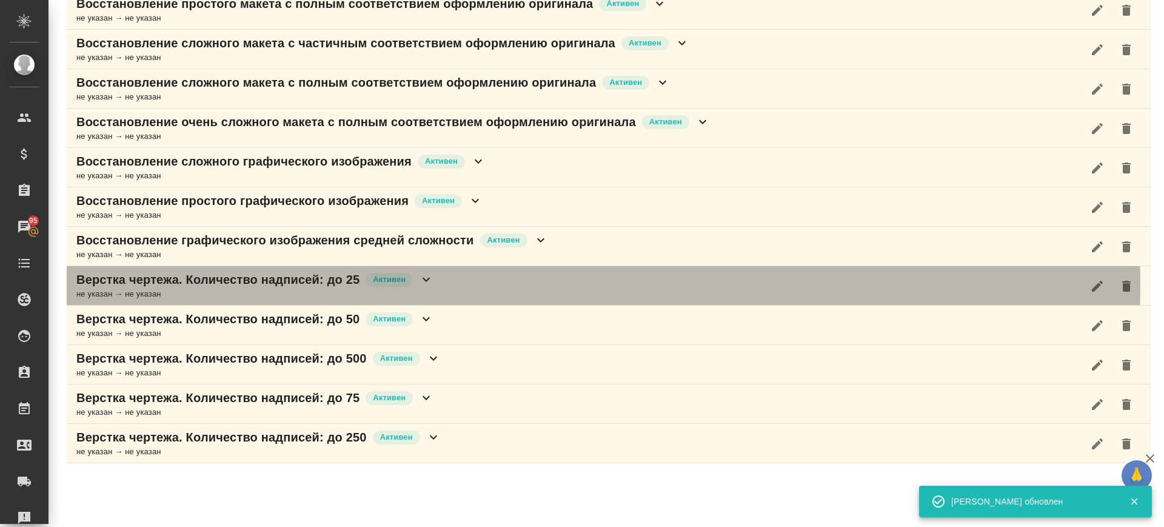
click at [496, 284] on div "Верстка чертежа. Количество надписей: до 25 Активен не указан → не указан" at bounding box center [609, 285] width 1084 height 39
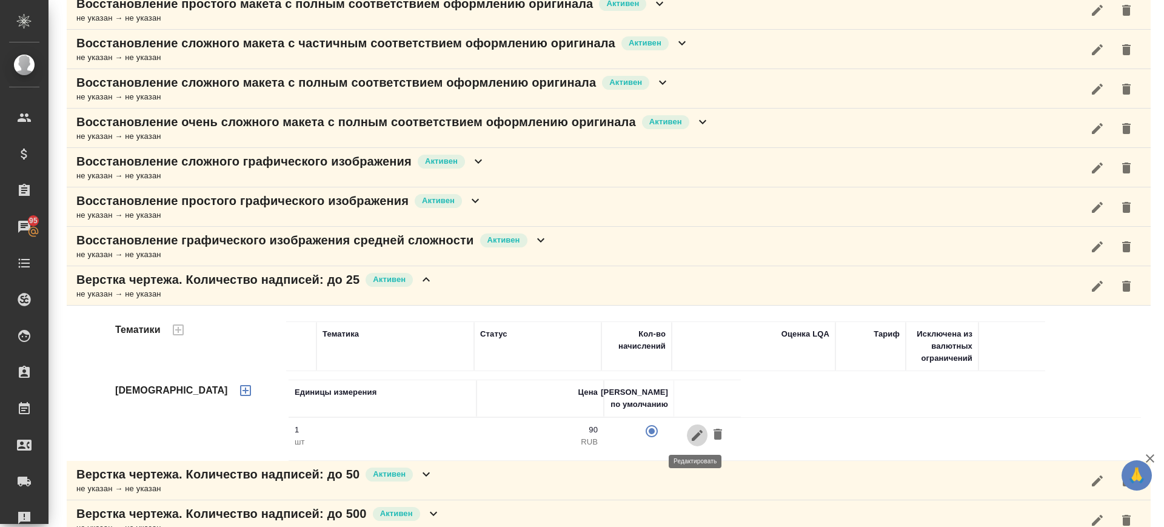
click at [693, 440] on icon "button" at bounding box center [697, 435] width 15 height 15
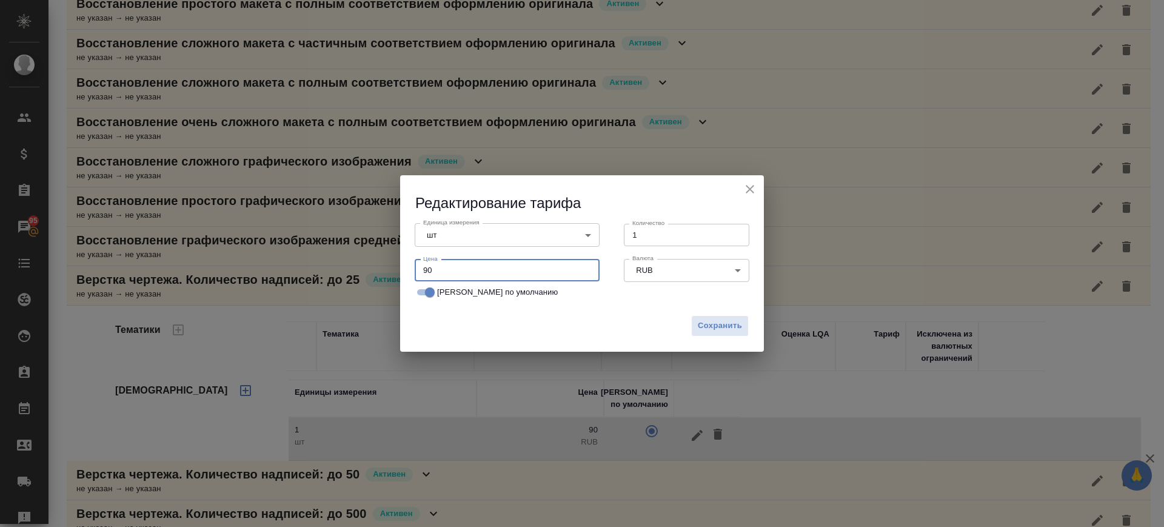
drag, startPoint x: 451, startPoint y: 270, endPoint x: 340, endPoint y: 281, distance: 111.5
click at [340, 281] on div "Редактирование тарифа Единица измерения шт 5a8b1489cc6b4906c91bfdc1 Единица изм…" at bounding box center [582, 263] width 1164 height 527
type input "70"
click at [735, 328] on span "Сохранить" at bounding box center [720, 326] width 44 height 14
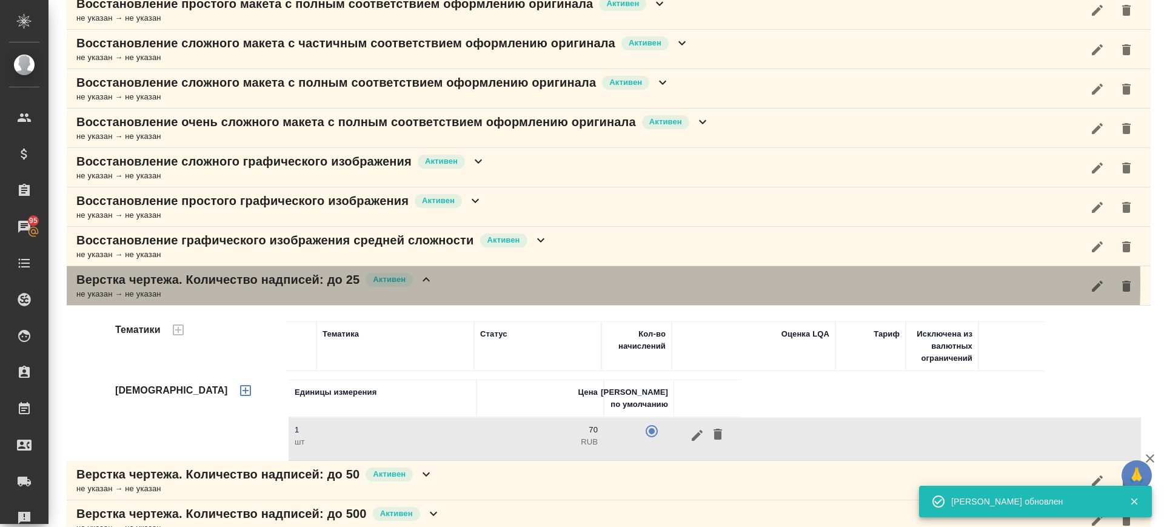
click at [467, 282] on div "Верстка чертежа. Количество надписей: до 25 Активен не указан → не указан" at bounding box center [609, 285] width 1084 height 39
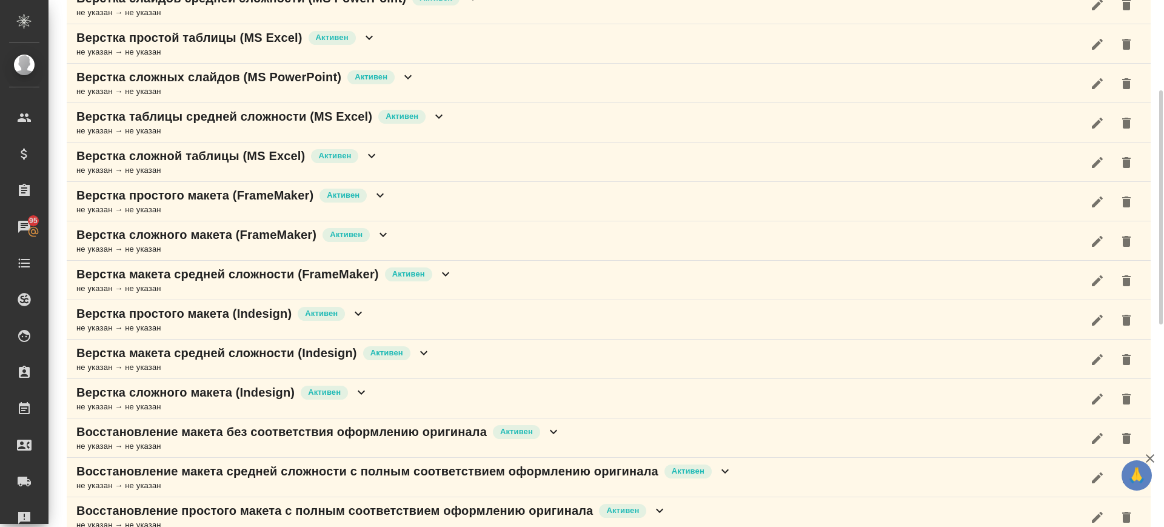
scroll to position [0, 0]
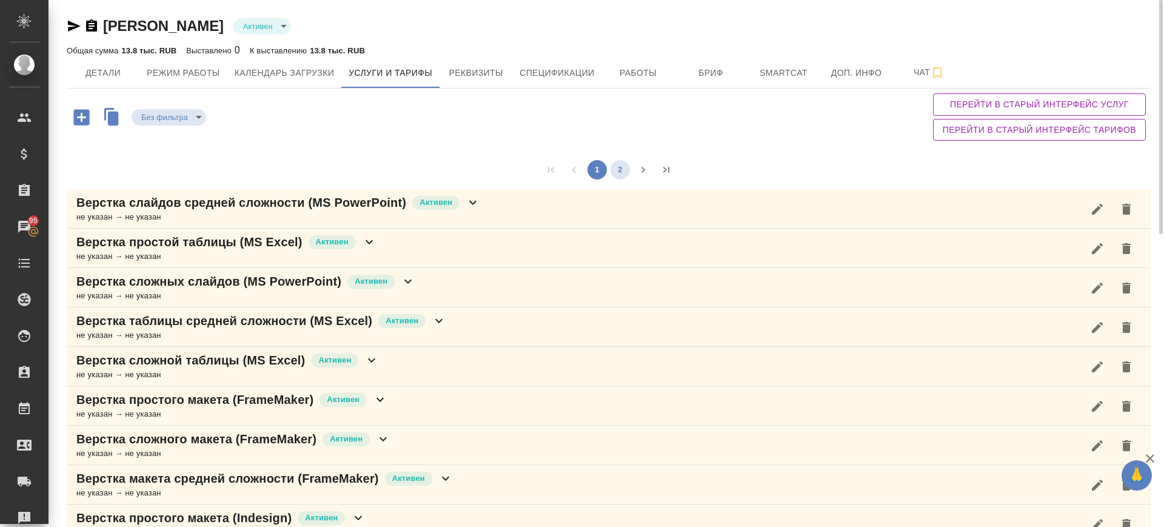
click at [615, 173] on button "2" at bounding box center [619, 169] width 19 height 19
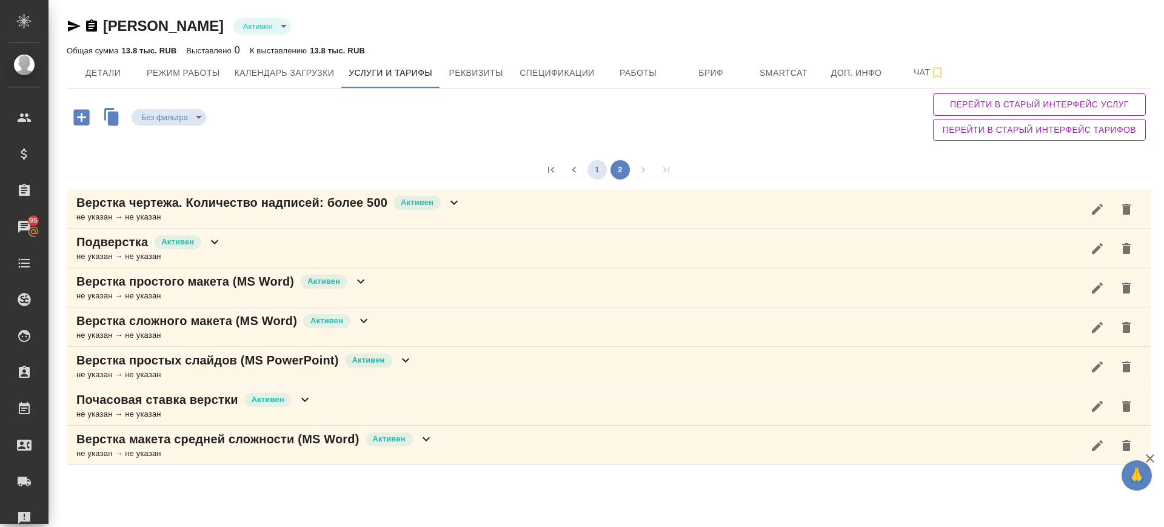
click at [592, 172] on button "1" at bounding box center [596, 169] width 19 height 19
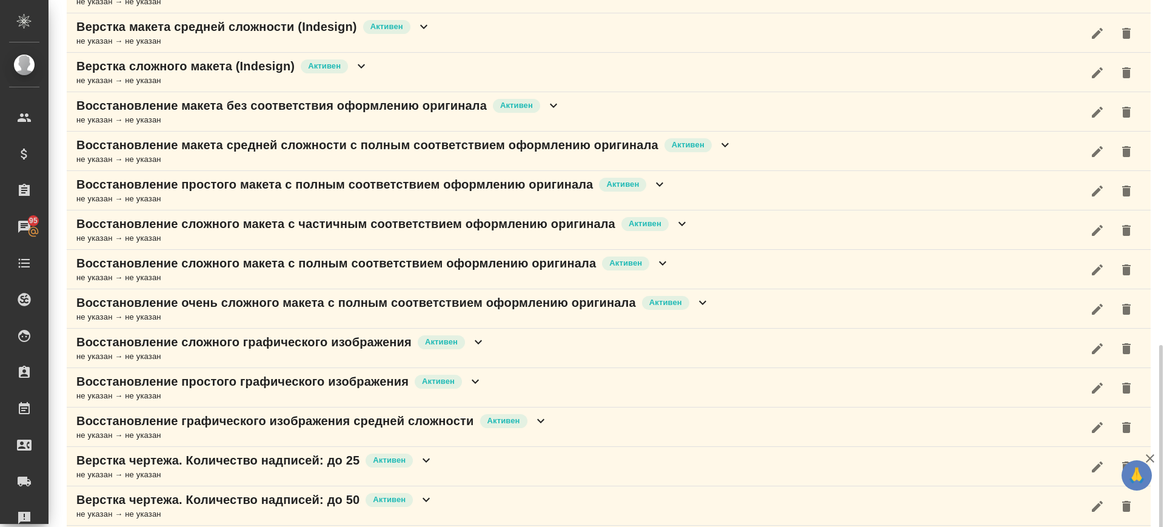
scroll to position [659, 0]
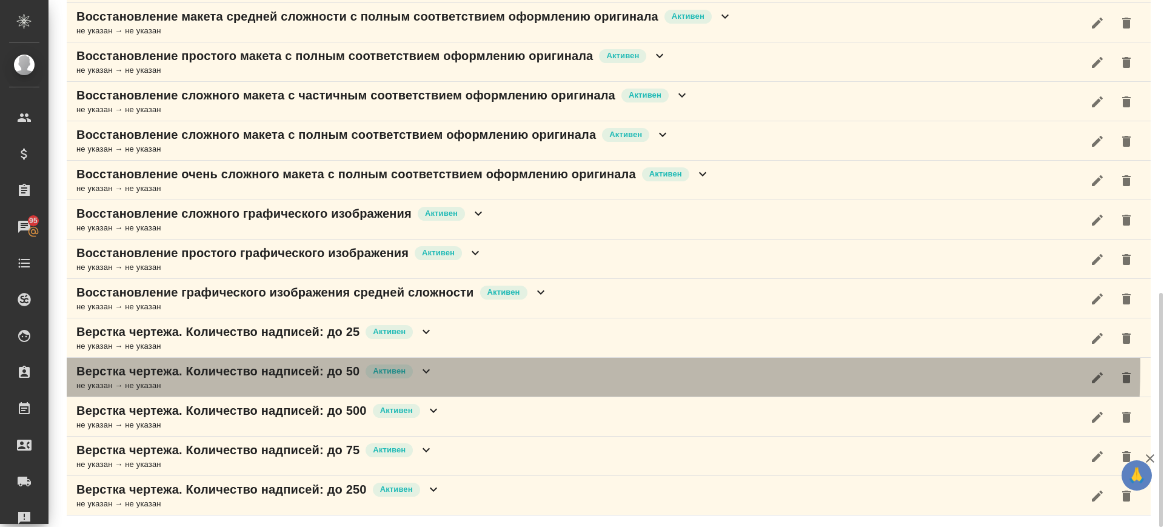
click at [470, 365] on div "Верстка чертежа. Количество надписей: до 50 Активен не указан → не указан" at bounding box center [609, 377] width 1084 height 39
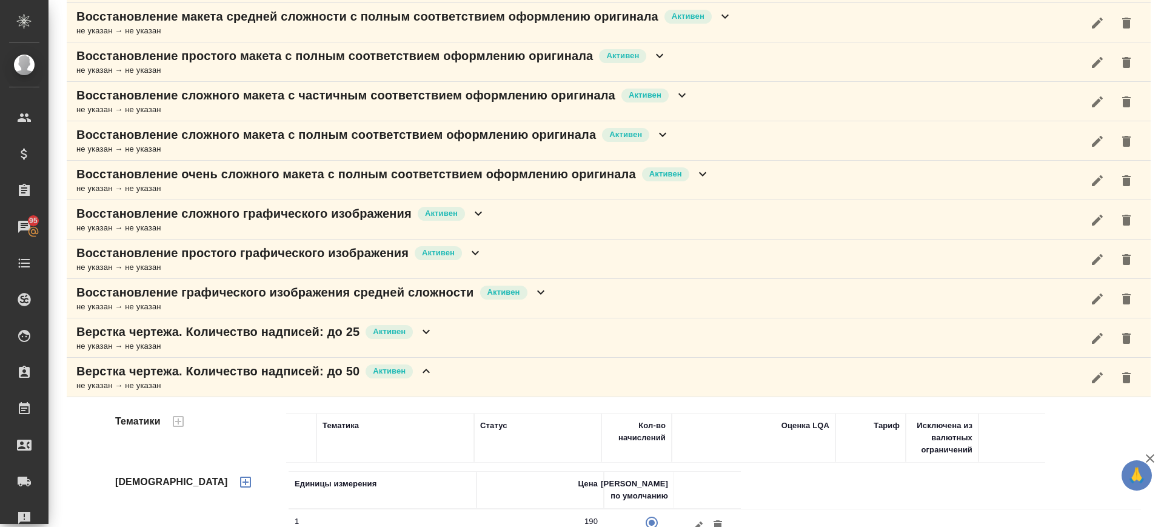
scroll to position [814, 0]
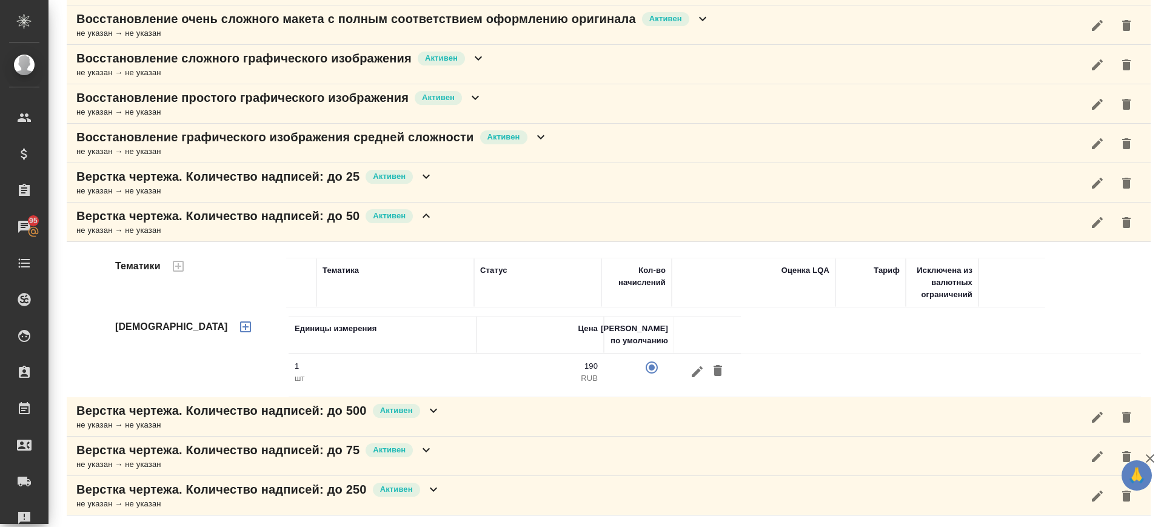
click at [695, 371] on icon "button" at bounding box center [697, 370] width 11 height 11
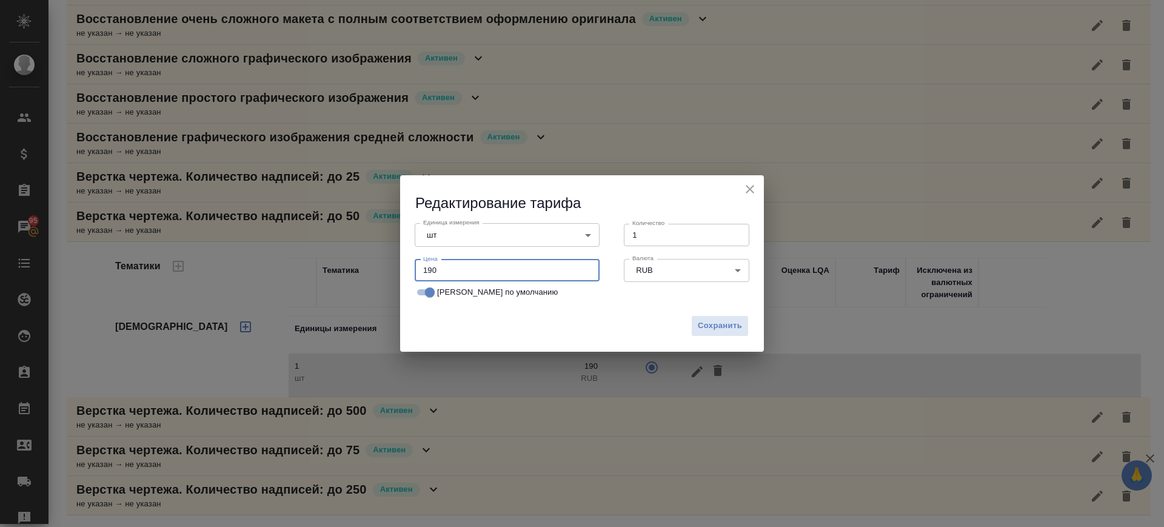
drag, startPoint x: 479, startPoint y: 272, endPoint x: 322, endPoint y: 275, distance: 157.0
click at [322, 275] on div "Редактирование тарифа Единица измерения шт 5a8b1489cc6b4906c91bfdc1 Единица изм…" at bounding box center [582, 263] width 1164 height 527
type input "90"
click at [723, 321] on span "Сохранить" at bounding box center [720, 326] width 44 height 14
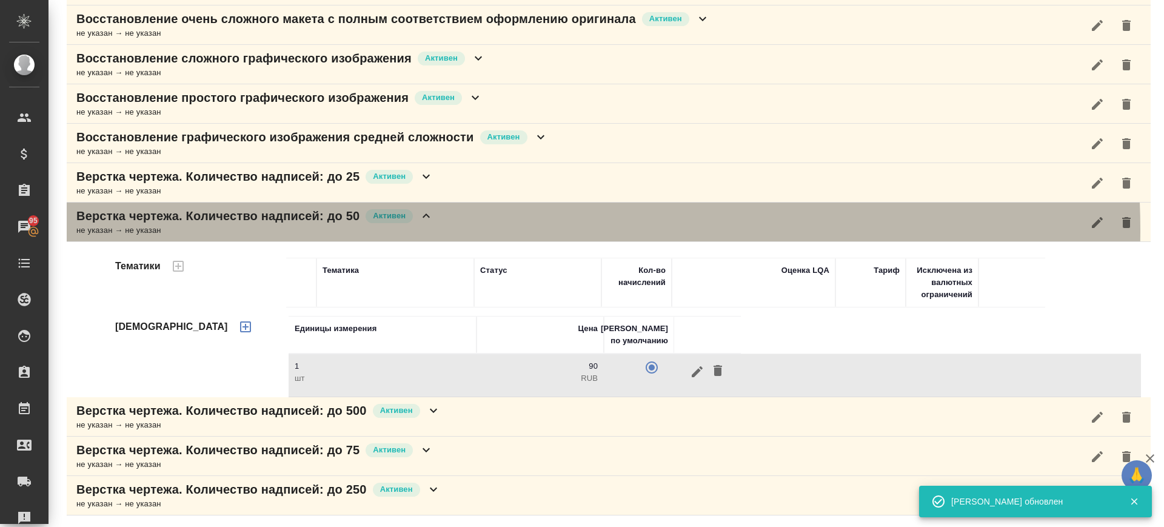
click at [493, 230] on div "Верстка чертежа. Количество надписей: до 50 Активен не указан → не указан" at bounding box center [609, 221] width 1084 height 39
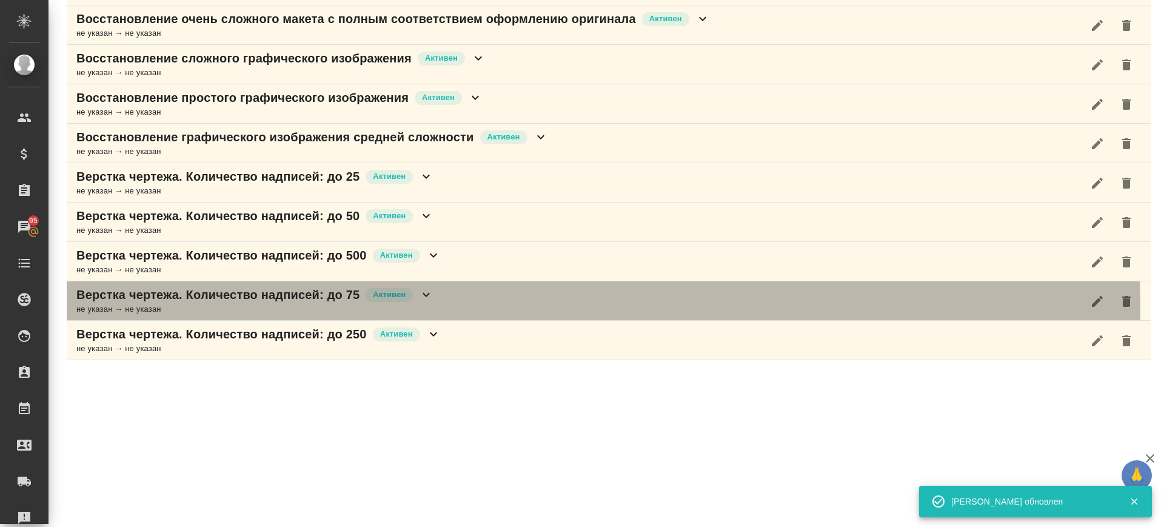
click at [437, 307] on div "Верстка чертежа. Количество надписей: до 75 Активен не указан → не указан" at bounding box center [609, 300] width 1084 height 39
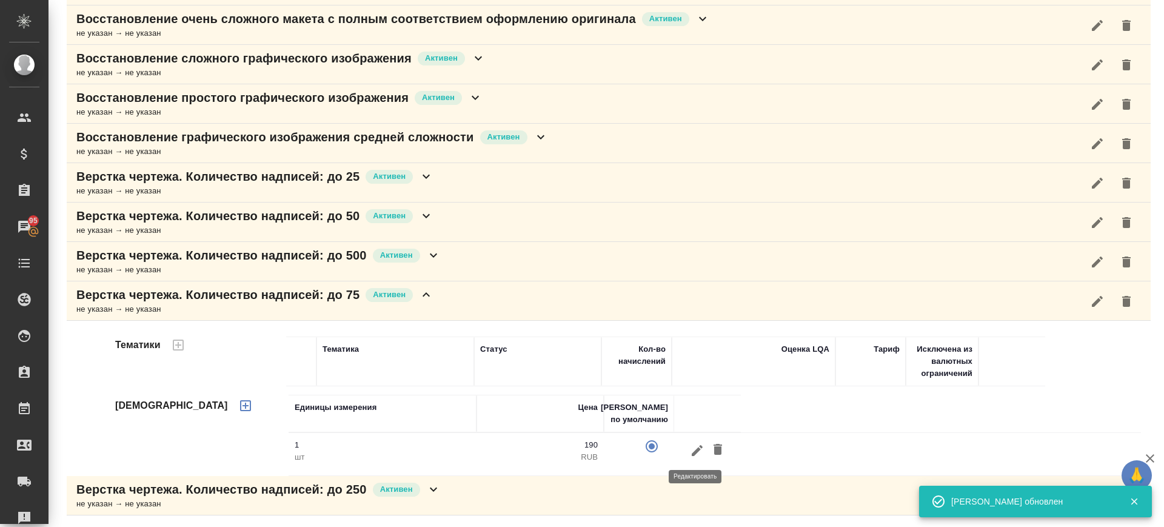
click at [693, 451] on icon "button" at bounding box center [697, 449] width 11 height 11
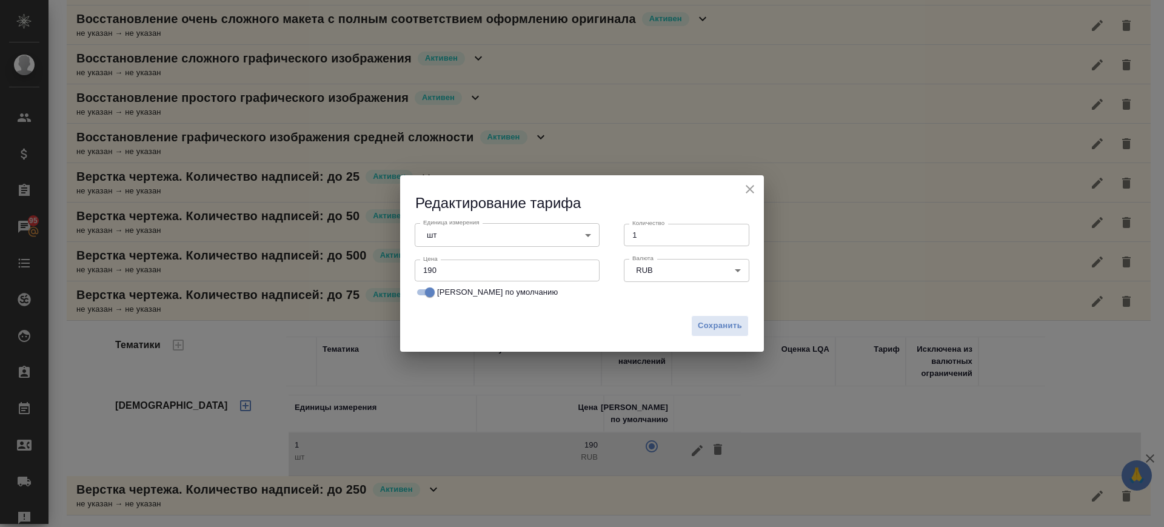
click at [467, 278] on input "190" at bounding box center [507, 270] width 185 height 22
type input "120"
click at [704, 321] on span "Сохранить" at bounding box center [720, 326] width 44 height 14
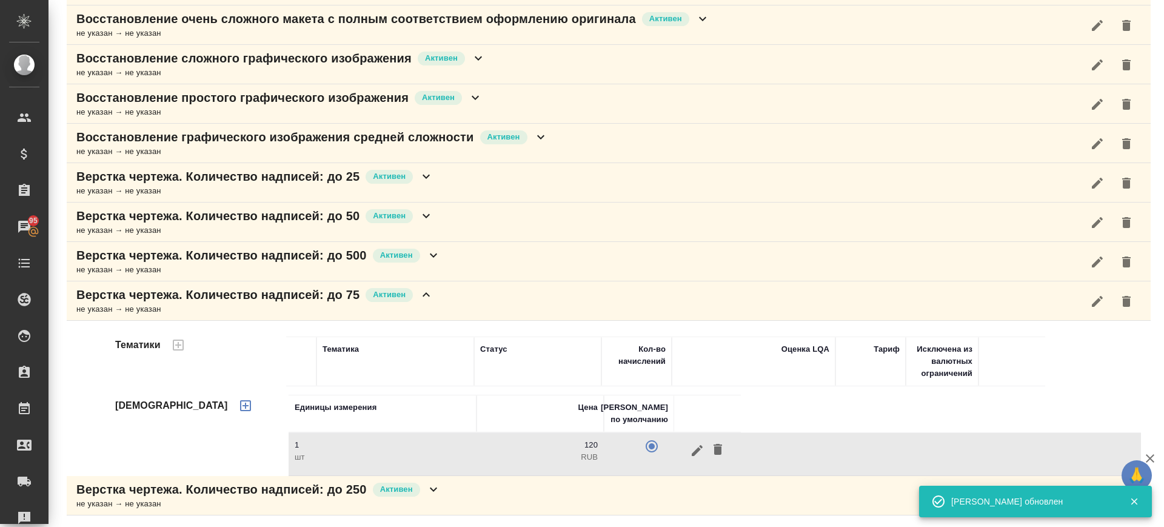
click at [541, 309] on div "Верстка чертежа. Количество надписей: до 75 Активен не указан → не указан" at bounding box center [609, 300] width 1084 height 39
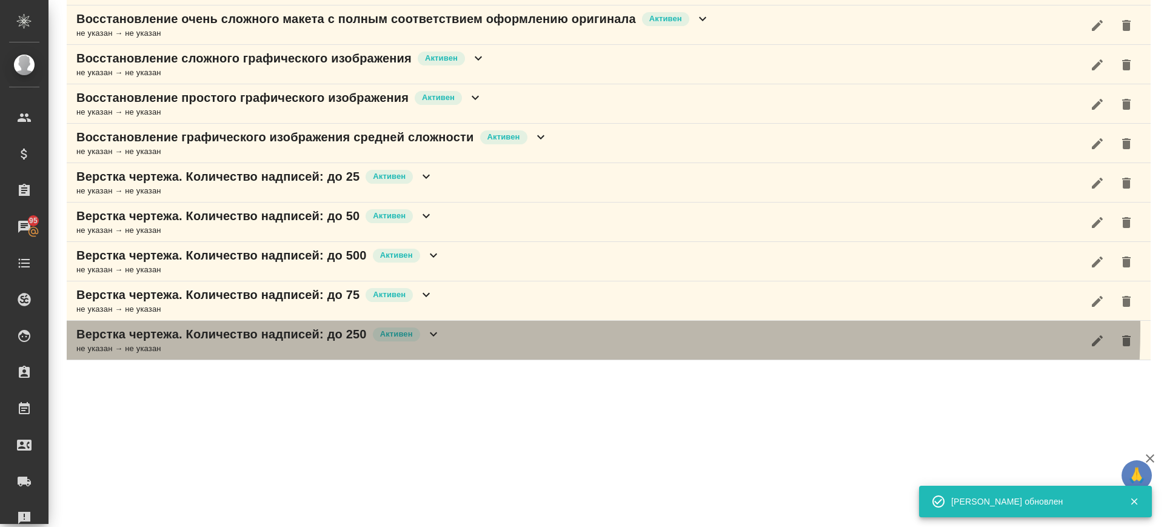
drag, startPoint x: 475, startPoint y: 328, endPoint x: 493, endPoint y: 345, distance: 24.4
click at [475, 327] on div "Верстка чертежа. Количество надписей: до 250 Активен не указан → не указан" at bounding box center [609, 340] width 1084 height 39
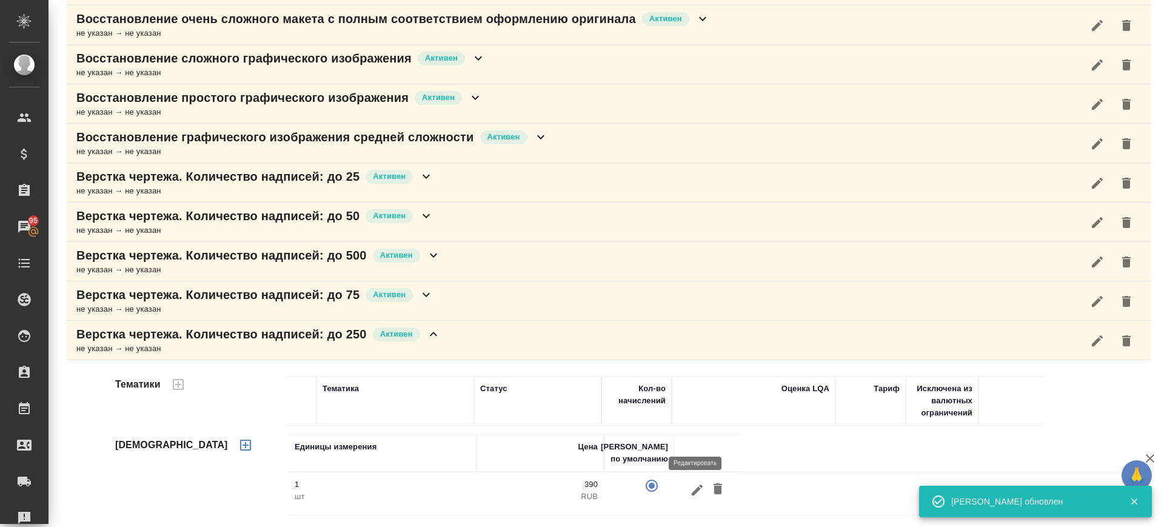
click at [687, 487] on button "button" at bounding box center [697, 489] width 21 height 22
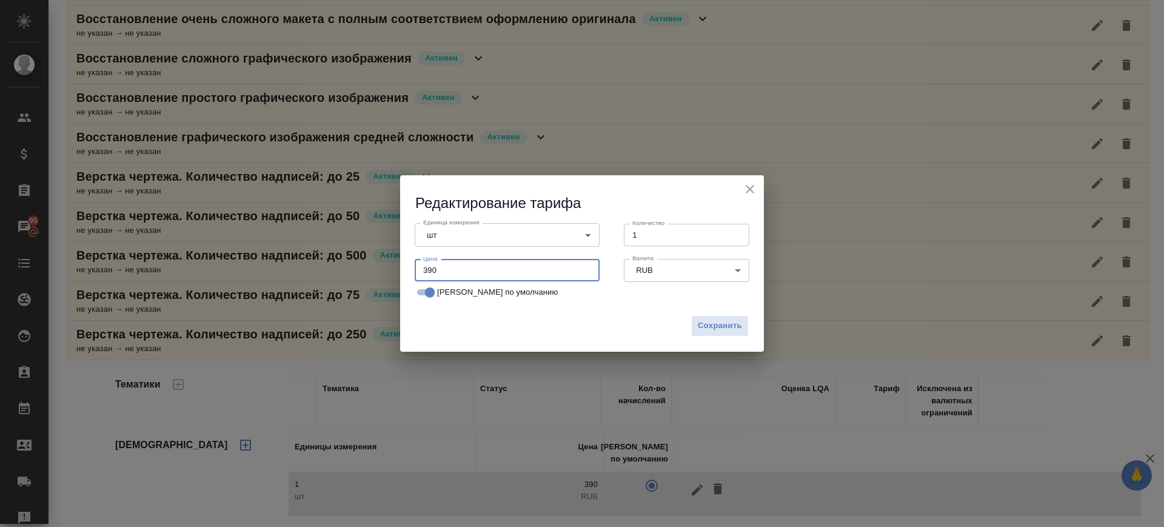
drag, startPoint x: 461, startPoint y: 269, endPoint x: 346, endPoint y: 286, distance: 116.4
click at [346, 286] on div "Редактирование тарифа Единица измерения шт 5a8b1489cc6b4906c91bfdc1 Единица изм…" at bounding box center [582, 263] width 1164 height 527
type input "200"
click at [700, 321] on span "Сохранить" at bounding box center [720, 326] width 44 height 14
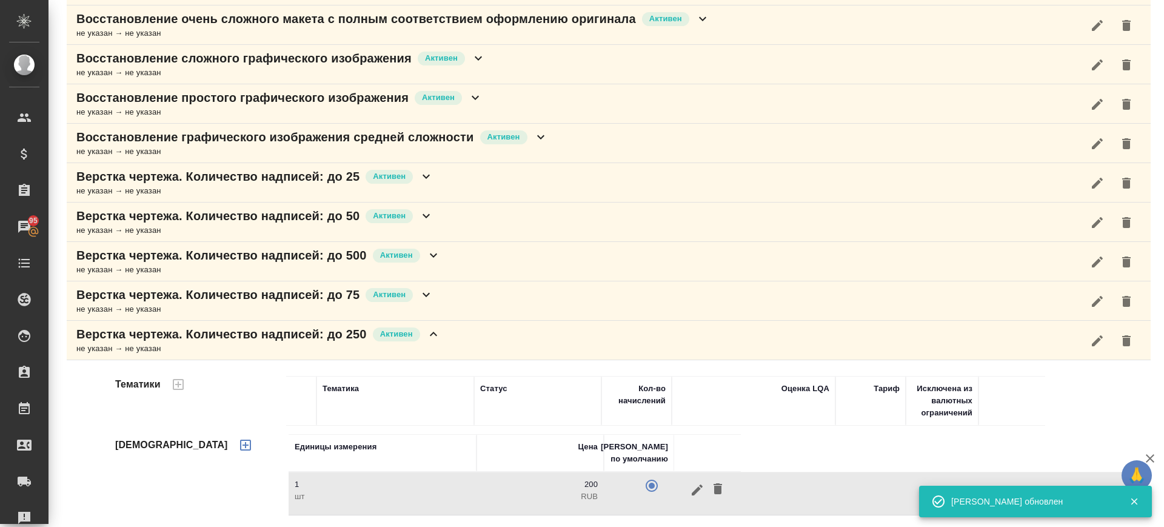
click at [466, 341] on div "Верстка чертежа. Количество надписей: до 250 Активен не указан → не указан" at bounding box center [609, 340] width 1084 height 39
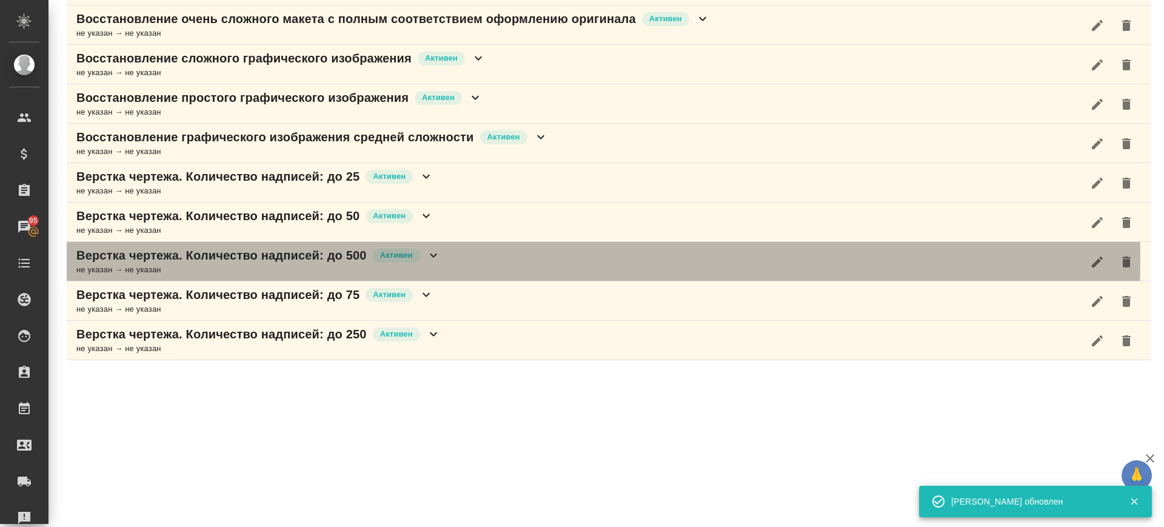
click at [455, 258] on div "Верстка чертежа. Количество надписей: до 500 Активен не указан → не указан" at bounding box center [609, 261] width 1084 height 39
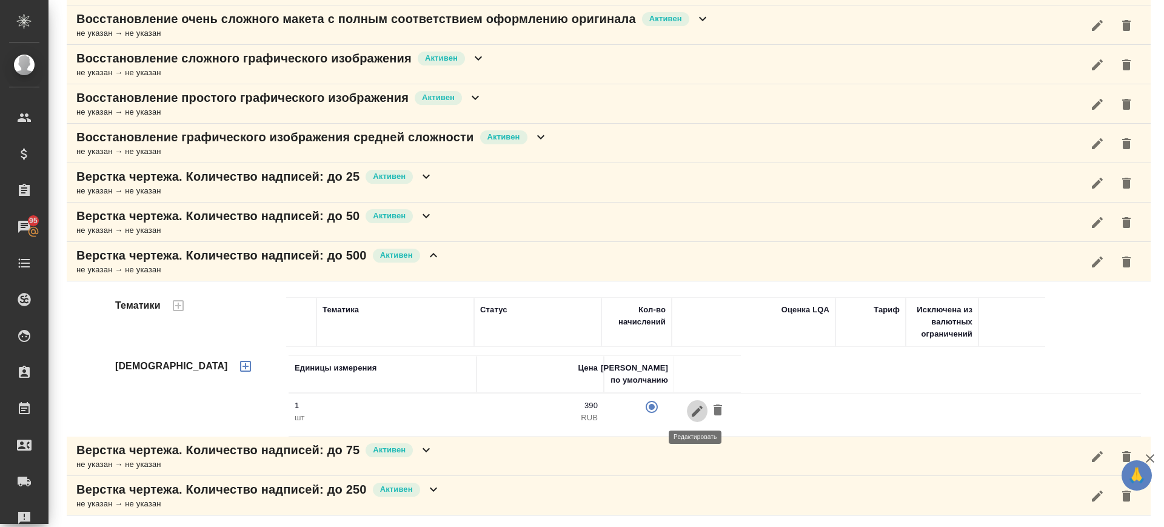
click at [690, 411] on icon "button" at bounding box center [697, 411] width 15 height 15
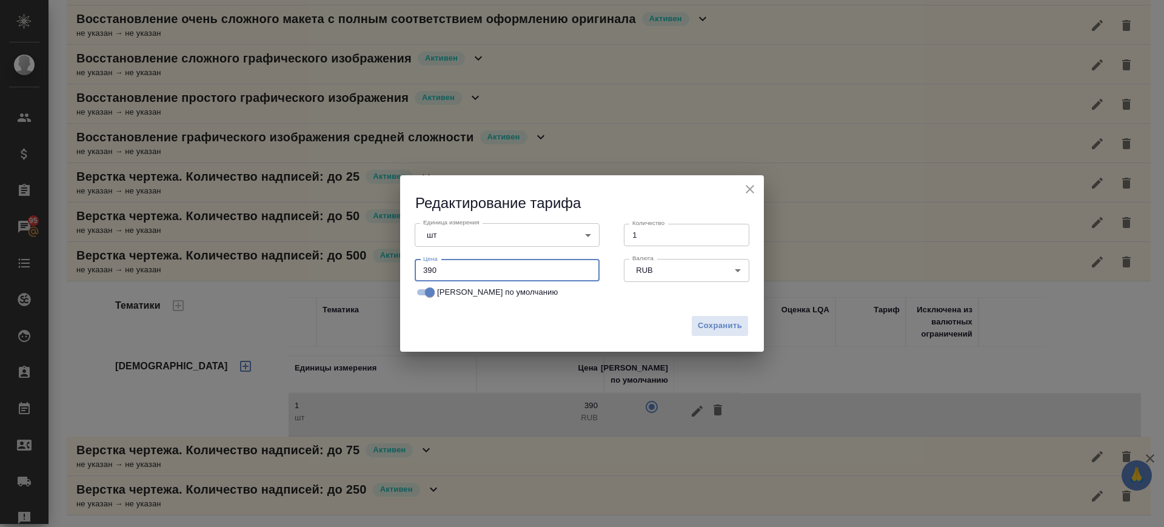
click at [454, 275] on input "390" at bounding box center [507, 270] width 185 height 22
type input "300"
click at [704, 328] on span "Сохранить" at bounding box center [720, 326] width 44 height 14
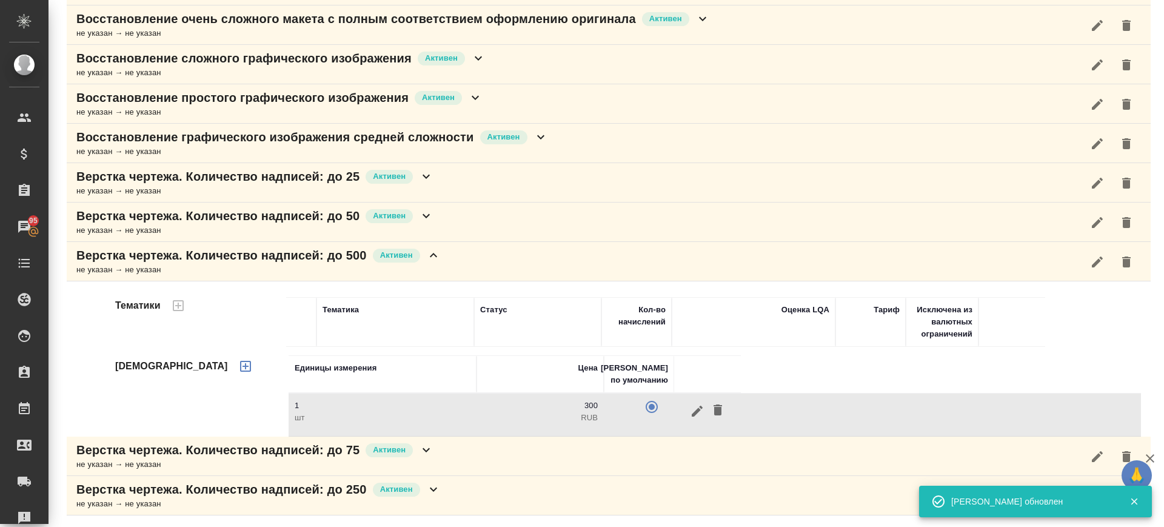
click at [482, 259] on div "Верстка чертежа. Количество надписей: до 500 Активен не указан → не указан" at bounding box center [609, 261] width 1084 height 39
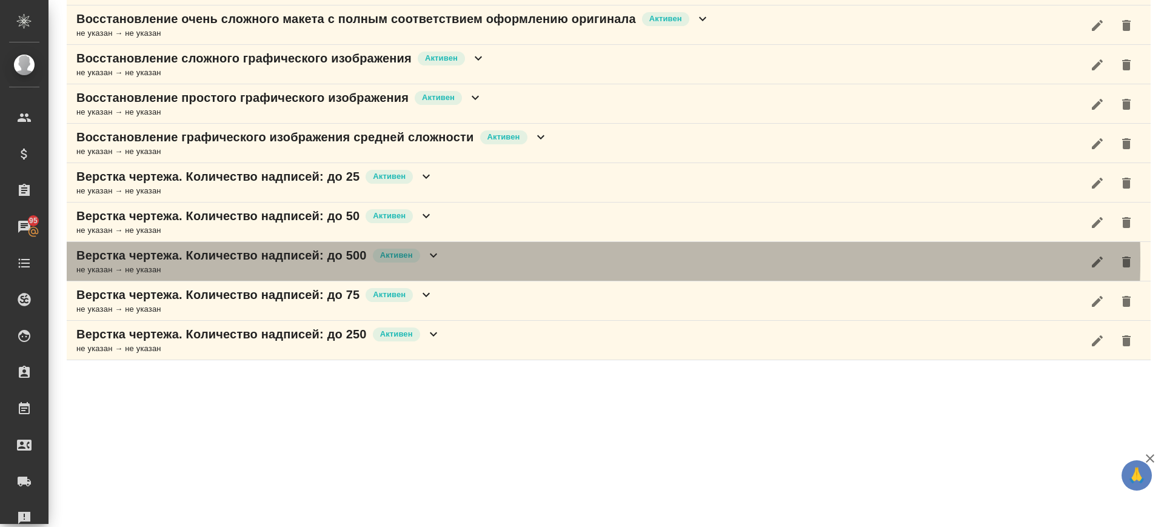
click at [482, 259] on div "Верстка чертежа. Количество надписей: до 500 Активен не указан → не указан" at bounding box center [609, 261] width 1084 height 39
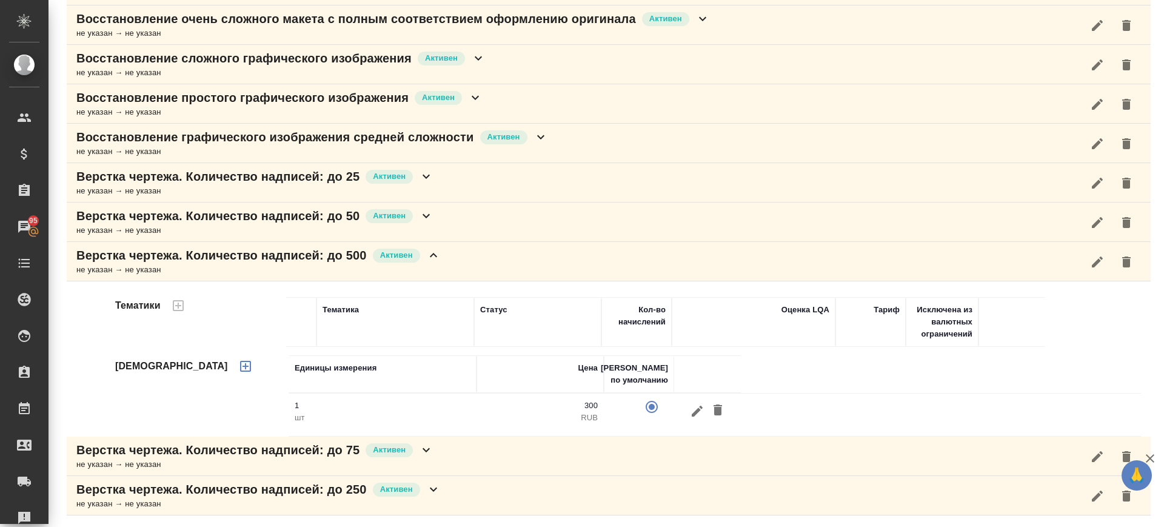
click at [450, 261] on div "Верстка чертежа. Количество надписей: до 500 Активен не указан → не указан" at bounding box center [609, 261] width 1084 height 39
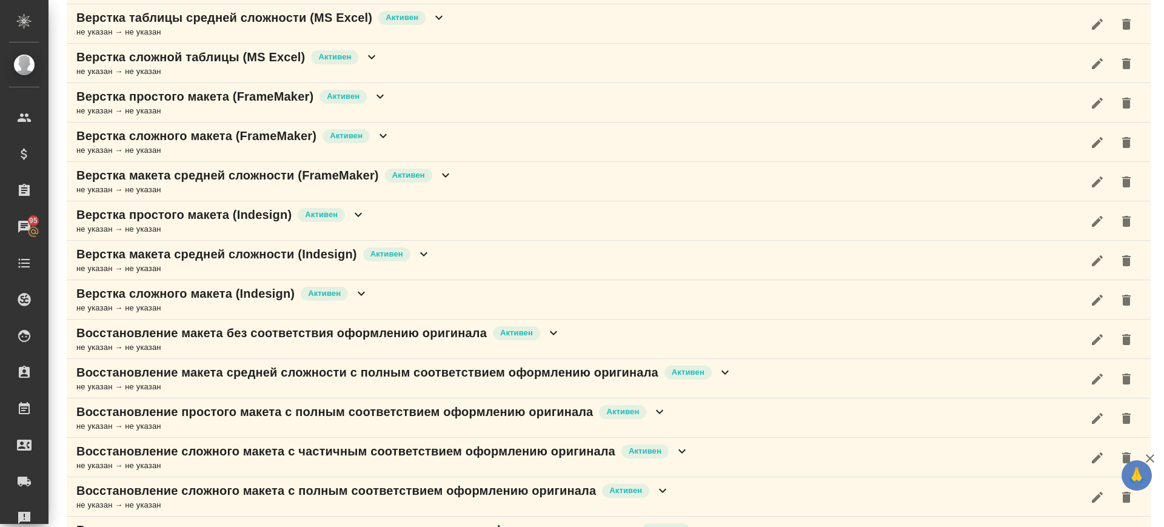
scroll to position [659, 0]
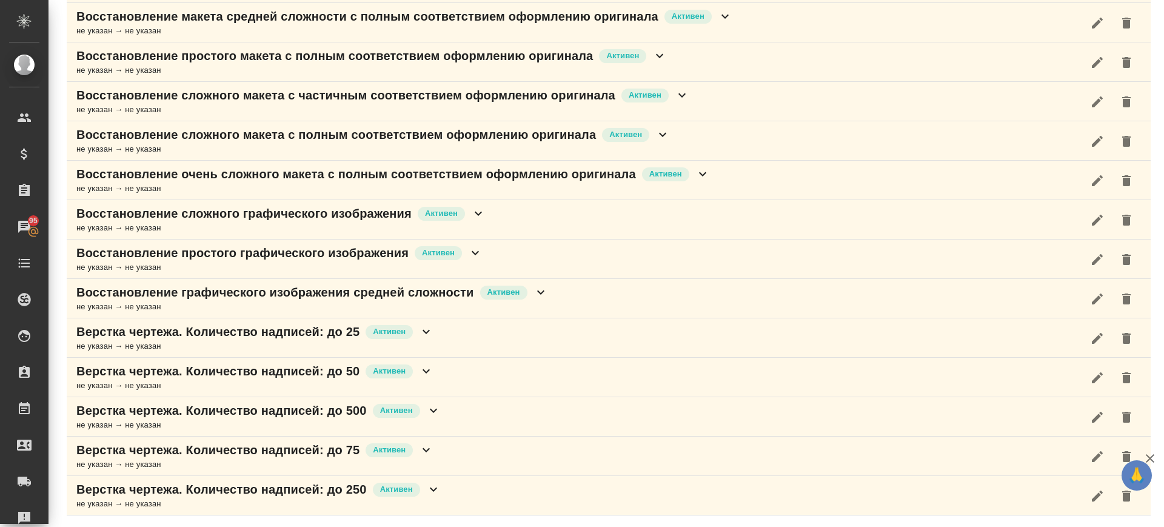
click at [436, 421] on div "не указан → не указан" at bounding box center [258, 425] width 364 height 12
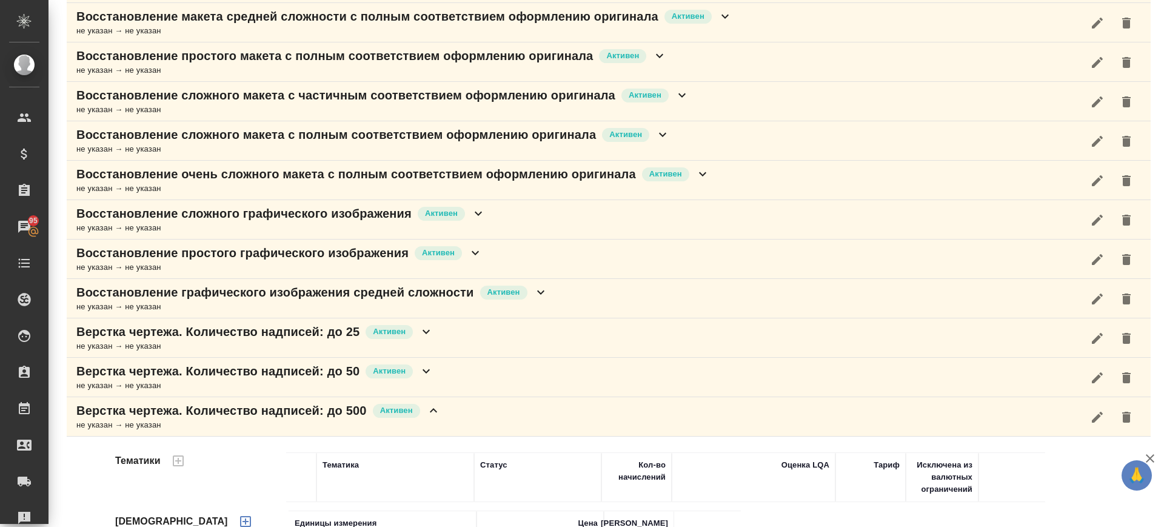
scroll to position [814, 0]
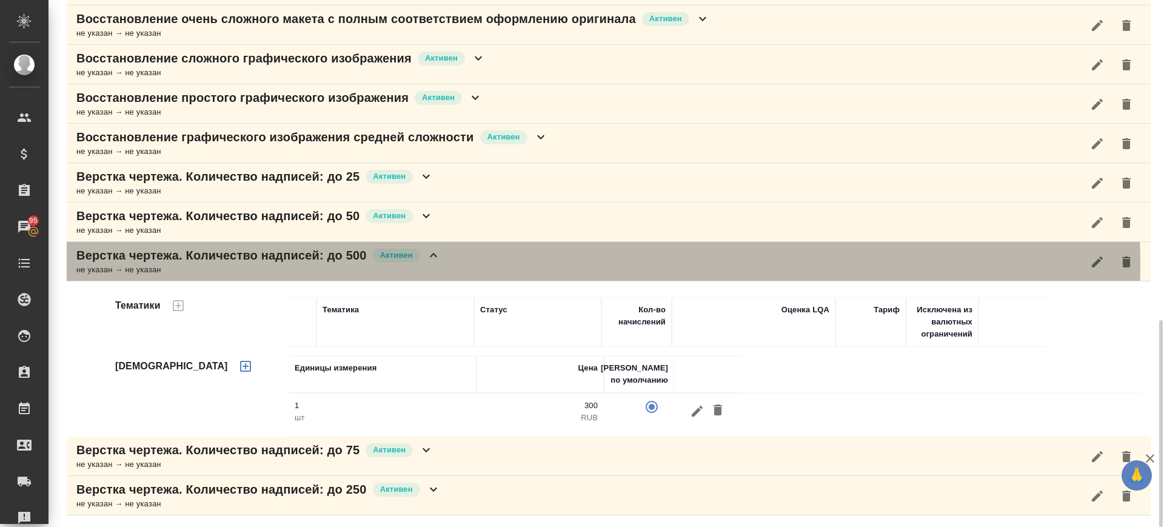
click at [484, 264] on div "Верстка чертежа. Количество надписей: до 500 Активен не указан → не указан" at bounding box center [609, 261] width 1084 height 39
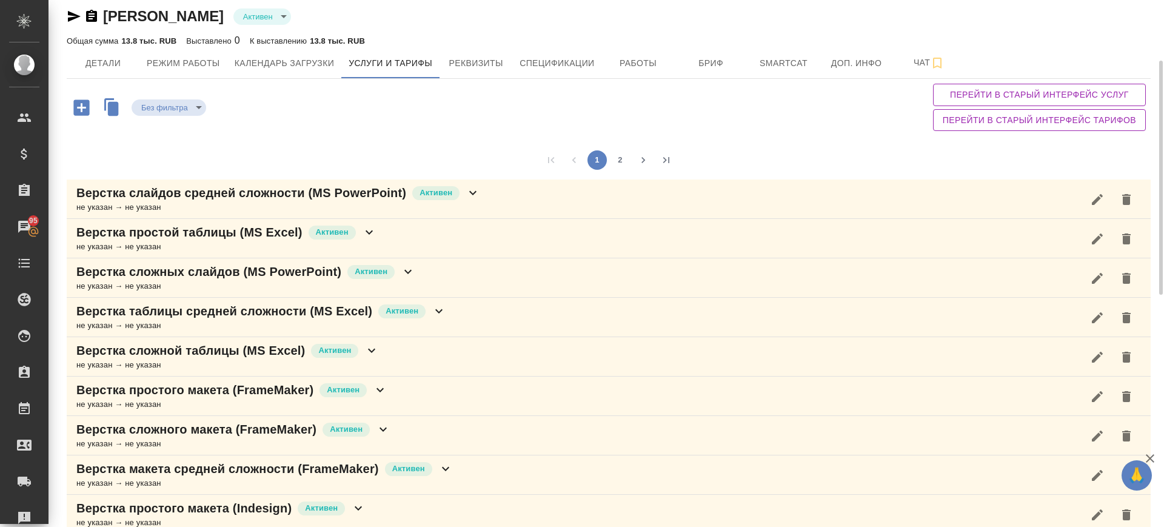
scroll to position [0, 0]
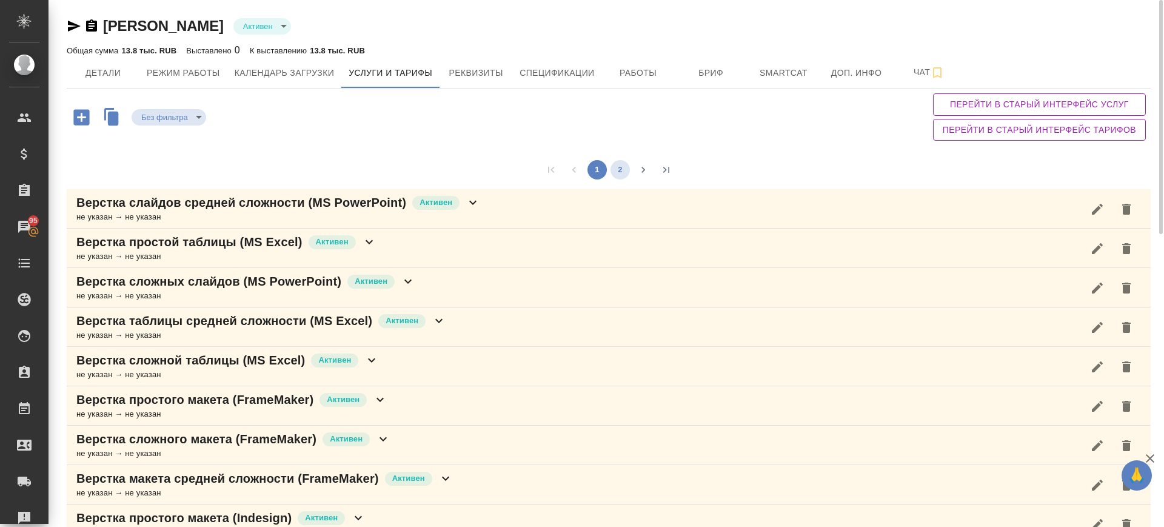
click at [616, 172] on button "2" at bounding box center [619, 169] width 19 height 19
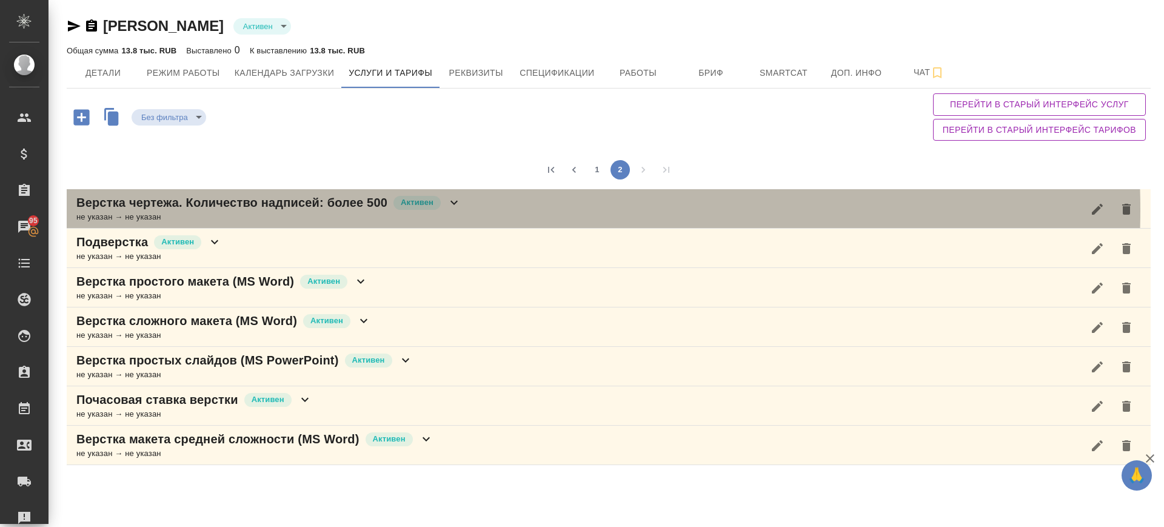
click at [464, 209] on div "Верстка чертежа. Количество надписей: более 500 Активен не указан → не указан" at bounding box center [609, 208] width 1084 height 39
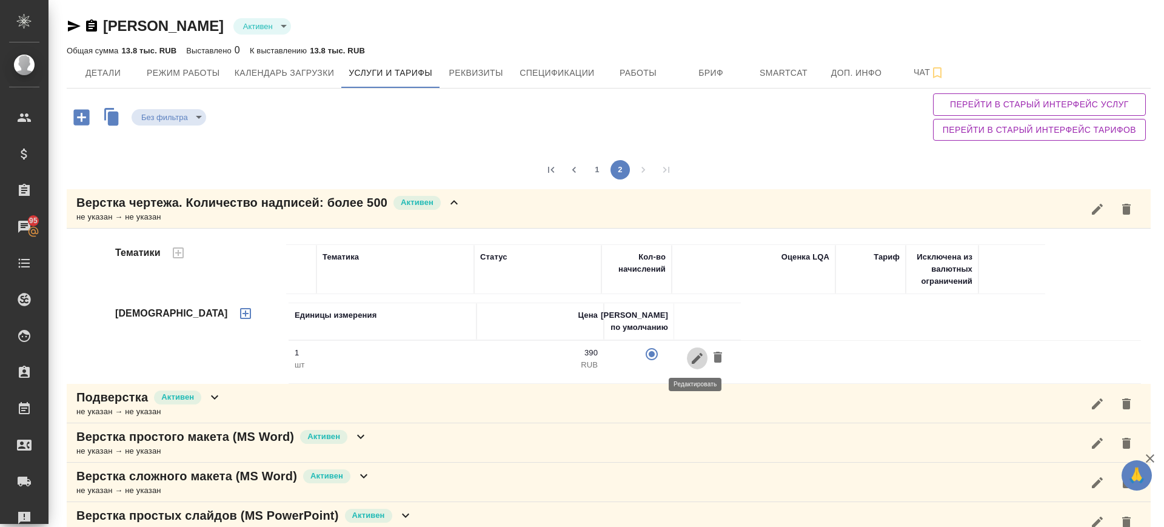
click at [690, 359] on icon "button" at bounding box center [697, 358] width 15 height 15
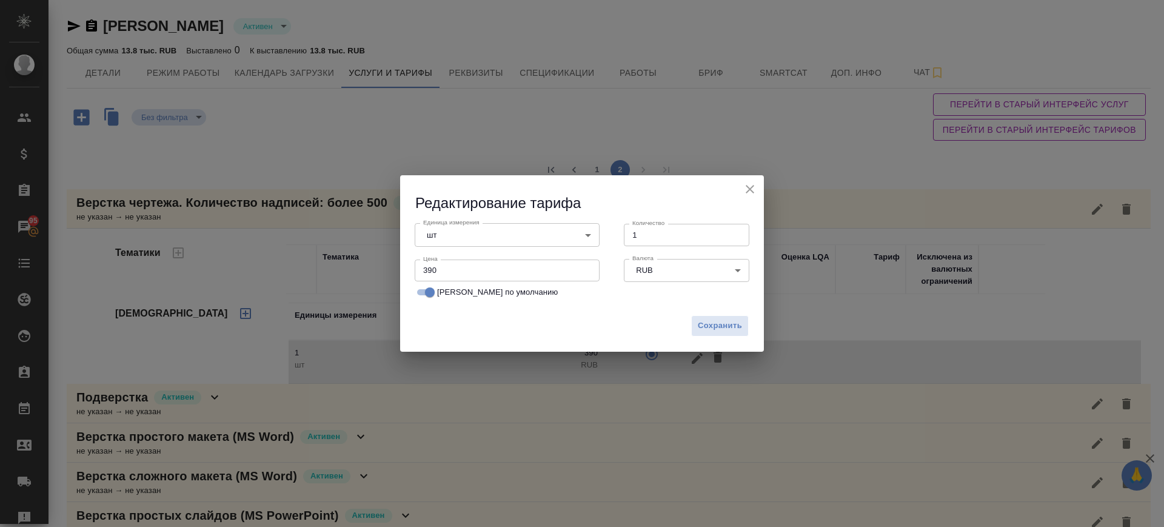
click at [312, 272] on div "Редактирование тарифа Единица измерения шт 5a8b1489cc6b4906c91bfdc1 Единица изм…" at bounding box center [582, 263] width 1164 height 527
type input "500"
click at [739, 315] on button "Сохранить" at bounding box center [720, 325] width 58 height 21
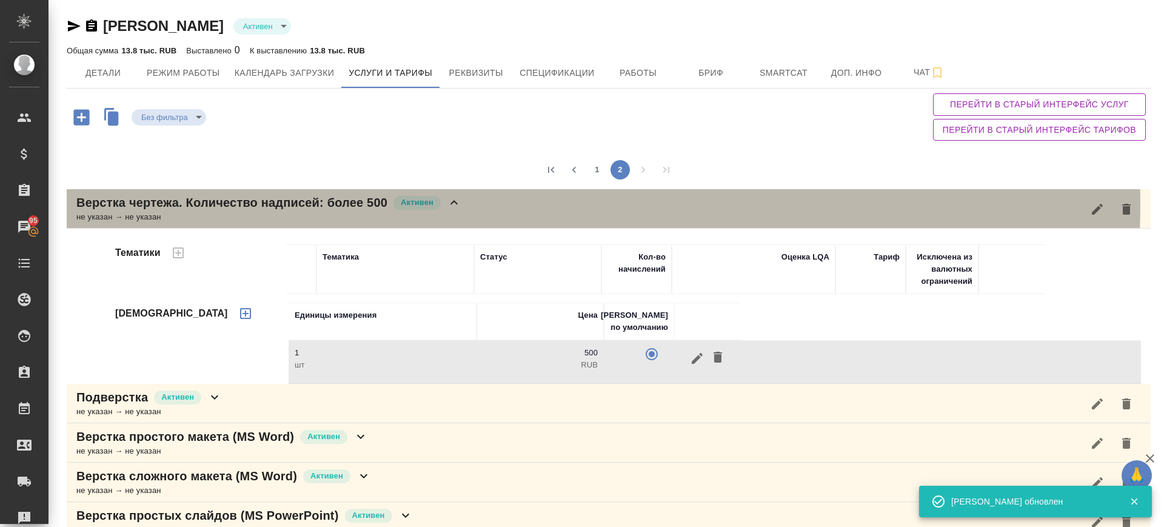
click at [553, 204] on div "Верстка чертежа. Количество надписей: более 500 Активен не указан → не указан" at bounding box center [609, 208] width 1084 height 39
